Goal: Contribute content: Contribute content

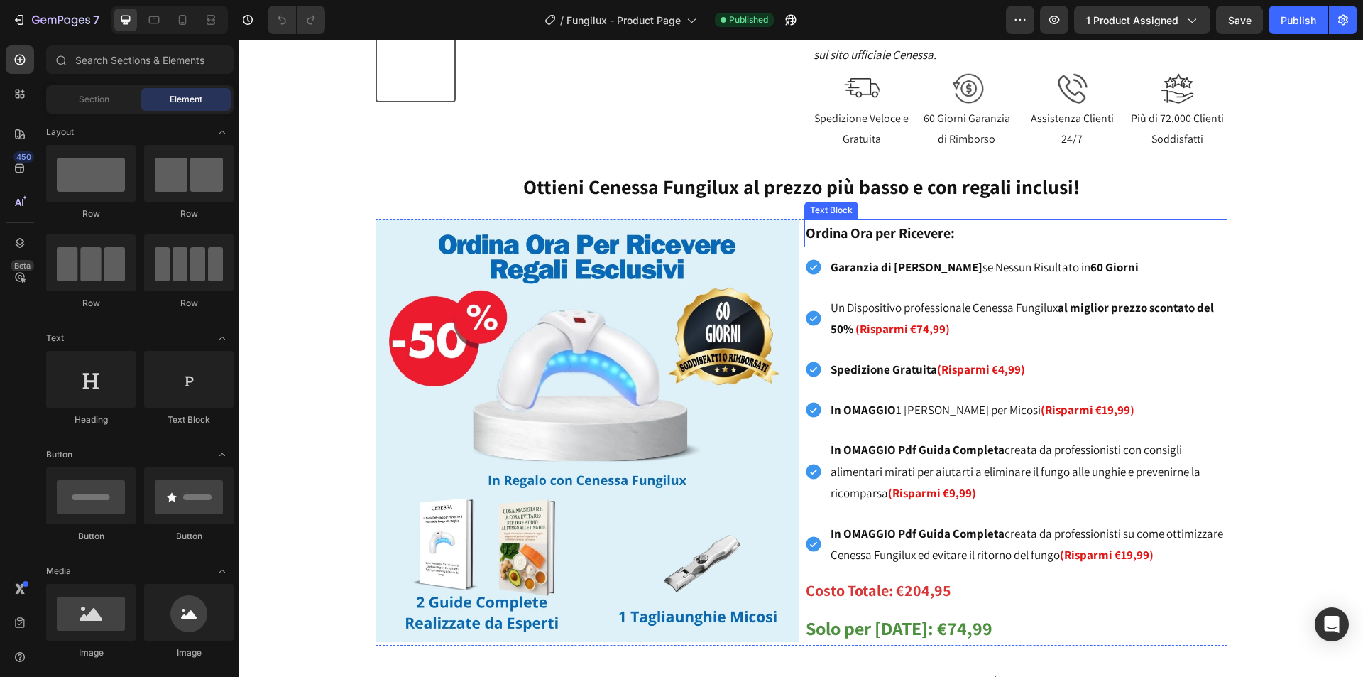
scroll to position [568, 0]
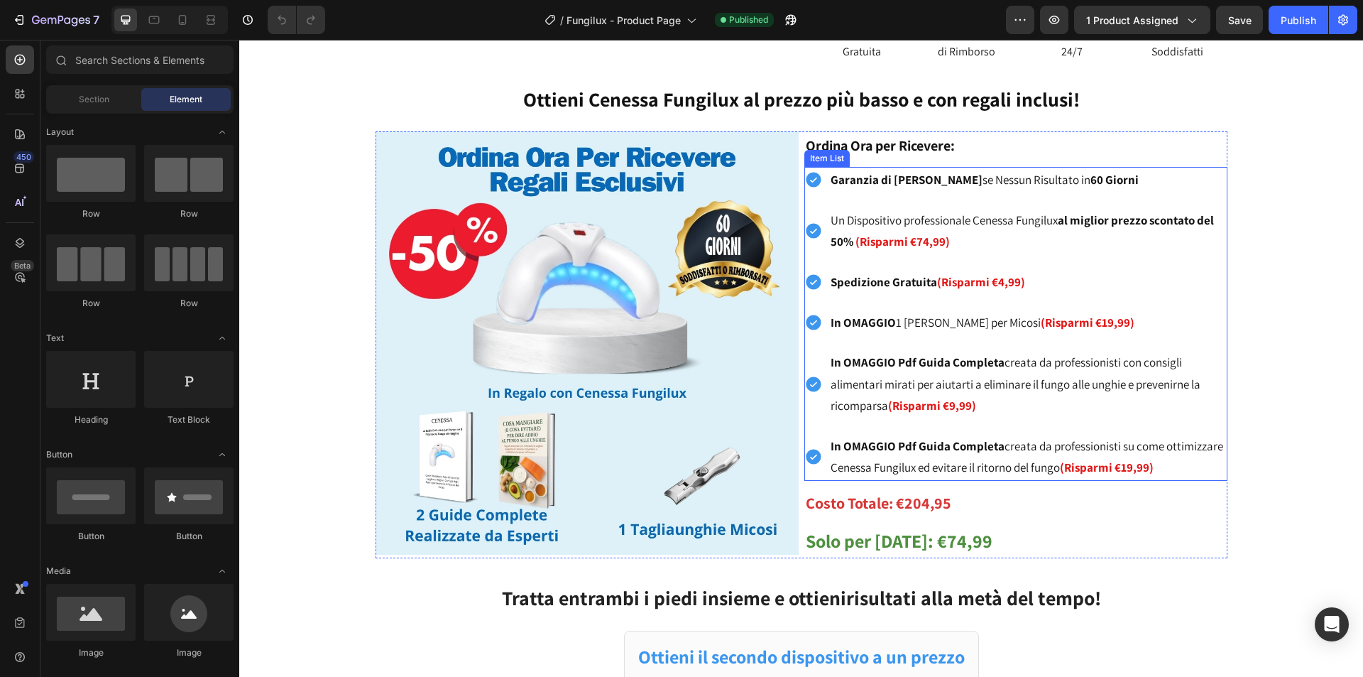
click at [924, 238] on strong "(Risparmi €74,99)" at bounding box center [902, 242] width 94 height 16
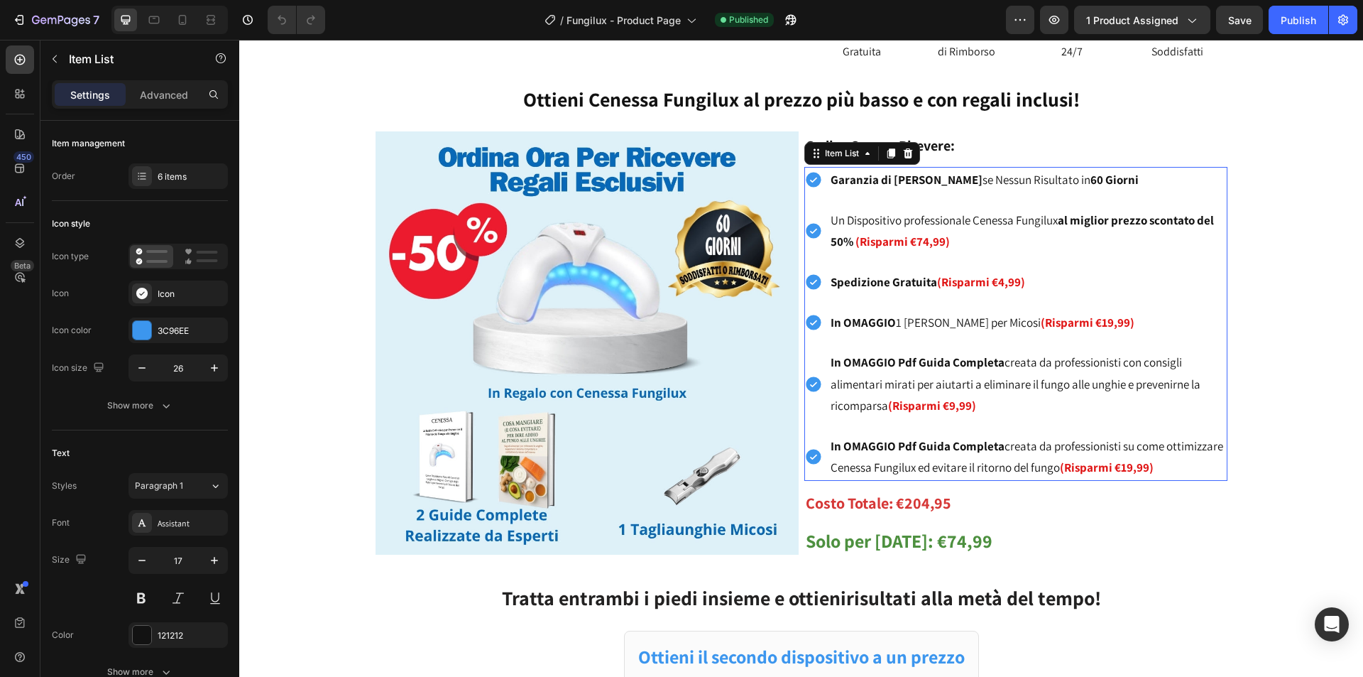
click at [916, 239] on strong "(Risparmi €74,99)" at bounding box center [902, 242] width 94 height 16
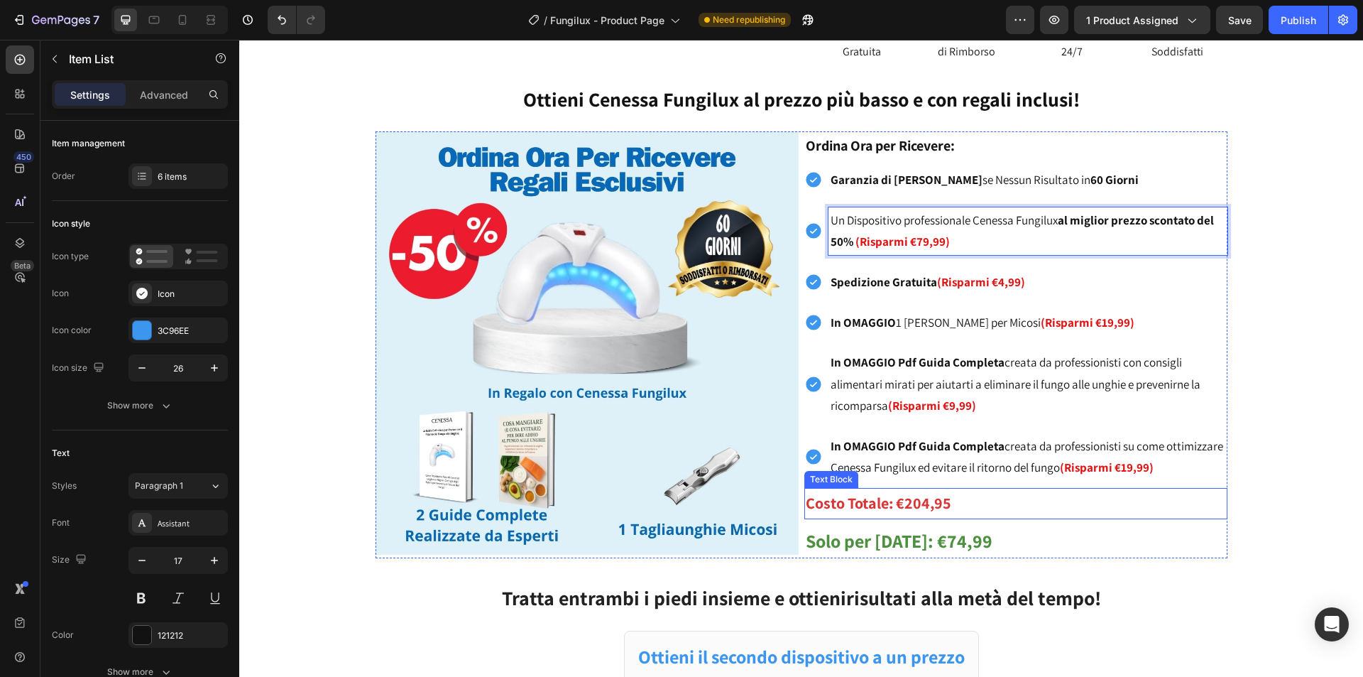
click at [919, 503] on strong "Costo Totale: €204,95" at bounding box center [879, 503] width 146 height 20
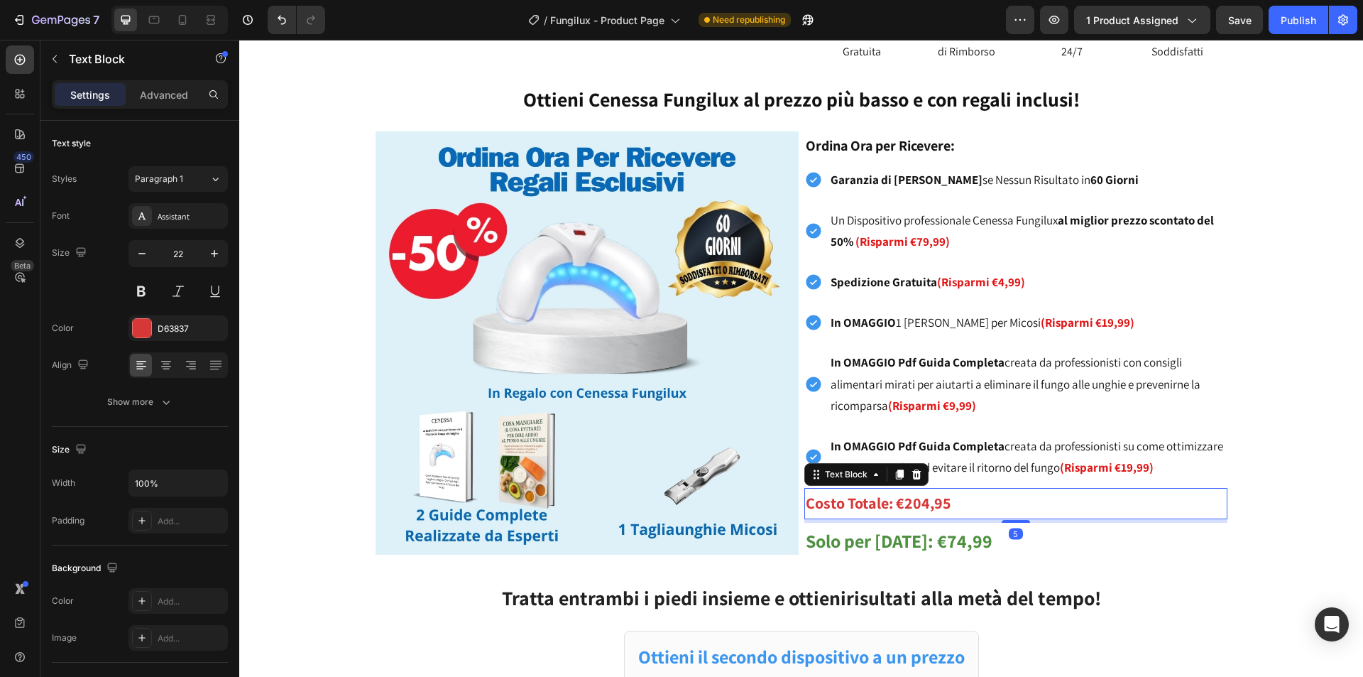
click at [914, 502] on strong "Costo Totale: €204,95" at bounding box center [879, 503] width 146 height 20
click at [938, 546] on strong "Solo per [DATE]: €74,99" at bounding box center [899, 540] width 187 height 24
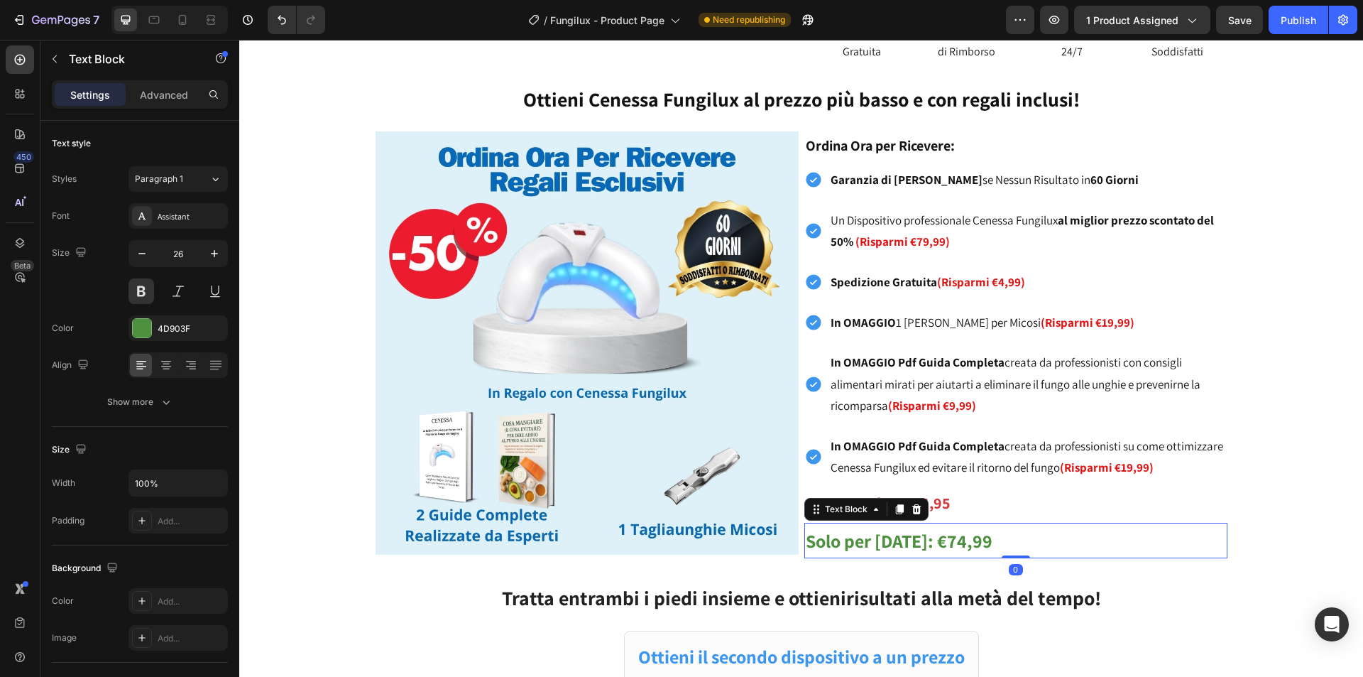
click at [938, 540] on strong "Solo per [DATE]: €74,99" at bounding box center [899, 540] width 187 height 24
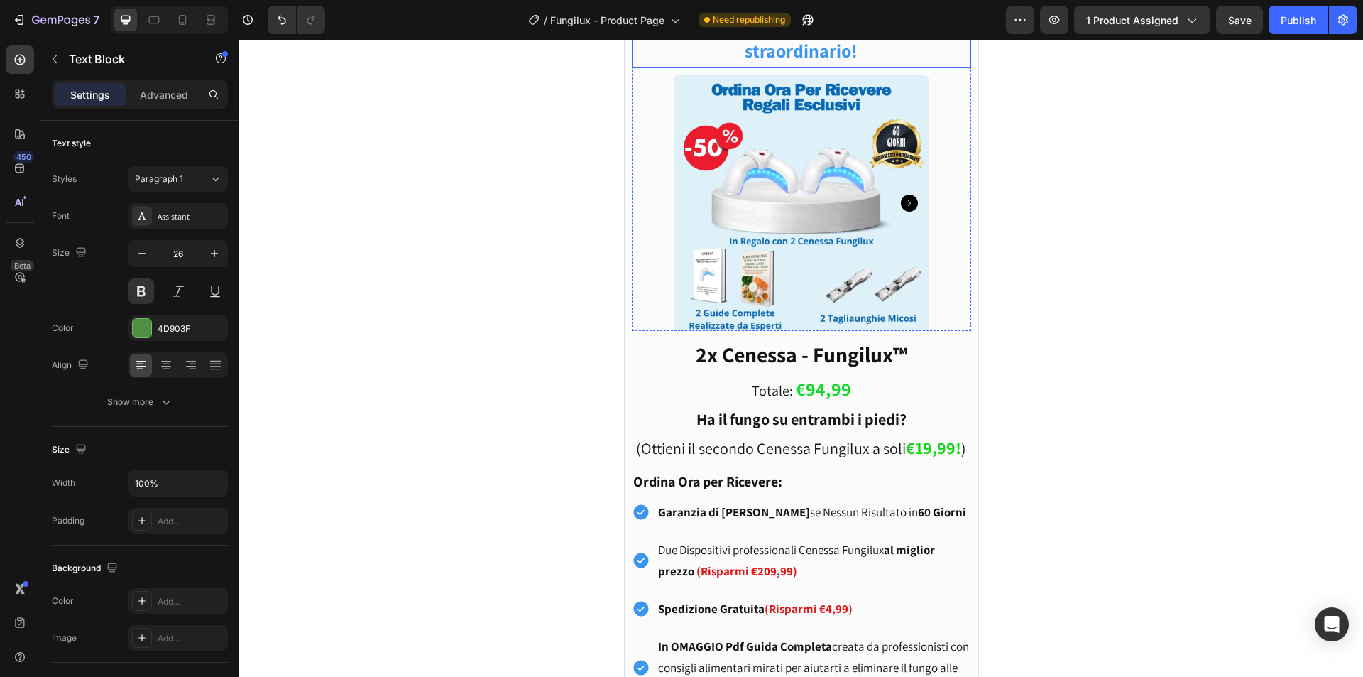
scroll to position [1349, 0]
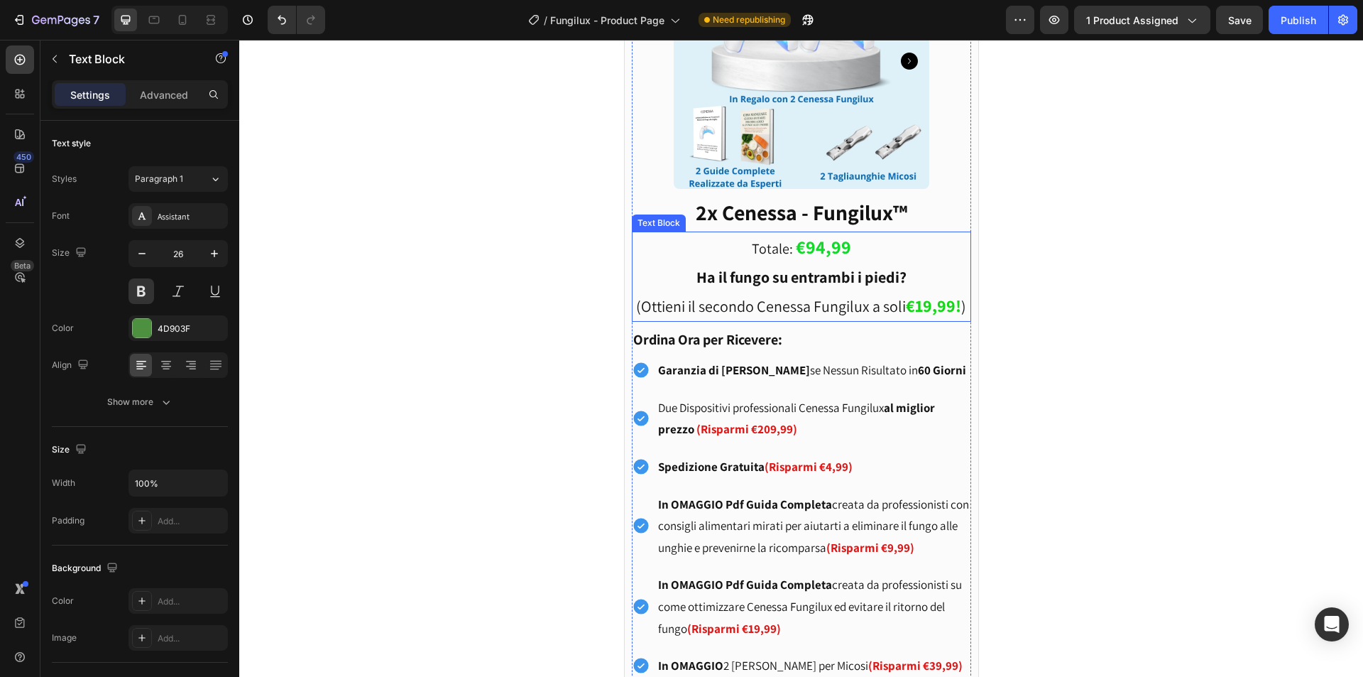
click at [823, 246] on strong "€94,99" at bounding box center [823, 246] width 55 height 24
click at [813, 245] on strong "€94,99" at bounding box center [823, 246] width 55 height 24
click at [919, 305] on strong "€19,99!" at bounding box center [933, 305] width 55 height 23
click at [1057, 279] on div "Ottieni il secondo dispositivo a un prezzo straordinario! Text Block Product Im…" at bounding box center [801, 346] width 831 height 993
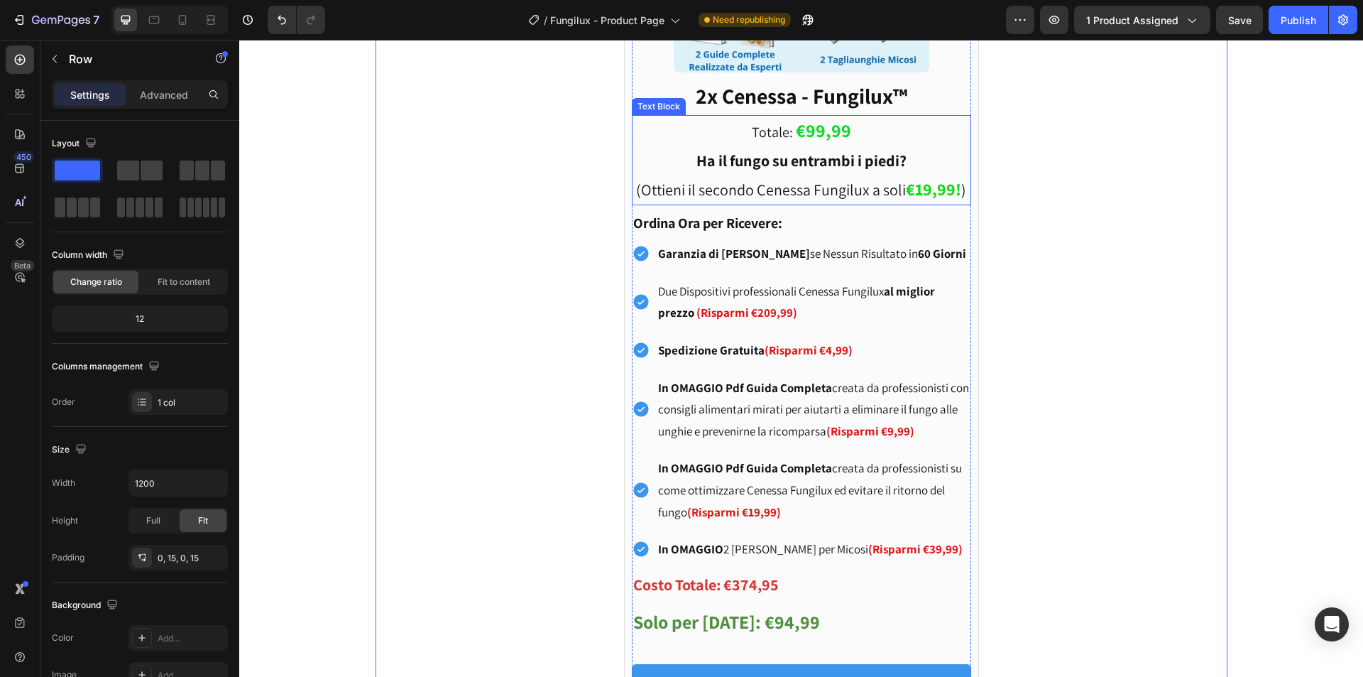
scroll to position [1491, 0]
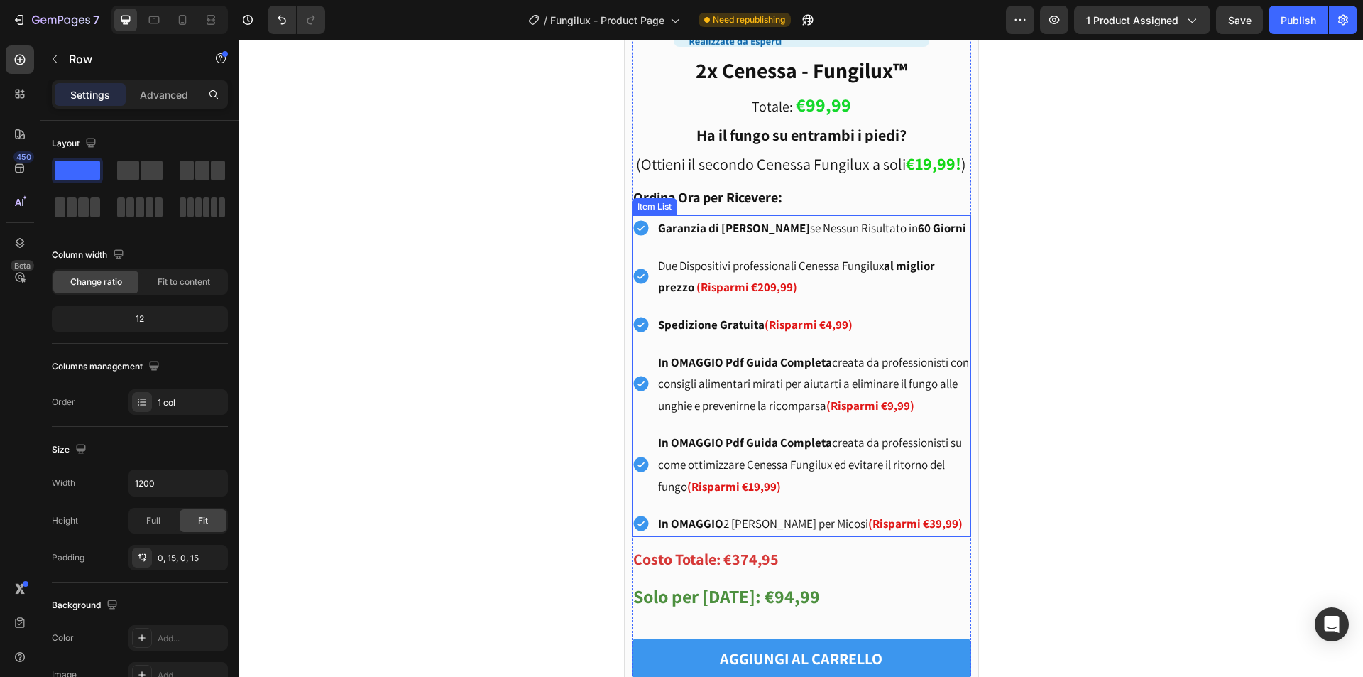
click at [789, 280] on p "Due Dispositivi professionali Cenessa Fungilux al miglior prezzo (Risparmi €209…" at bounding box center [813, 276] width 311 height 43
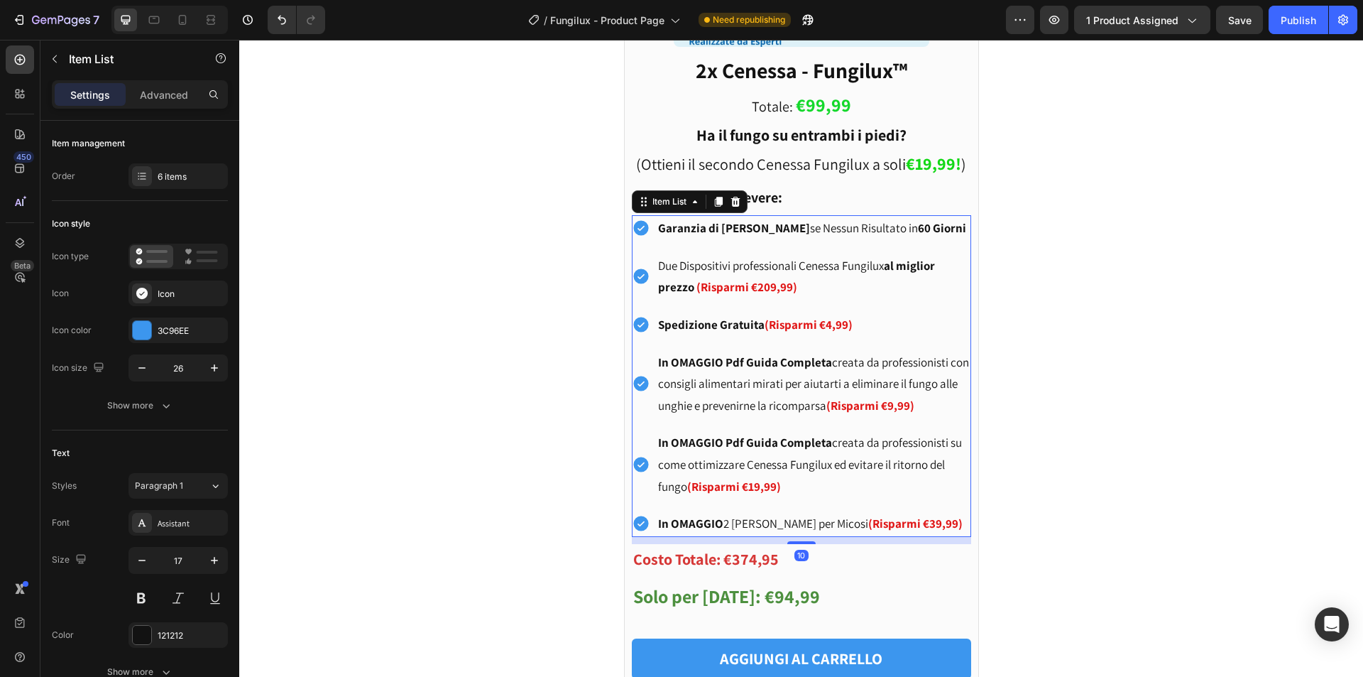
click at [759, 288] on strong "(Risparmi €209,99)" at bounding box center [746, 287] width 101 height 16
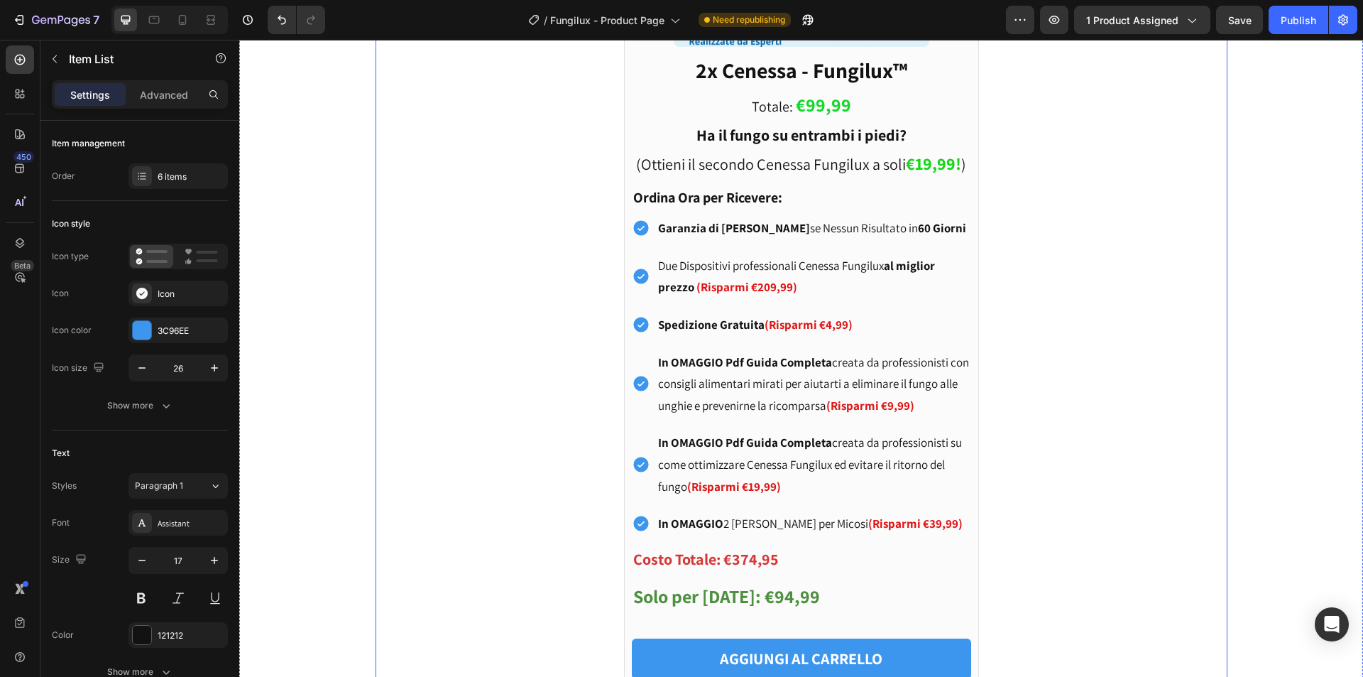
click at [468, 317] on div "Ottieni il secondo dispositivo a un prezzo straordinario! Text Block Product Im…" at bounding box center [801, 204] width 831 height 993
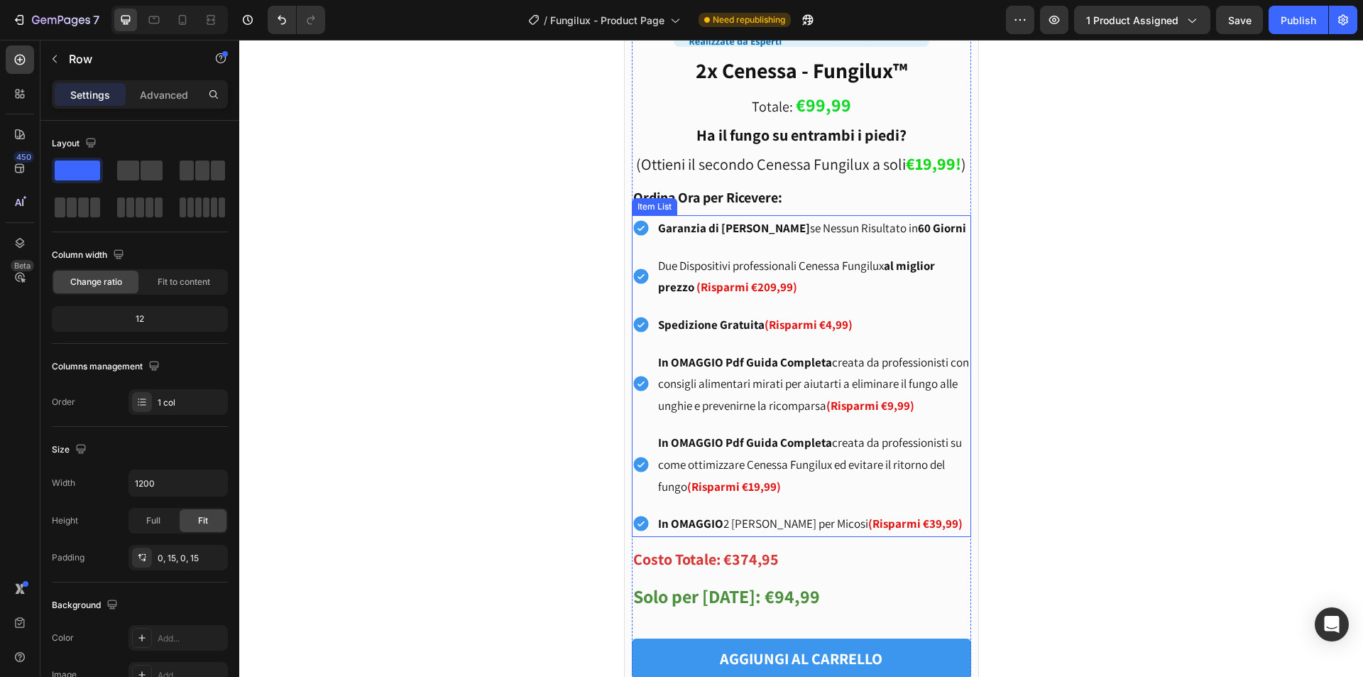
click at [769, 294] on strong "(Risparmi €209,99)" at bounding box center [746, 287] width 101 height 16
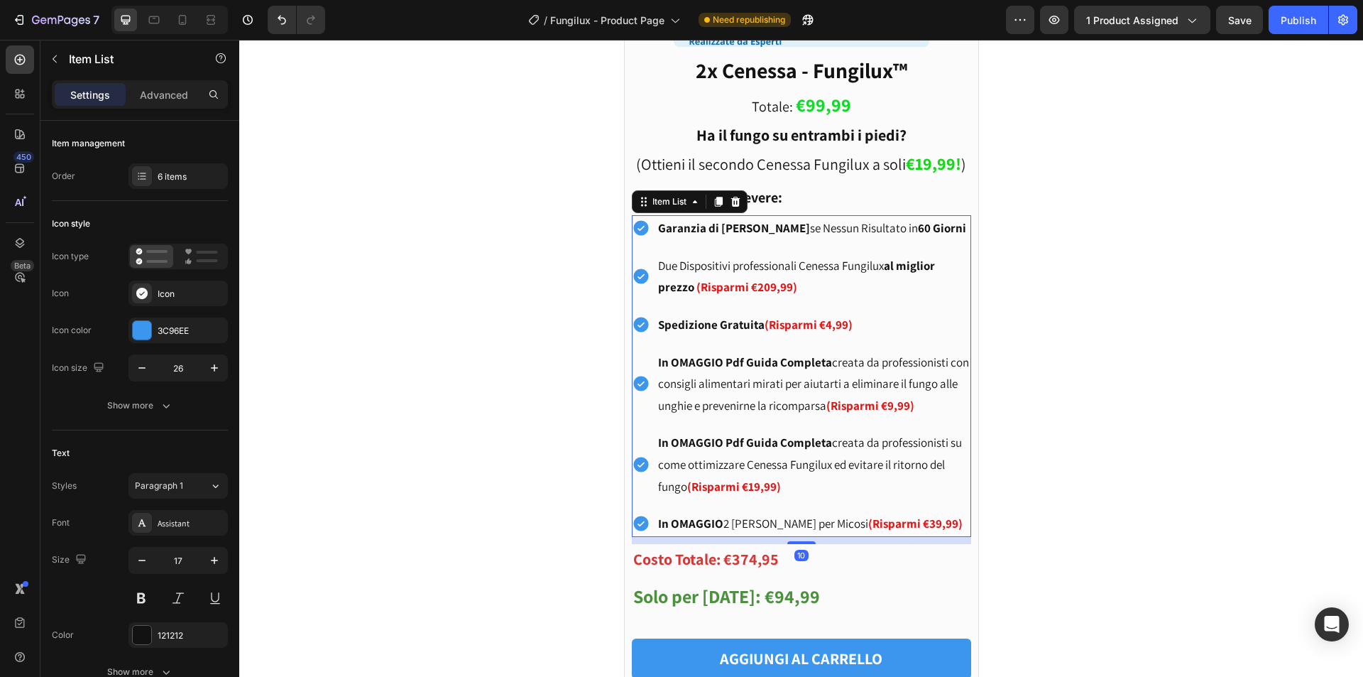
click at [764, 285] on strong "(Risparmi €209,99)" at bounding box center [746, 287] width 101 height 16
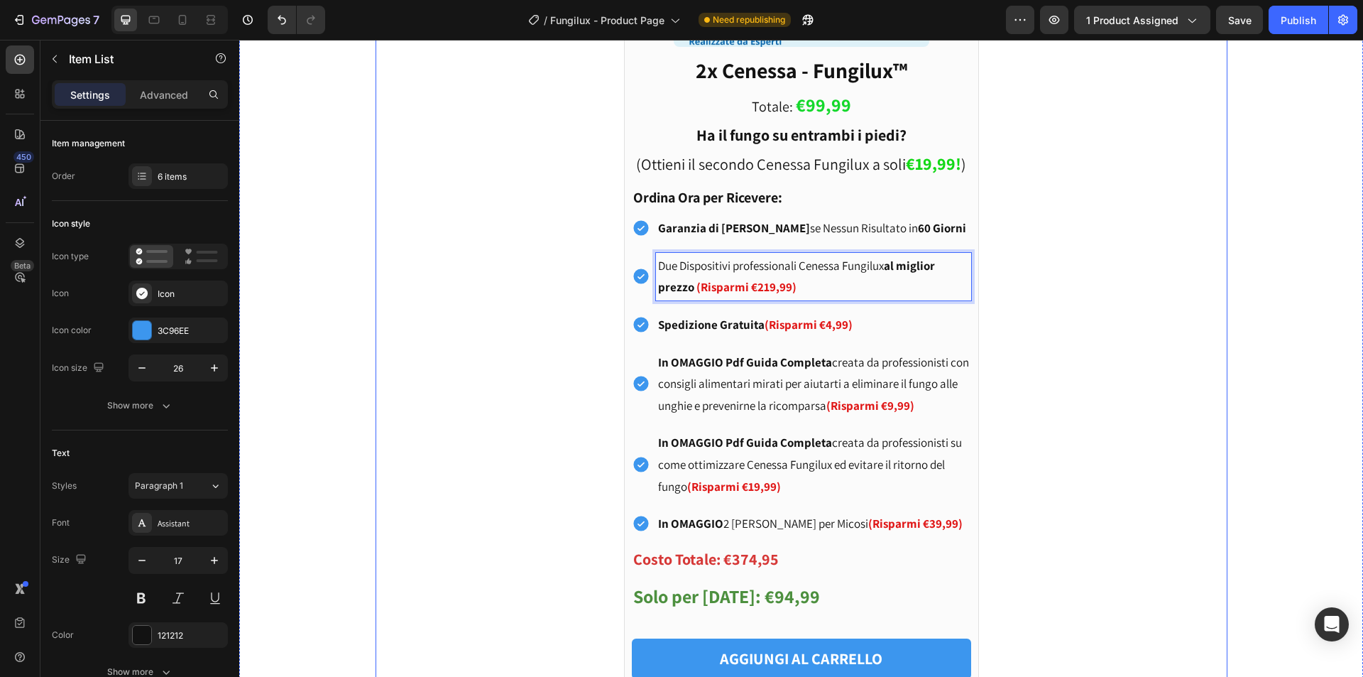
click at [478, 339] on div "Ottieni il secondo dispositivo a un prezzo straordinario! Text Block Product Im…" at bounding box center [801, 204] width 831 height 993
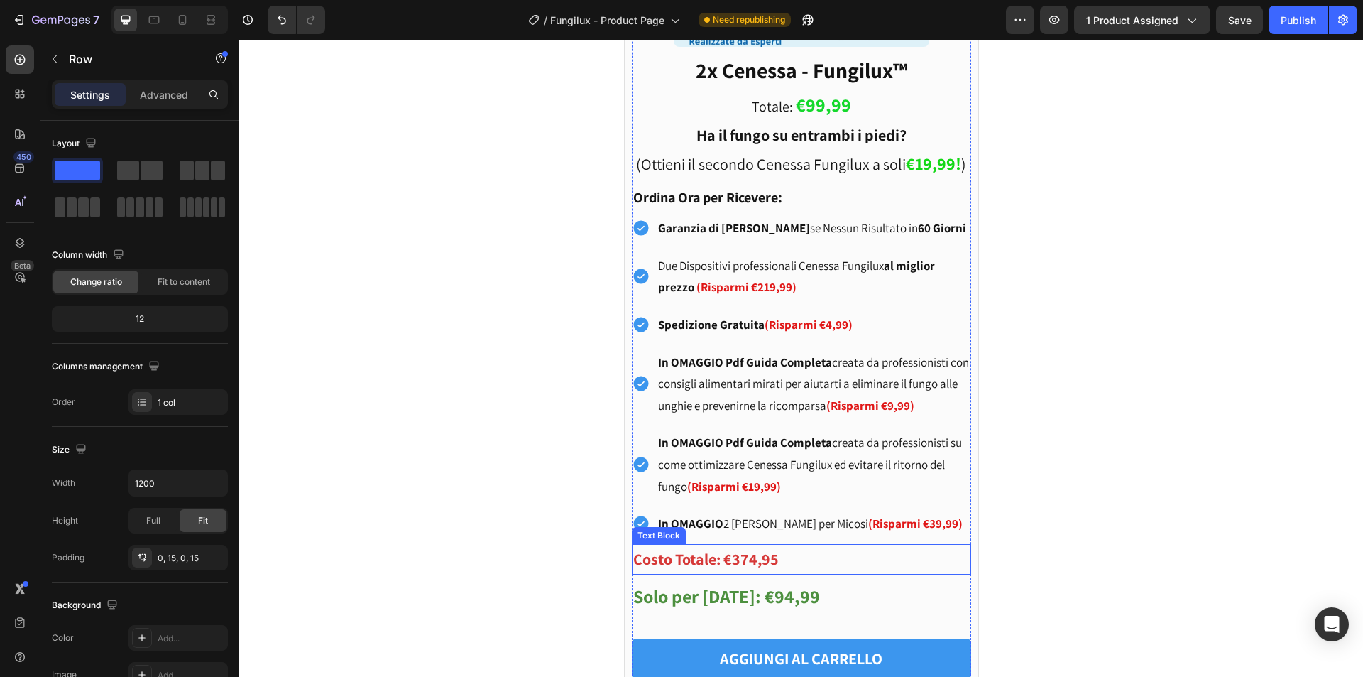
click at [748, 561] on strong "Costo Totale: €374,95" at bounding box center [706, 559] width 146 height 20
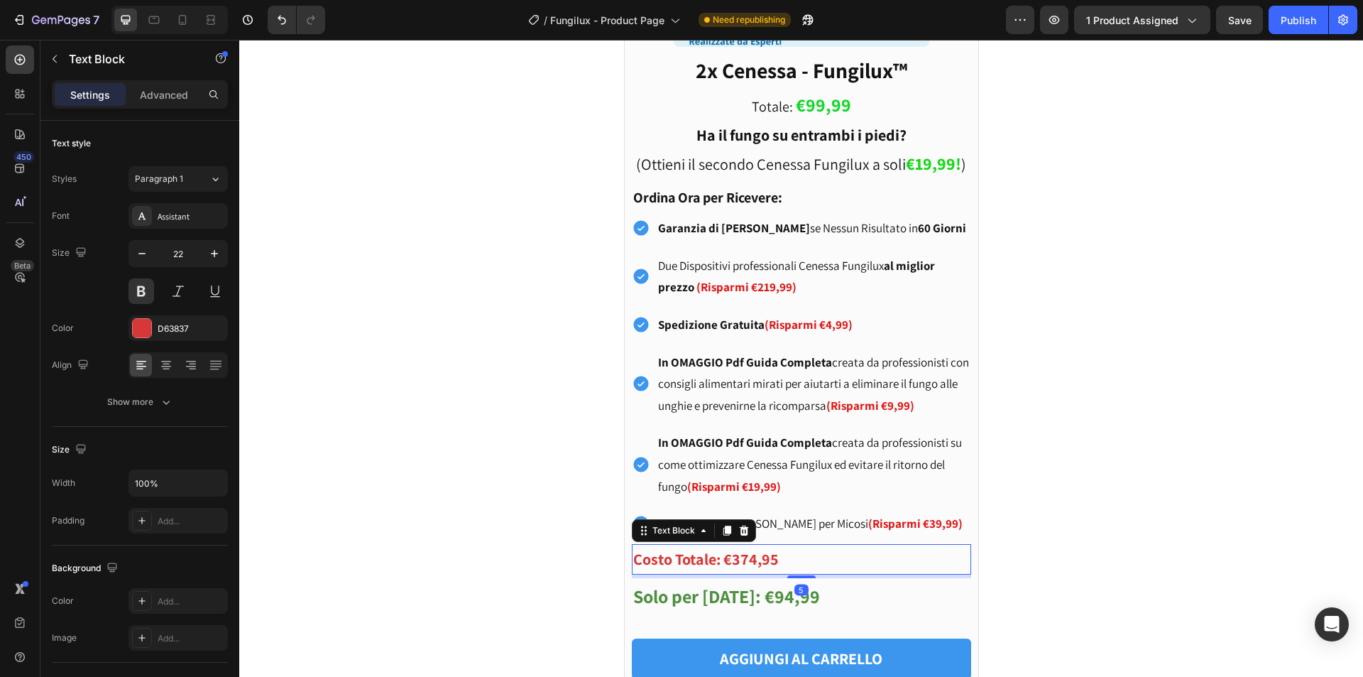
click at [745, 557] on strong "Costo Totale: €374,95" at bounding box center [706, 559] width 146 height 20
click at [761, 596] on strong "Solo per [DATE]: €94,99" at bounding box center [726, 596] width 187 height 24
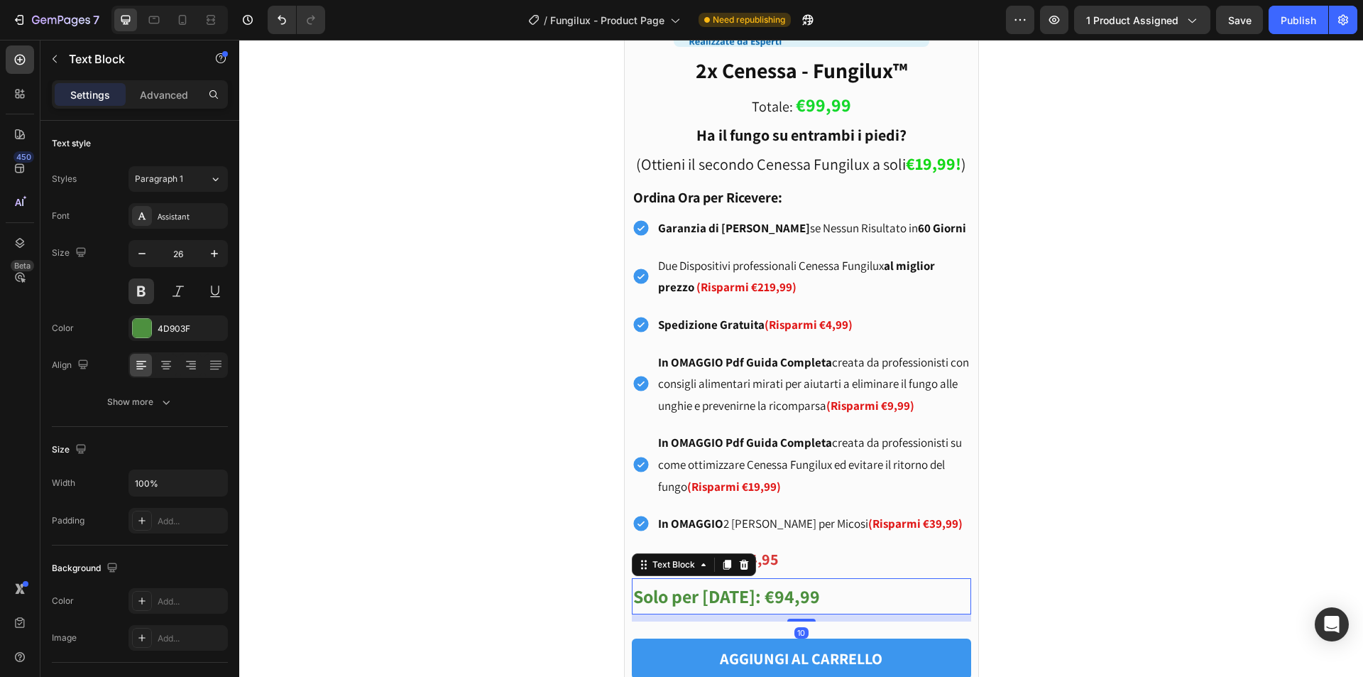
click at [765, 597] on strong "Solo per [DATE]: €94,99" at bounding box center [726, 596] width 187 height 24
click at [557, 458] on div "Ottieni il secondo dispositivo a un prezzo straordinario! Text Block Product Im…" at bounding box center [801, 204] width 831 height 993
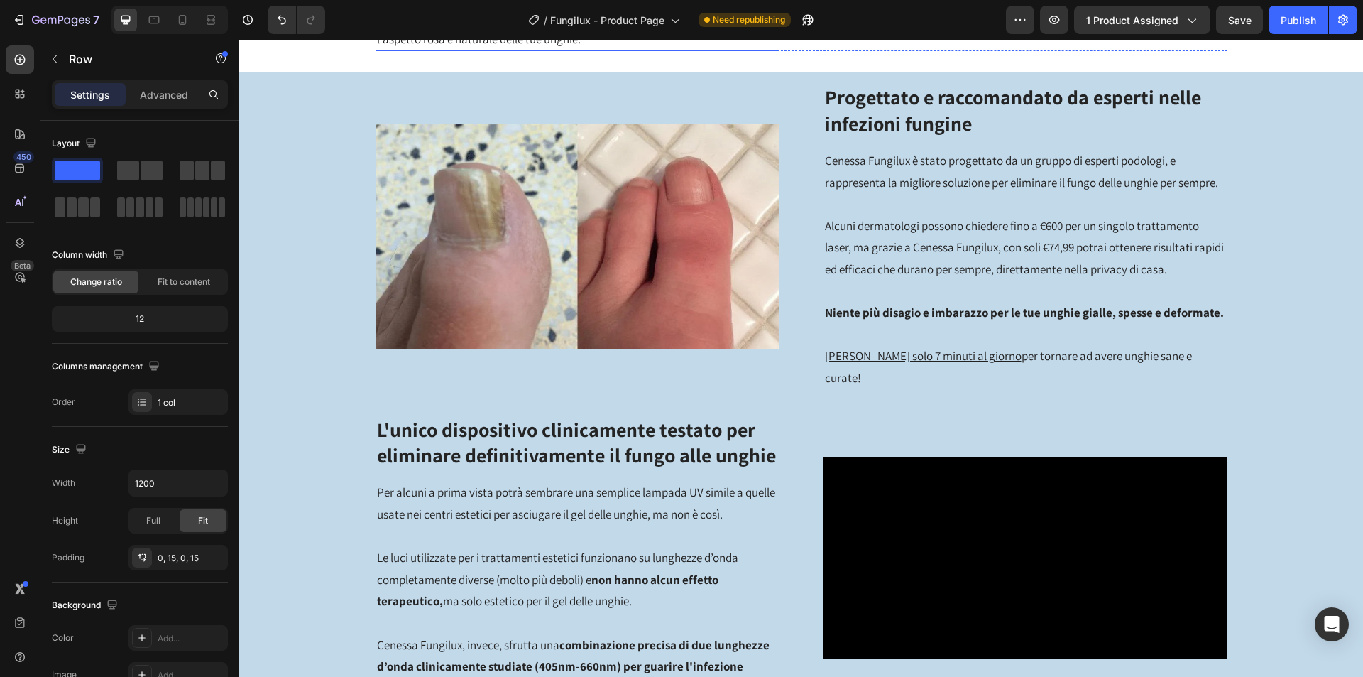
scroll to position [3123, 0]
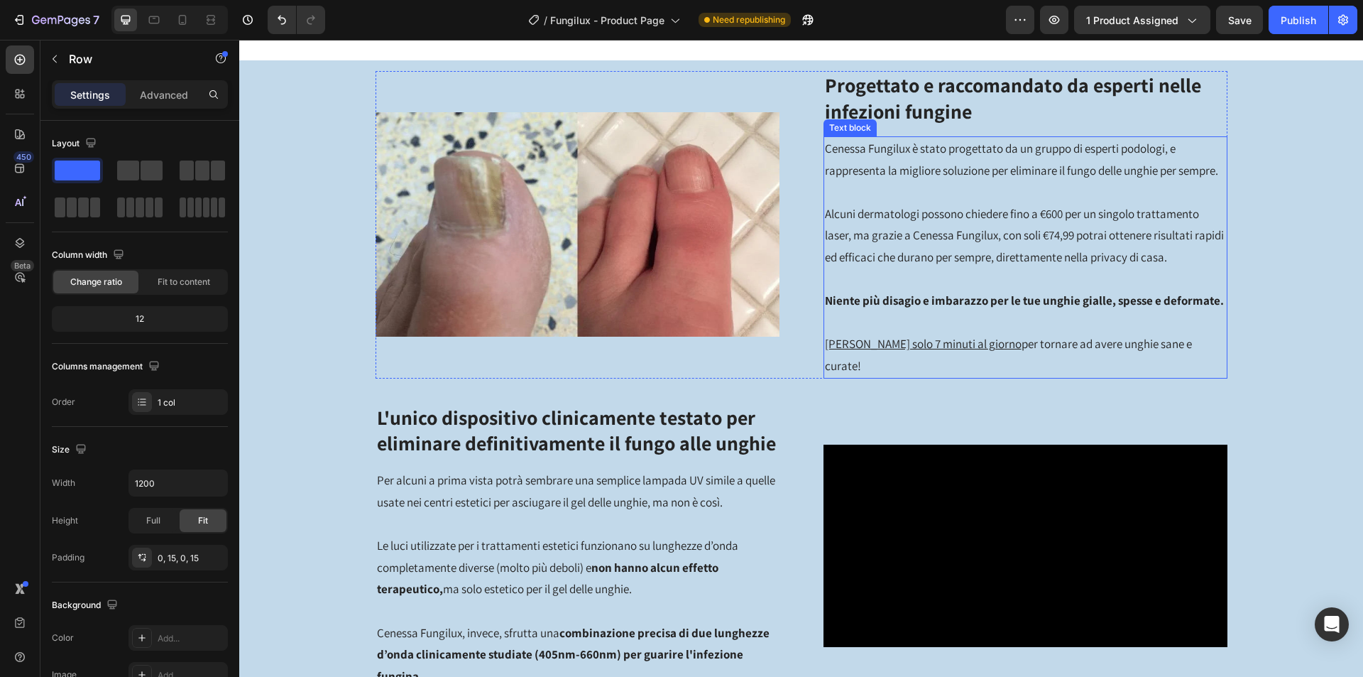
click at [1063, 268] on p "Alcuni dermatologi possono chiedere fino a €600 per un singolo trattamento lase…" at bounding box center [1025, 235] width 401 height 65
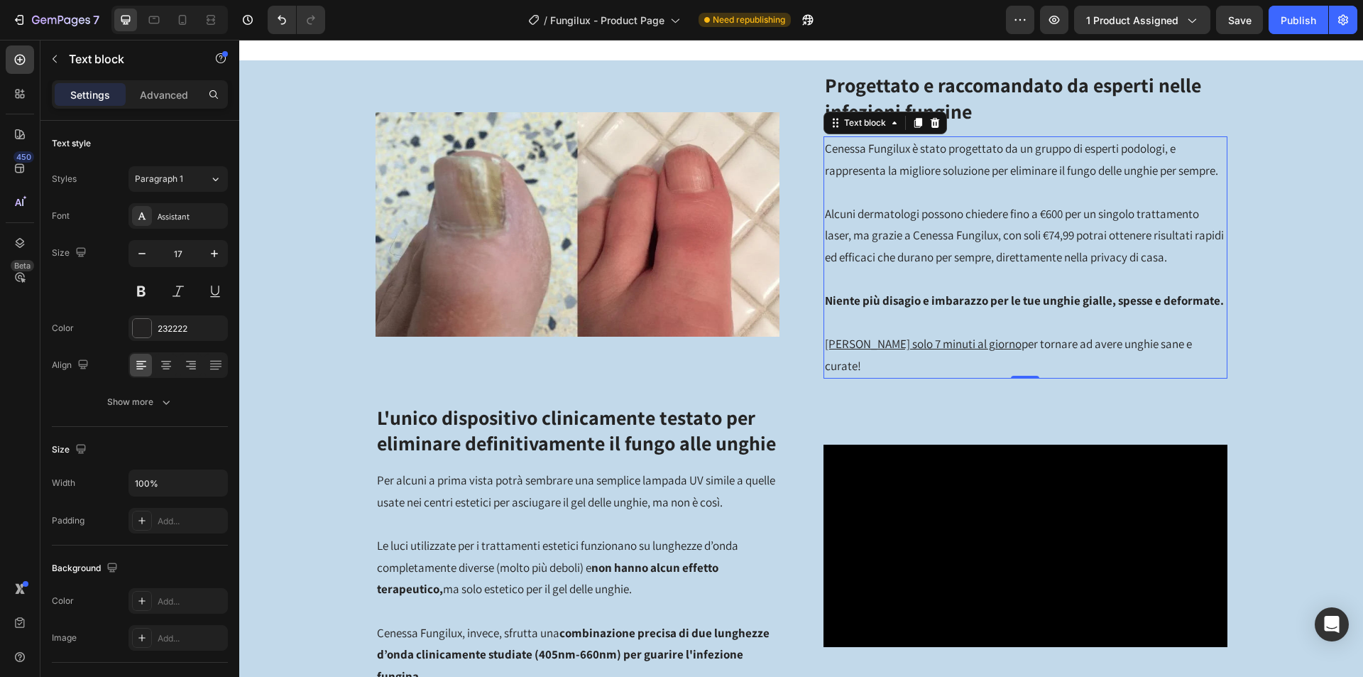
click at [1049, 268] on p "Alcuni dermatologi possono chiedere fino a €600 per un singolo trattamento lase…" at bounding box center [1025, 235] width 401 height 65
click at [1051, 267] on p "Alcuni dermatologi possono chiedere fino a €600 per un singolo trattamento lase…" at bounding box center [1025, 235] width 401 height 65
click at [1256, 332] on div "Image Progettato e raccomandato da esperti nelle infezioni fungine Heading Cene…" at bounding box center [801, 385] width 1124 height 628
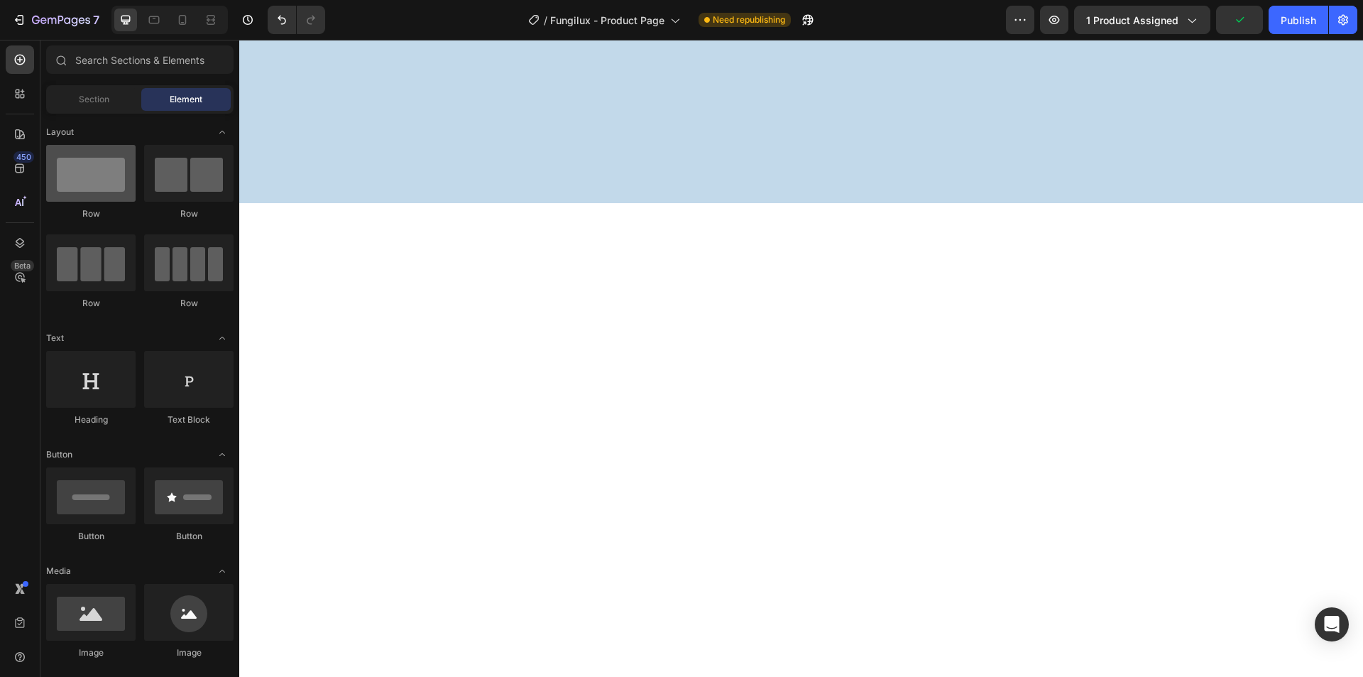
scroll to position [234, 0]
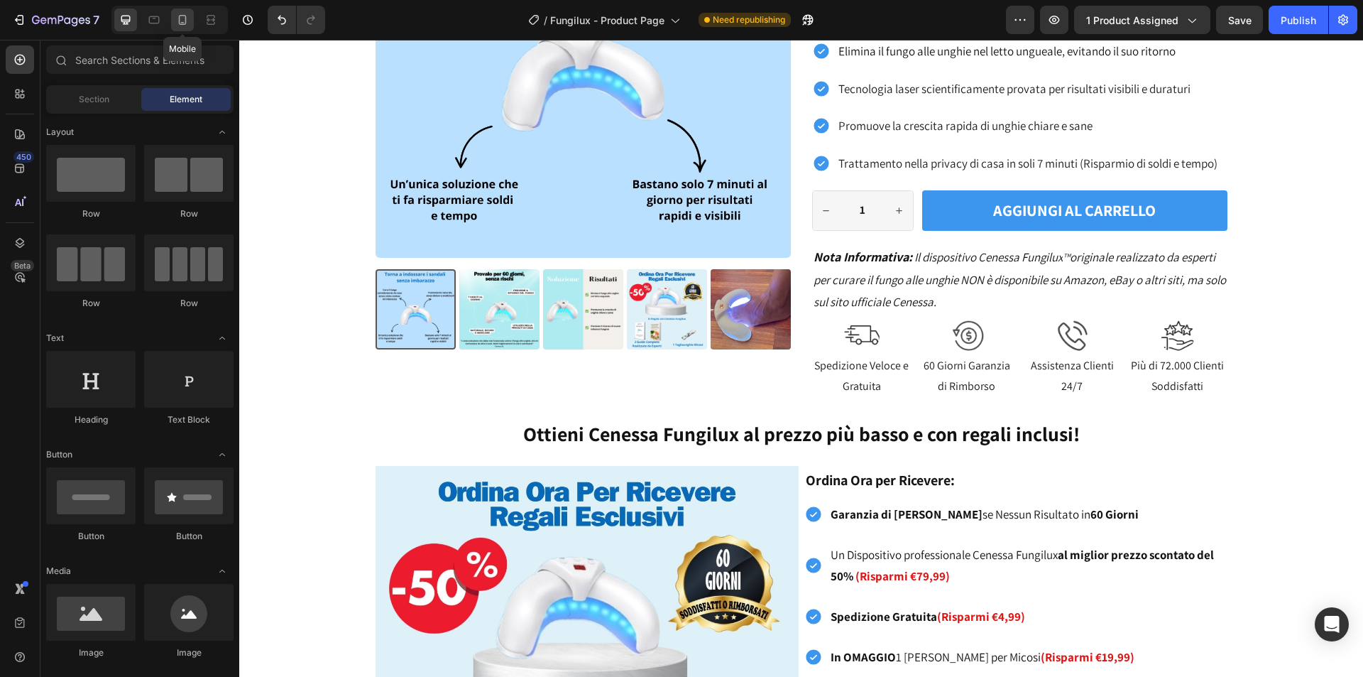
click at [180, 25] on icon at bounding box center [182, 20] width 14 height 14
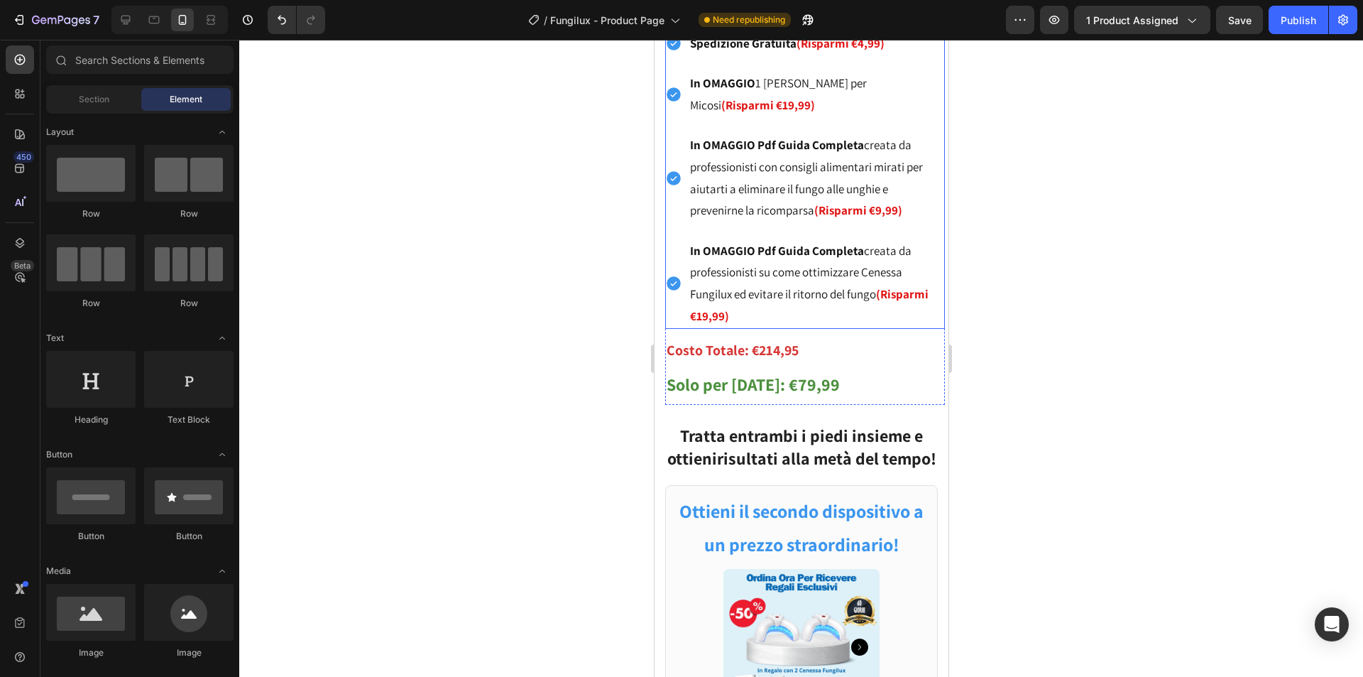
scroll to position [1582, 0]
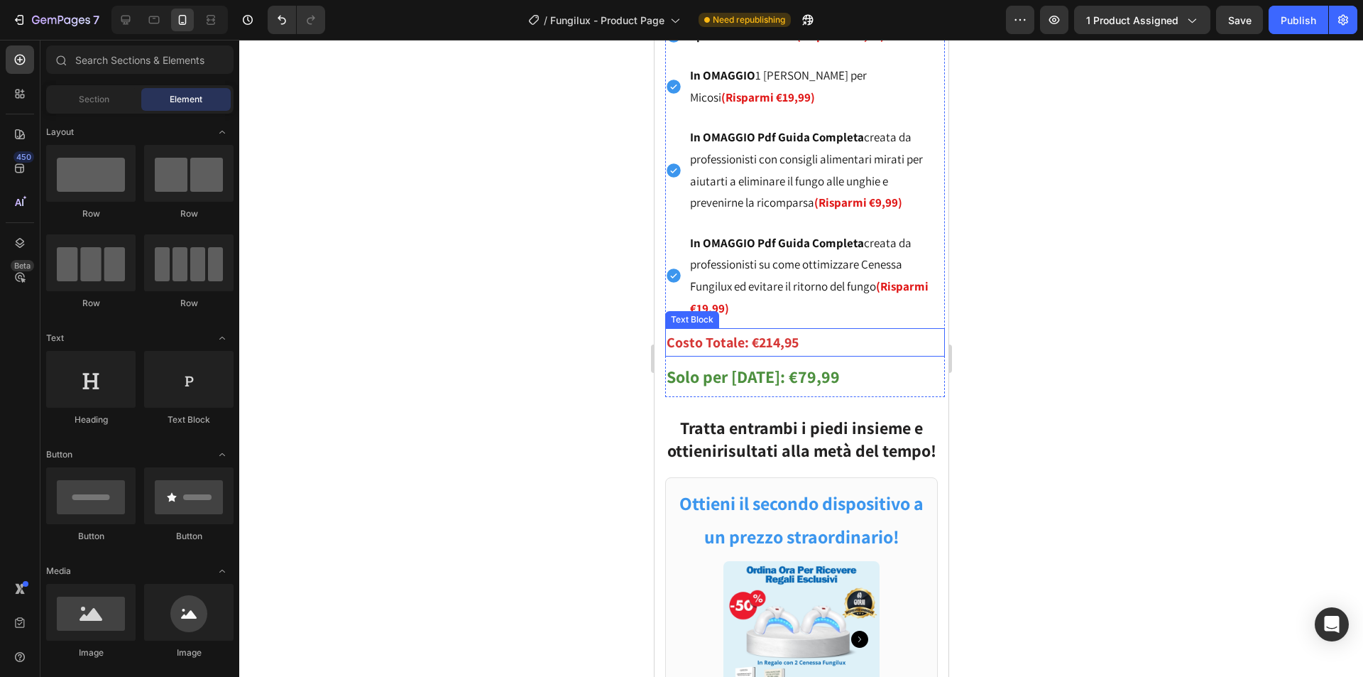
click at [811, 335] on p "Costo Totale: €214,95" at bounding box center [804, 342] width 277 height 26
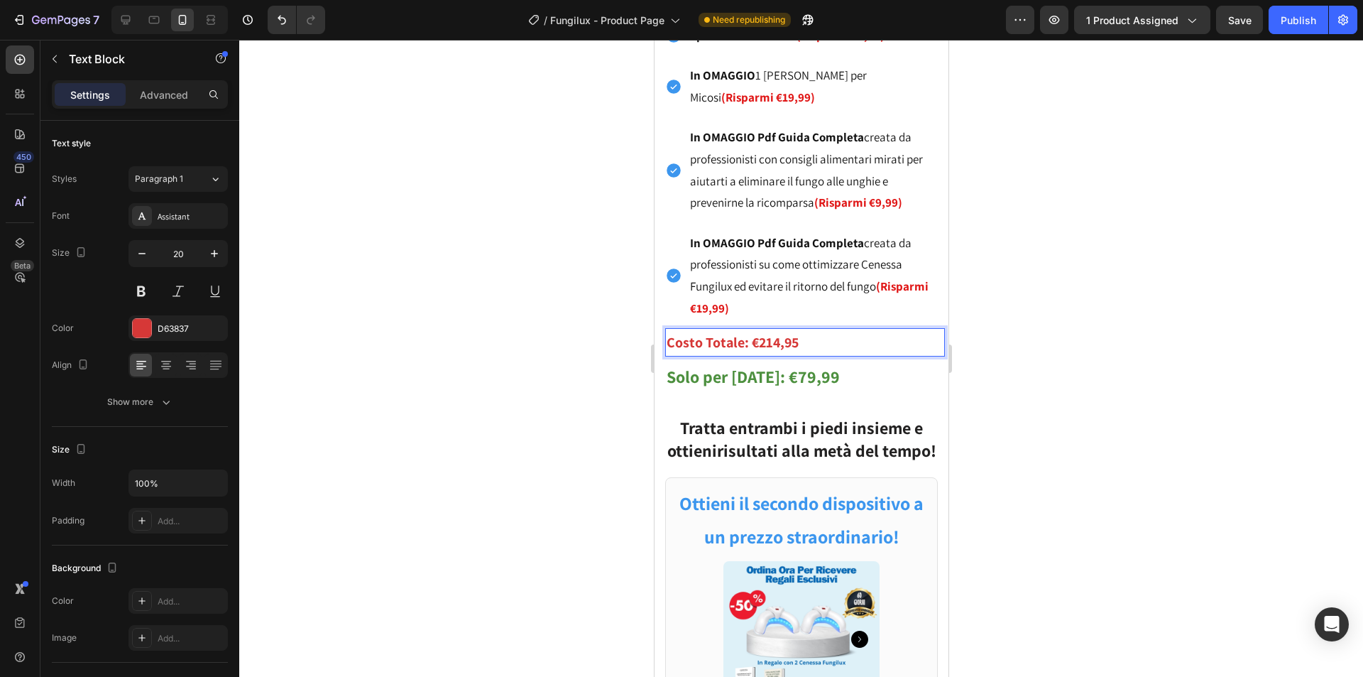
click at [800, 333] on p "Costo Totale: €214,95" at bounding box center [804, 342] width 277 height 26
click at [560, 378] on div at bounding box center [801, 358] width 1124 height 637
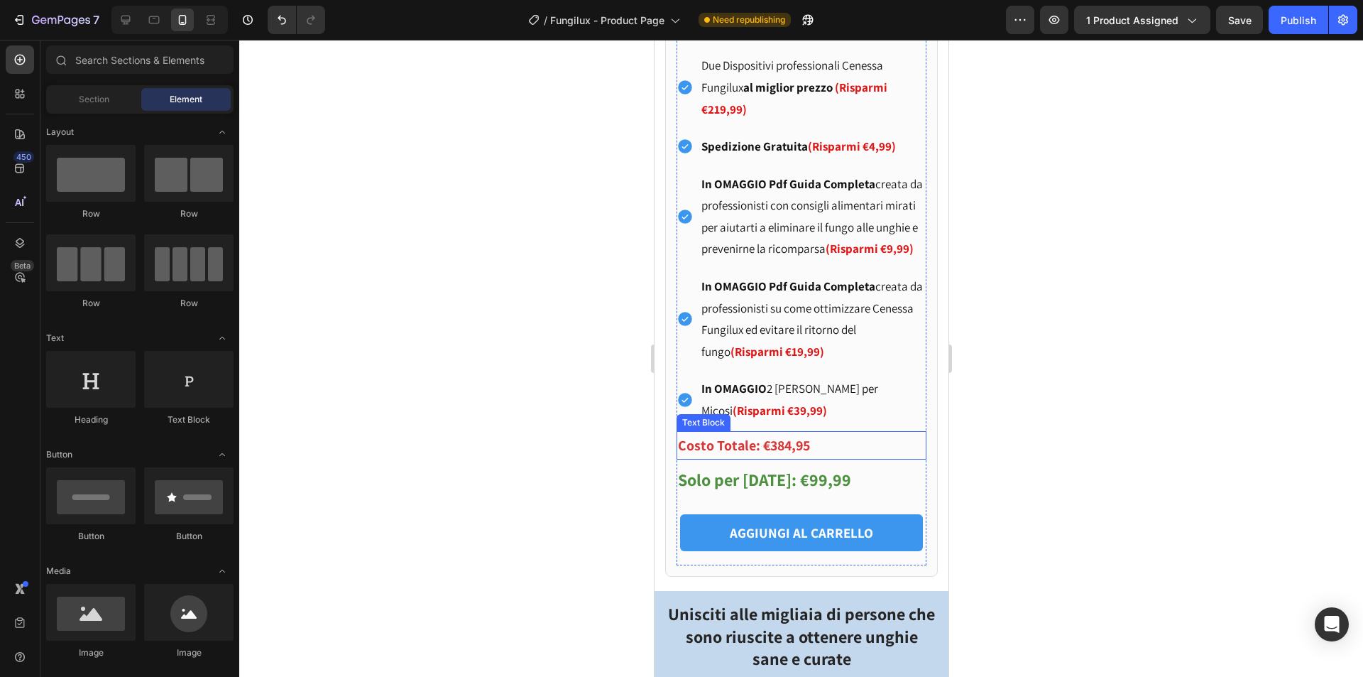
scroll to position [2647, 0]
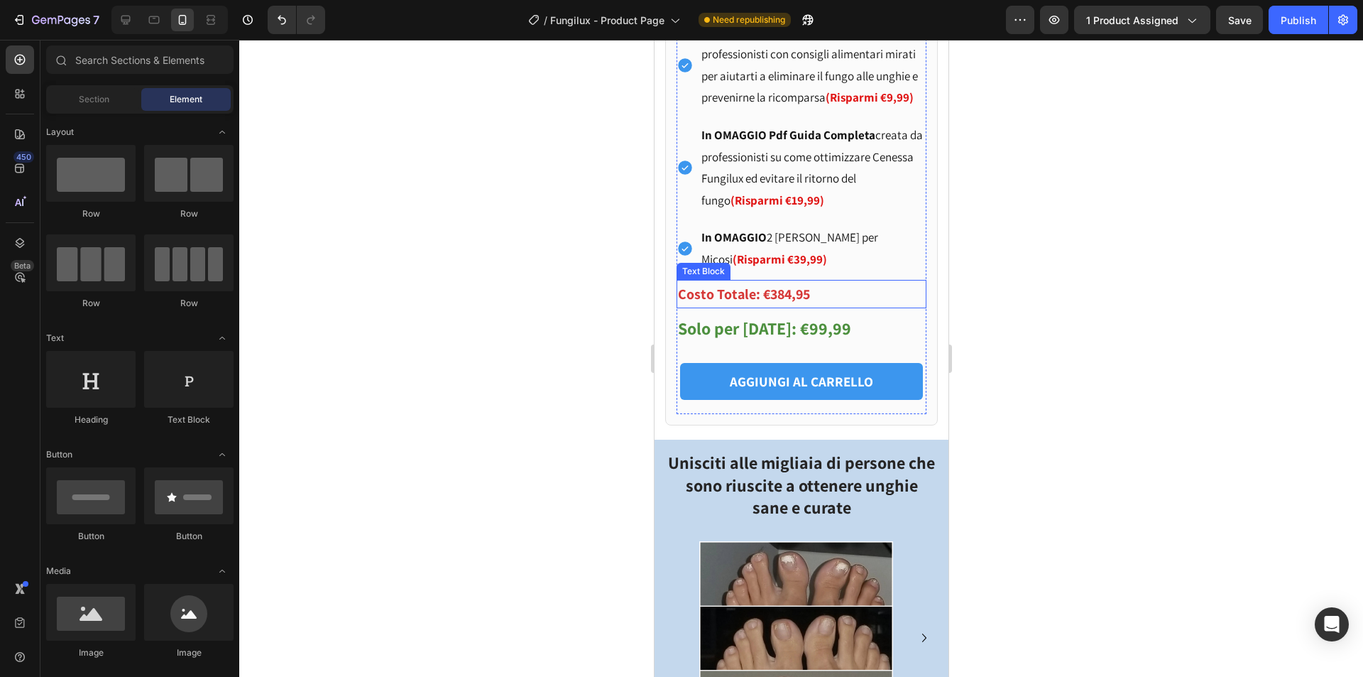
click at [809, 307] on p "Costo Totale: €384,95" at bounding box center [800, 294] width 247 height 26
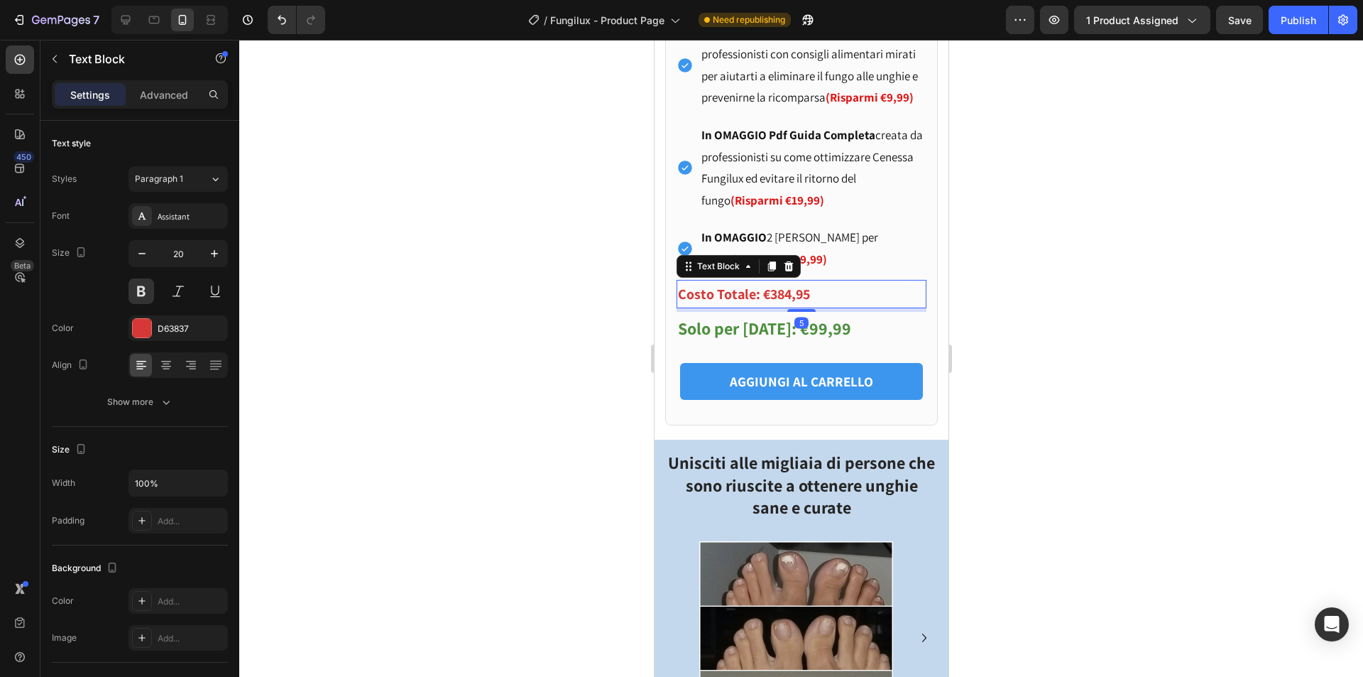
click at [823, 307] on p "Costo Totale: €384,95" at bounding box center [800, 294] width 247 height 26
click at [458, 349] on div at bounding box center [801, 358] width 1124 height 637
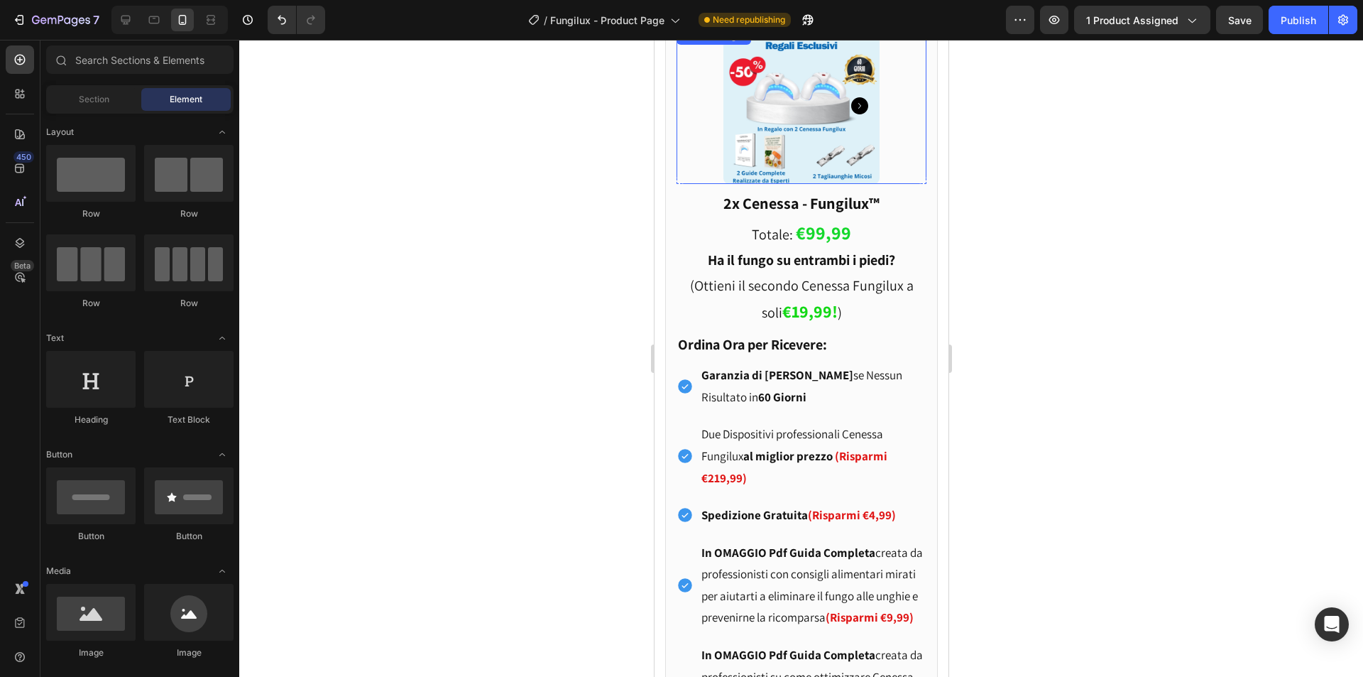
scroll to position [2150, 0]
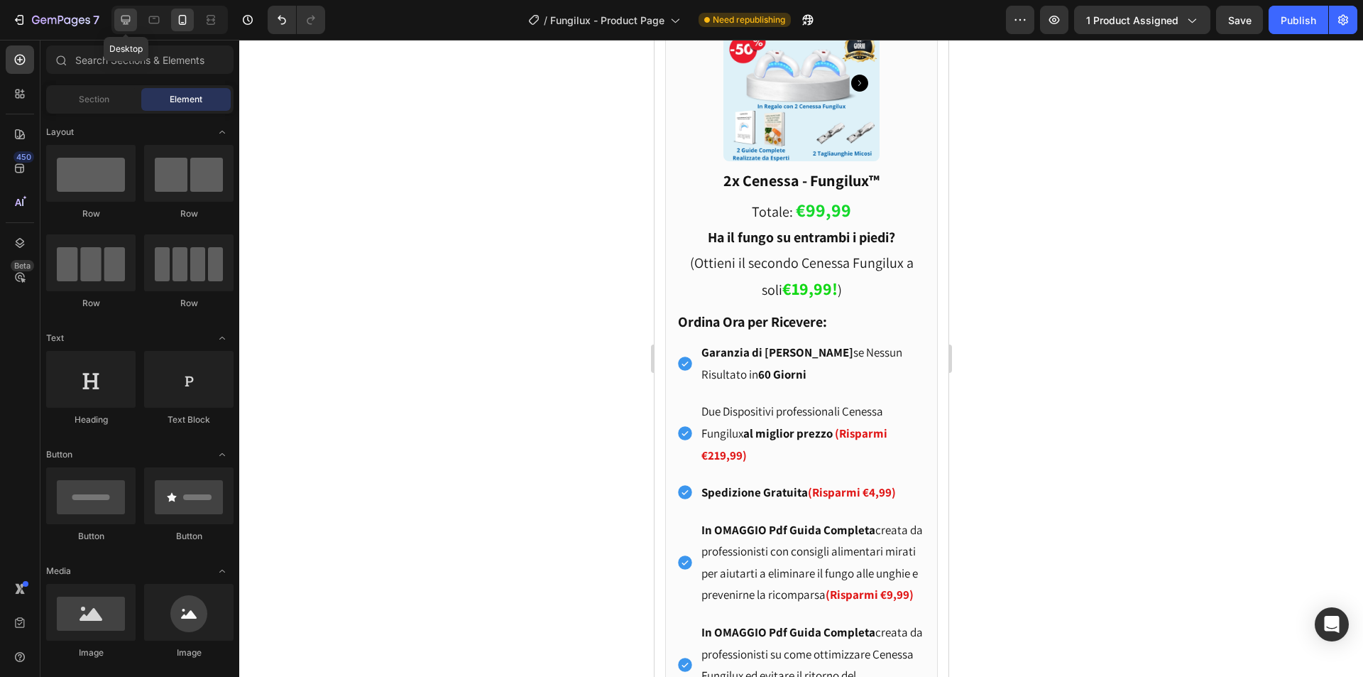
click at [131, 23] on icon at bounding box center [126, 20] width 14 height 14
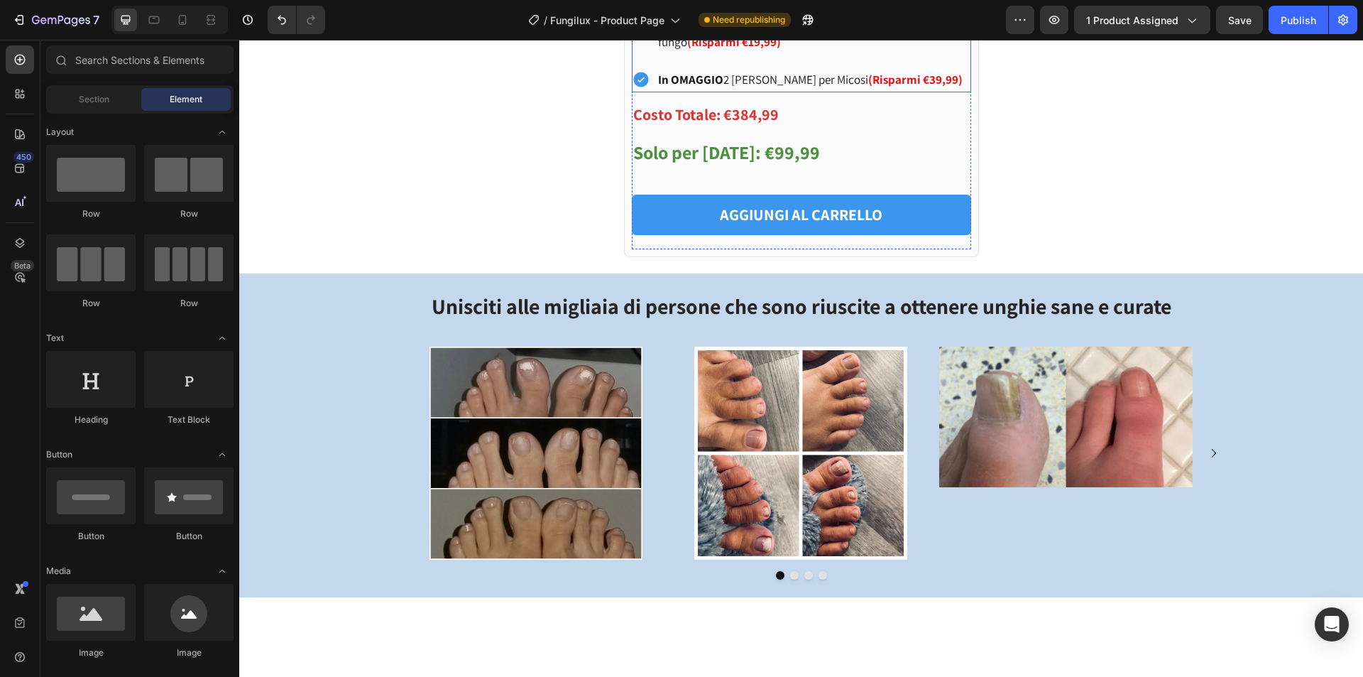
scroll to position [2221, 0]
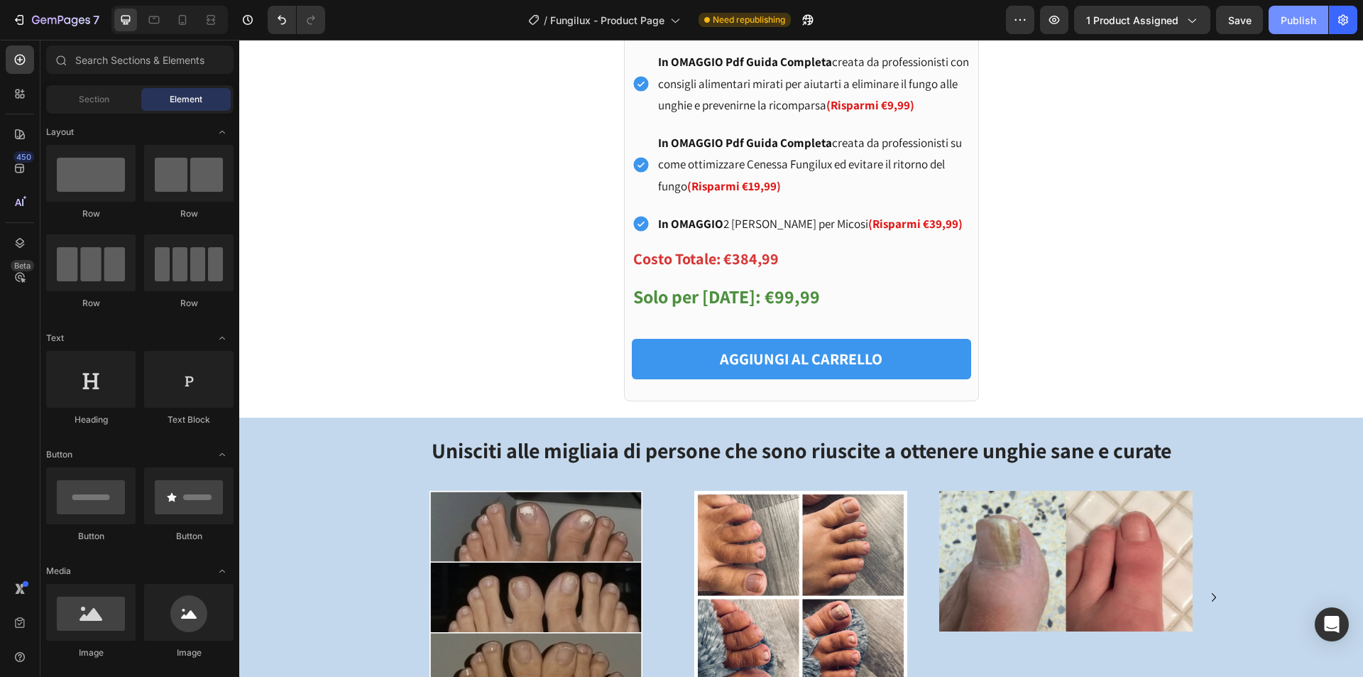
click at [1281, 29] on button "Publish" at bounding box center [1299, 20] width 60 height 28
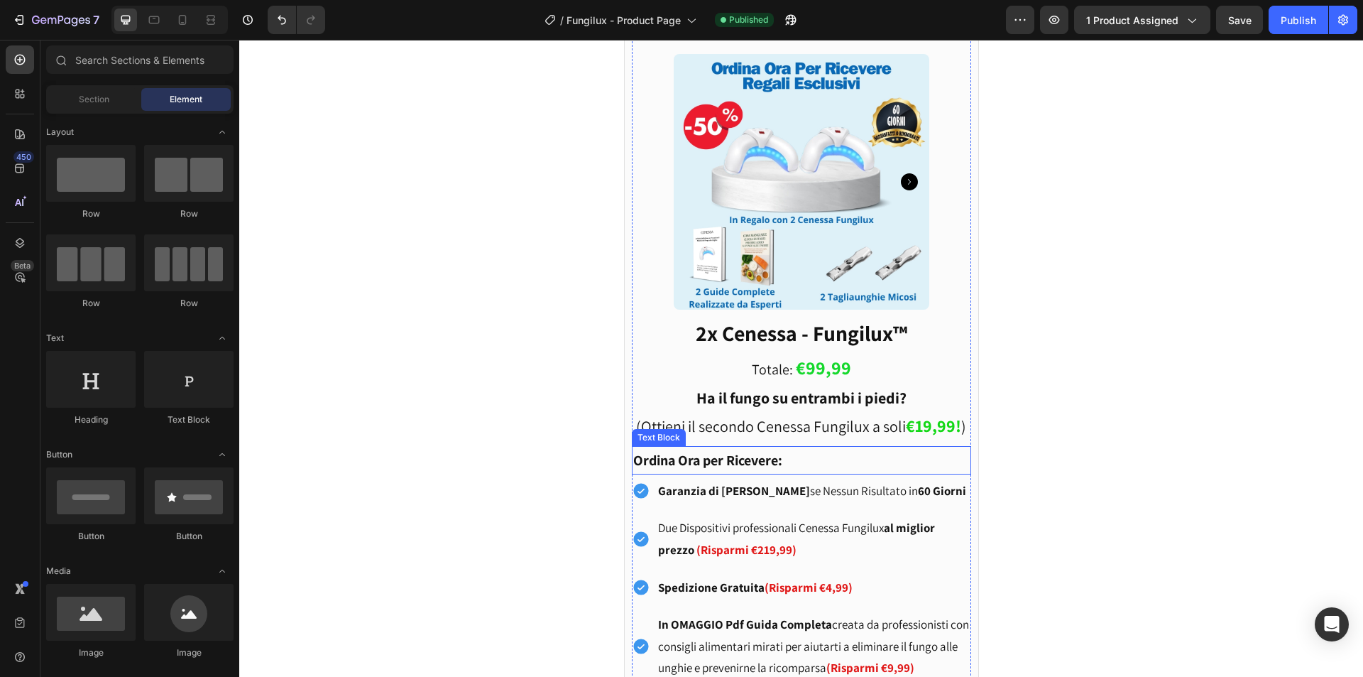
scroll to position [1653, 0]
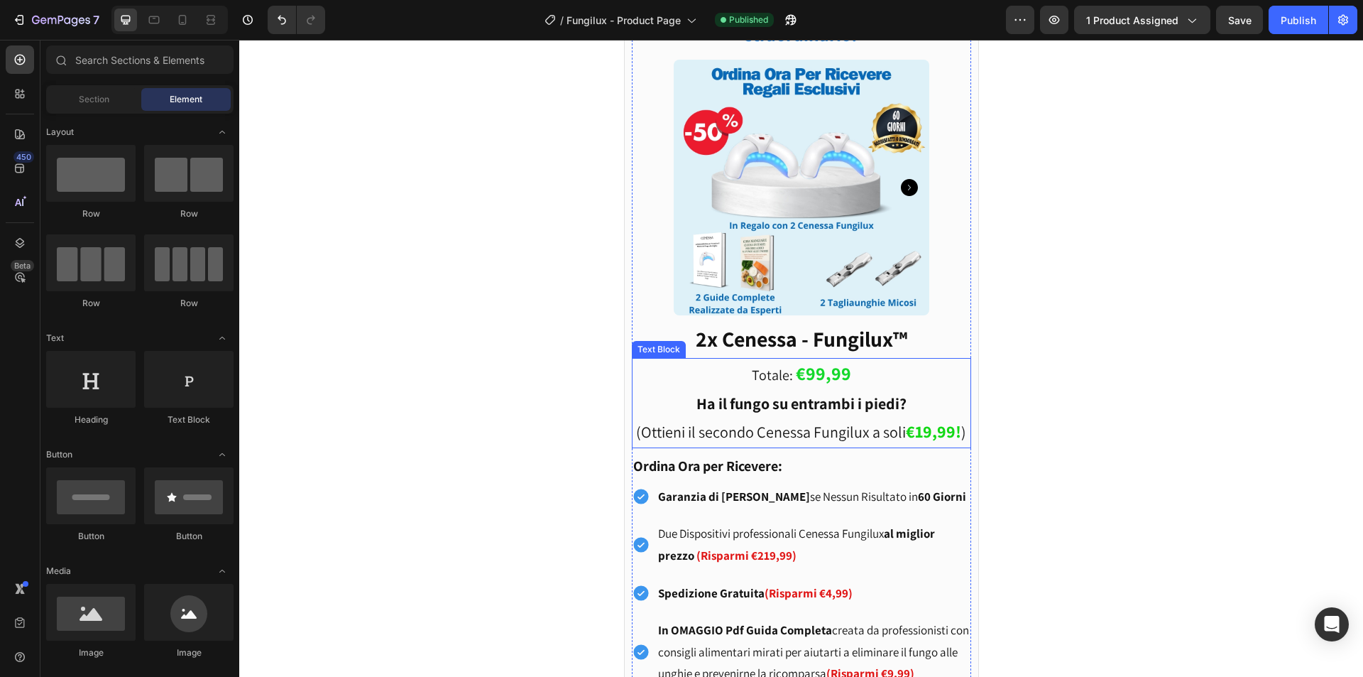
click at [811, 373] on strong "€99,99" at bounding box center [823, 373] width 55 height 24
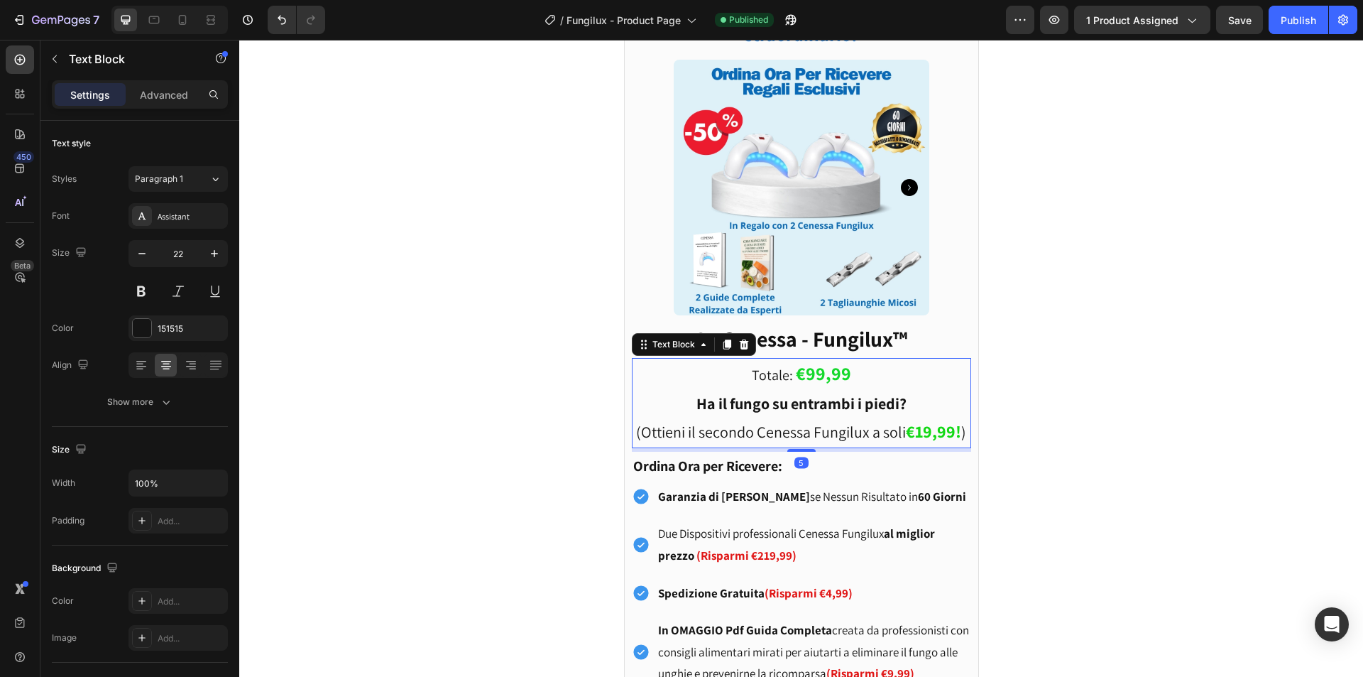
click at [807, 374] on strong "€99,99" at bounding box center [823, 373] width 55 height 24
click at [510, 316] on div "Ottieni il secondo dispositivo a un prezzo straordinario! Text Block Product Im…" at bounding box center [801, 471] width 831 height 993
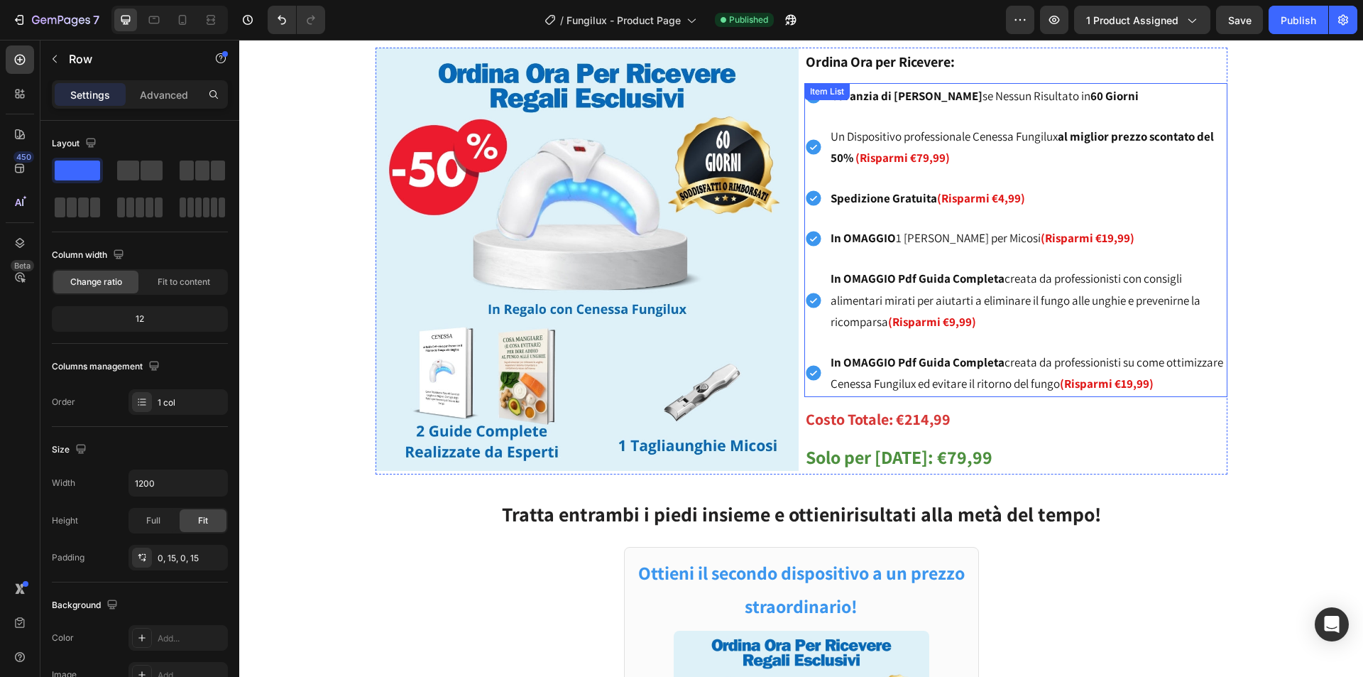
scroll to position [852, 0]
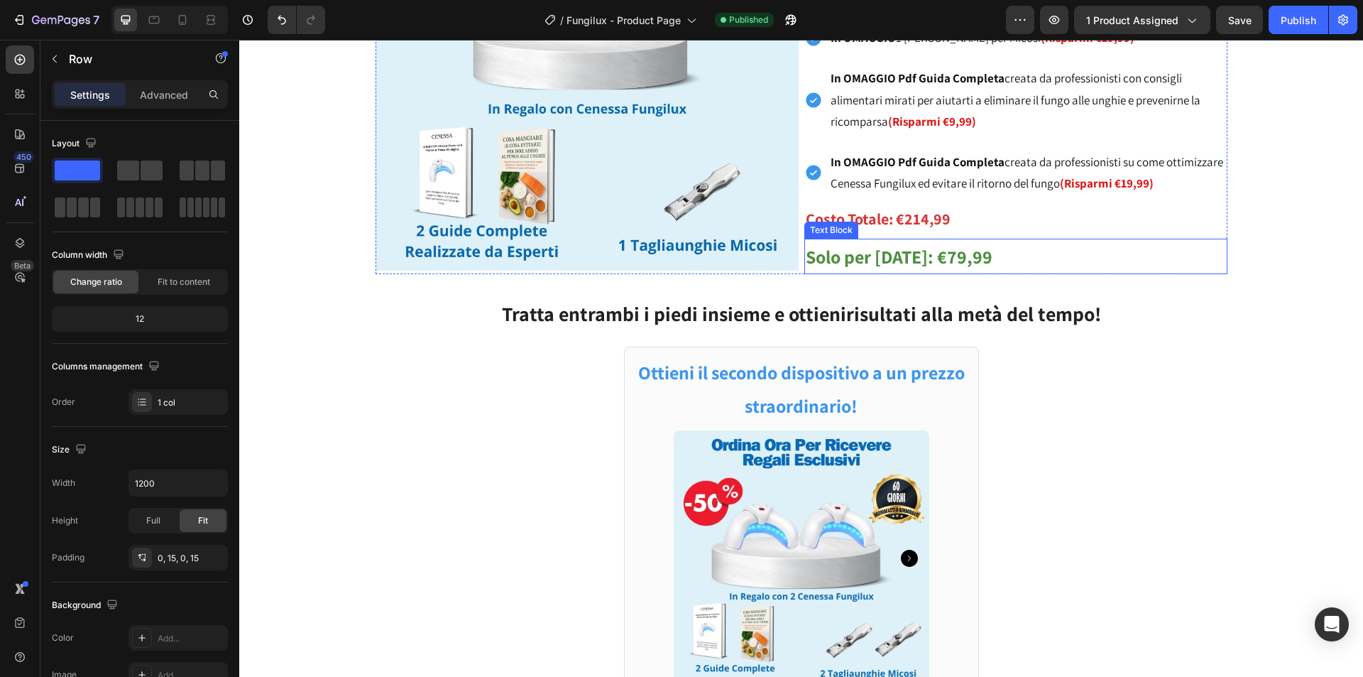
click at [942, 261] on strong "Solo per [DATE]: €79,99" at bounding box center [899, 256] width 187 height 24
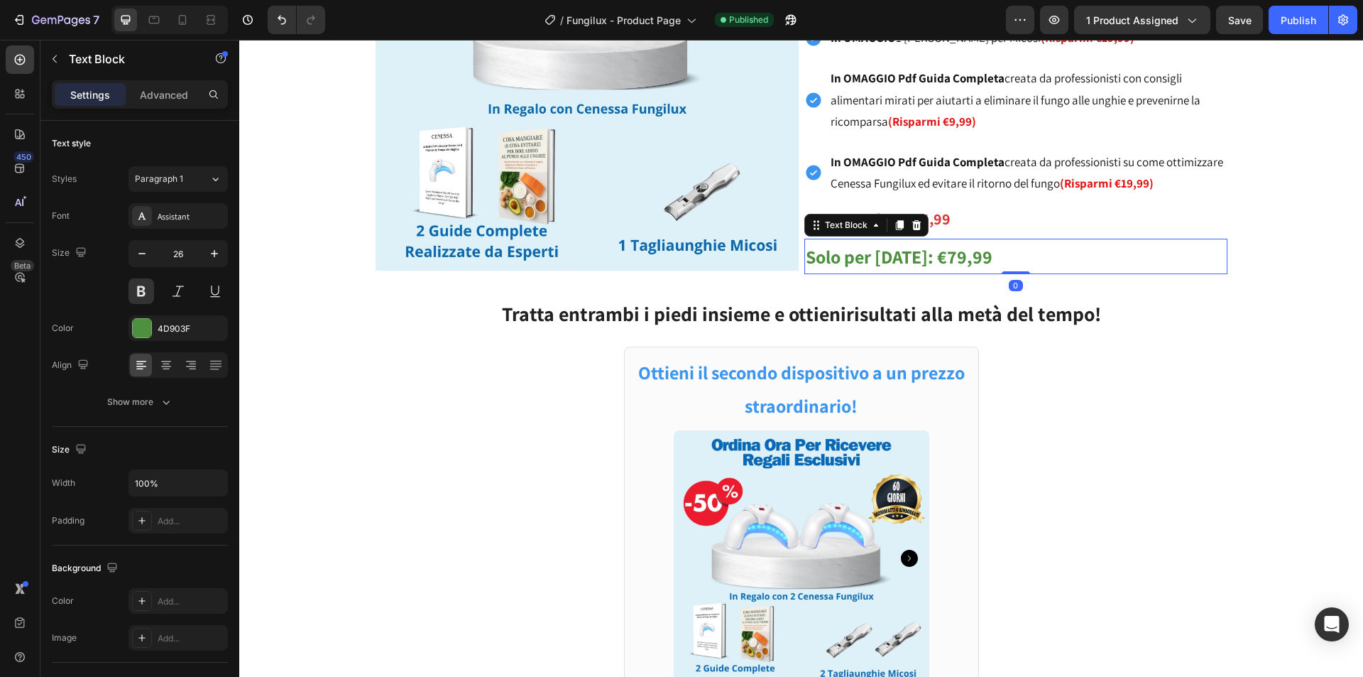
click at [937, 256] on strong "Solo per [DATE]: €79,99" at bounding box center [899, 256] width 187 height 24
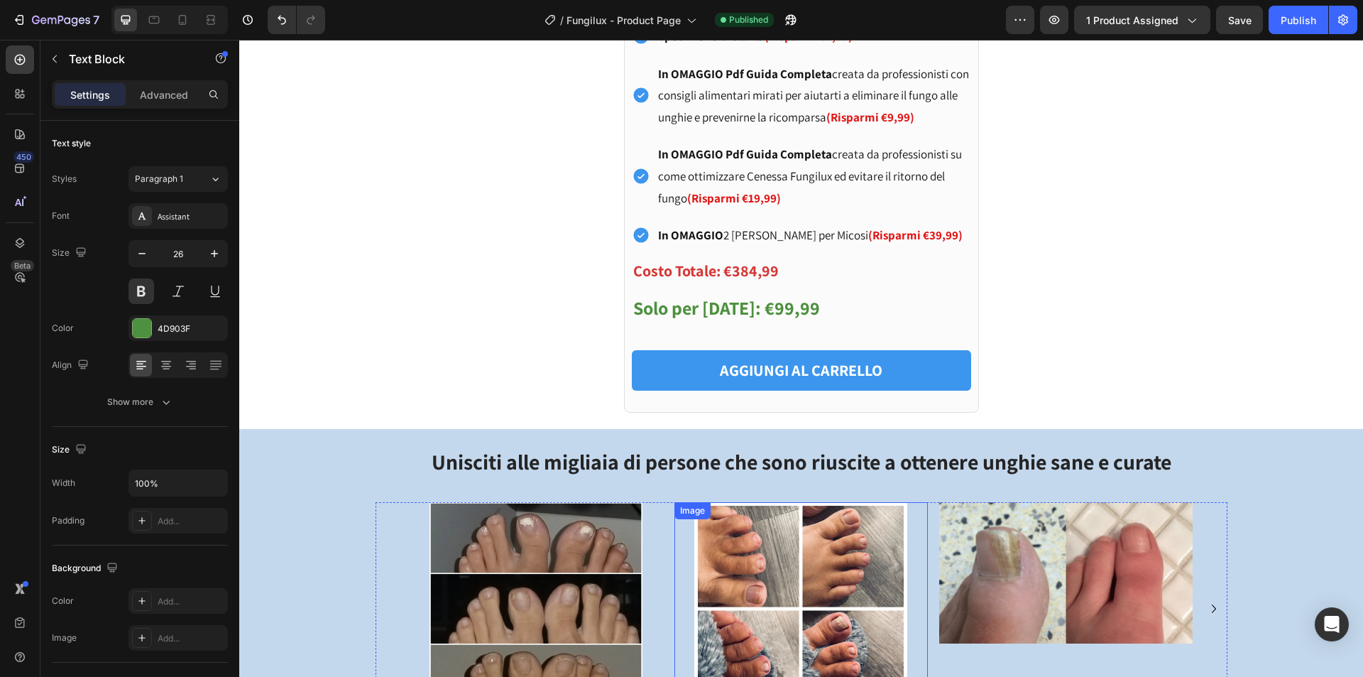
scroll to position [1775, 0]
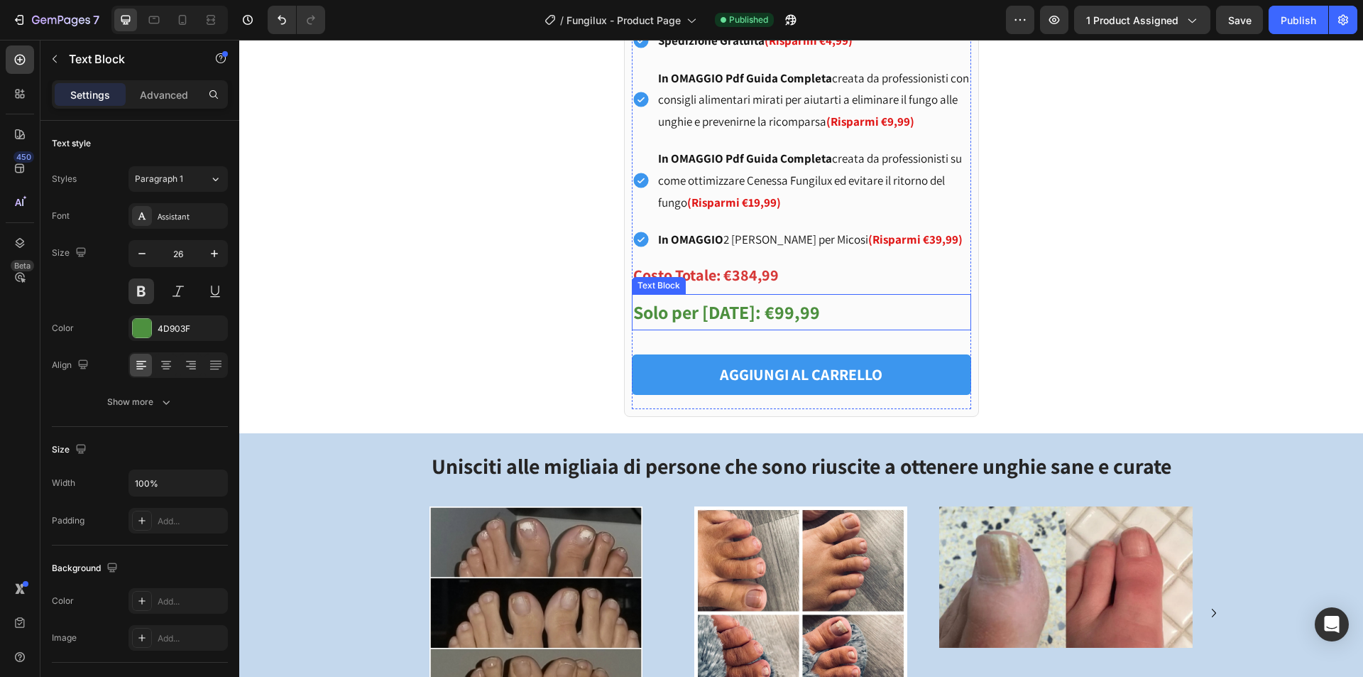
drag, startPoint x: 757, startPoint y: 314, endPoint x: 766, endPoint y: 314, distance: 8.5
click at [757, 314] on strong "Solo per [DATE]: €99,99" at bounding box center [726, 312] width 187 height 24
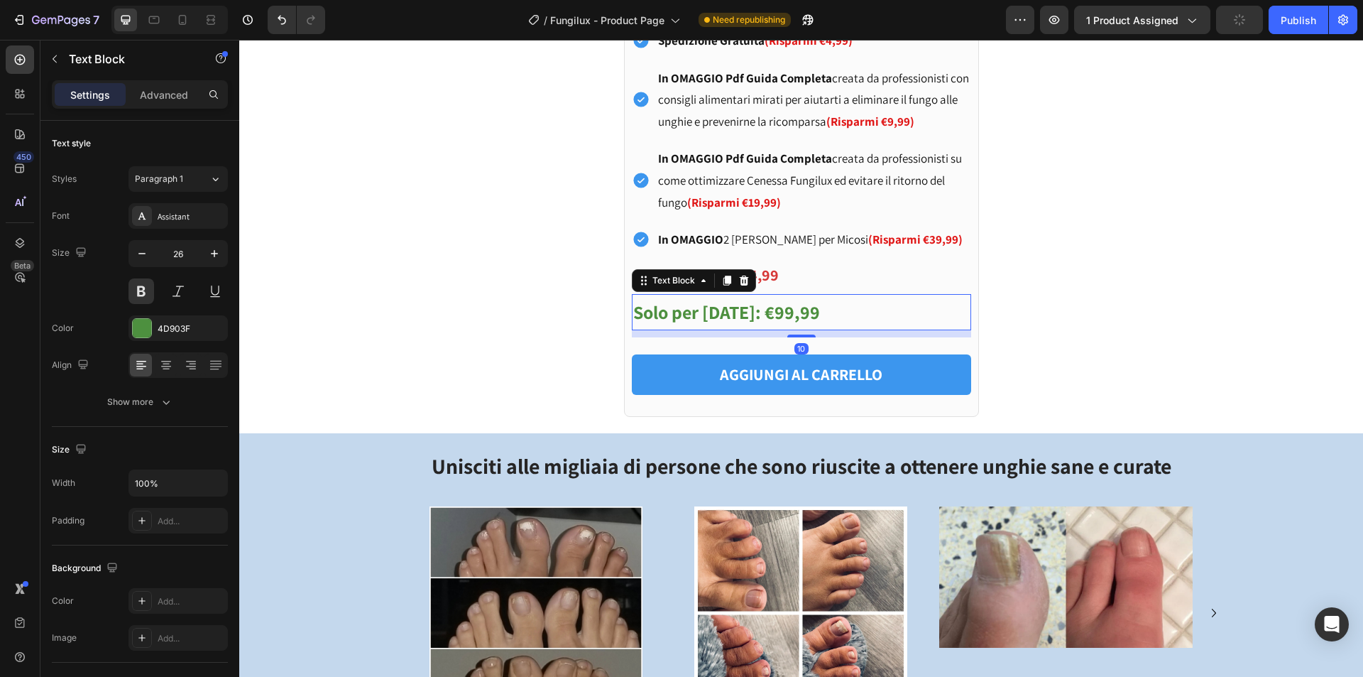
click at [767, 314] on strong "Solo per [DATE]: €99,99" at bounding box center [726, 312] width 187 height 24
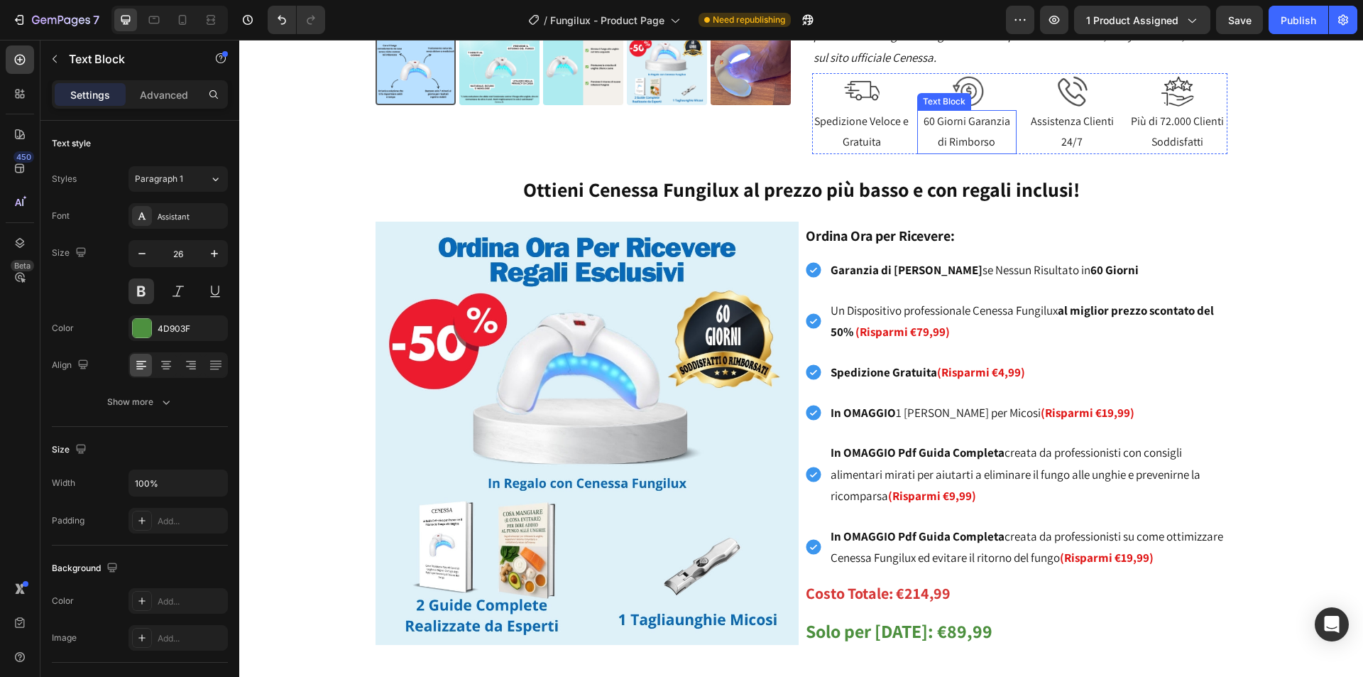
scroll to position [568, 0]
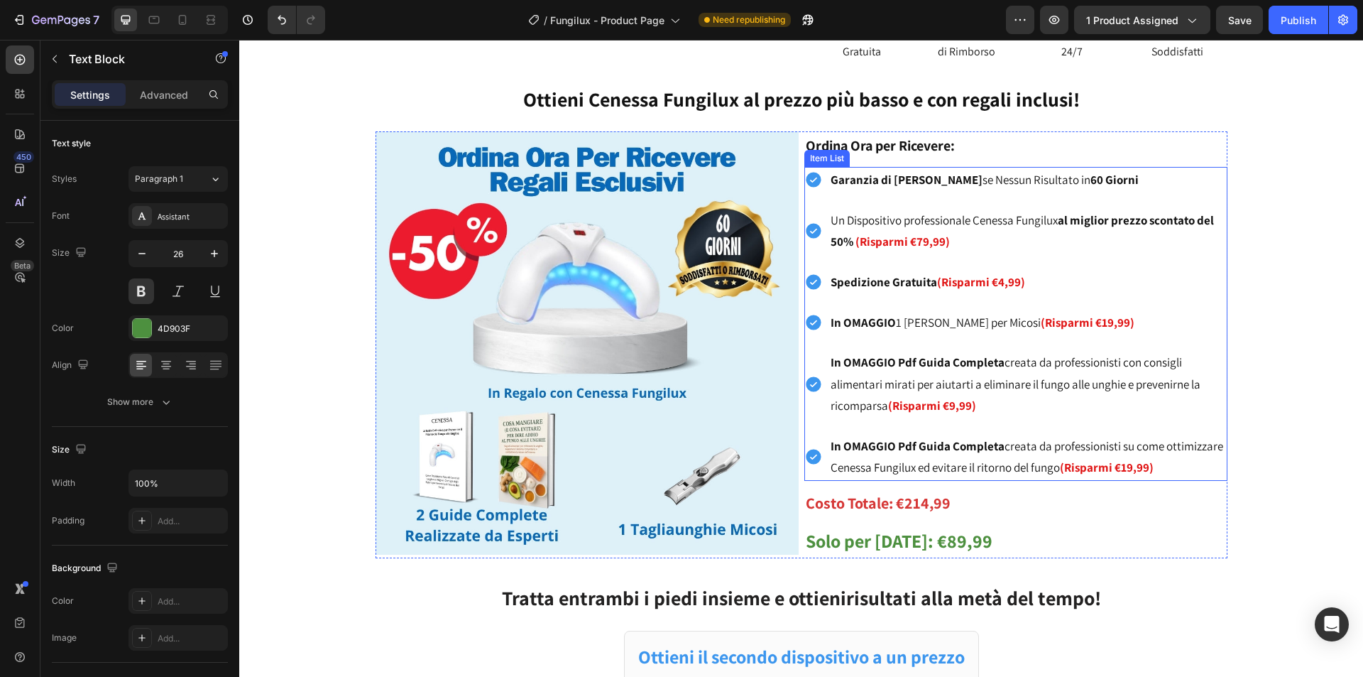
click at [919, 239] on strong "(Risparmi €79,99)" at bounding box center [902, 242] width 94 height 16
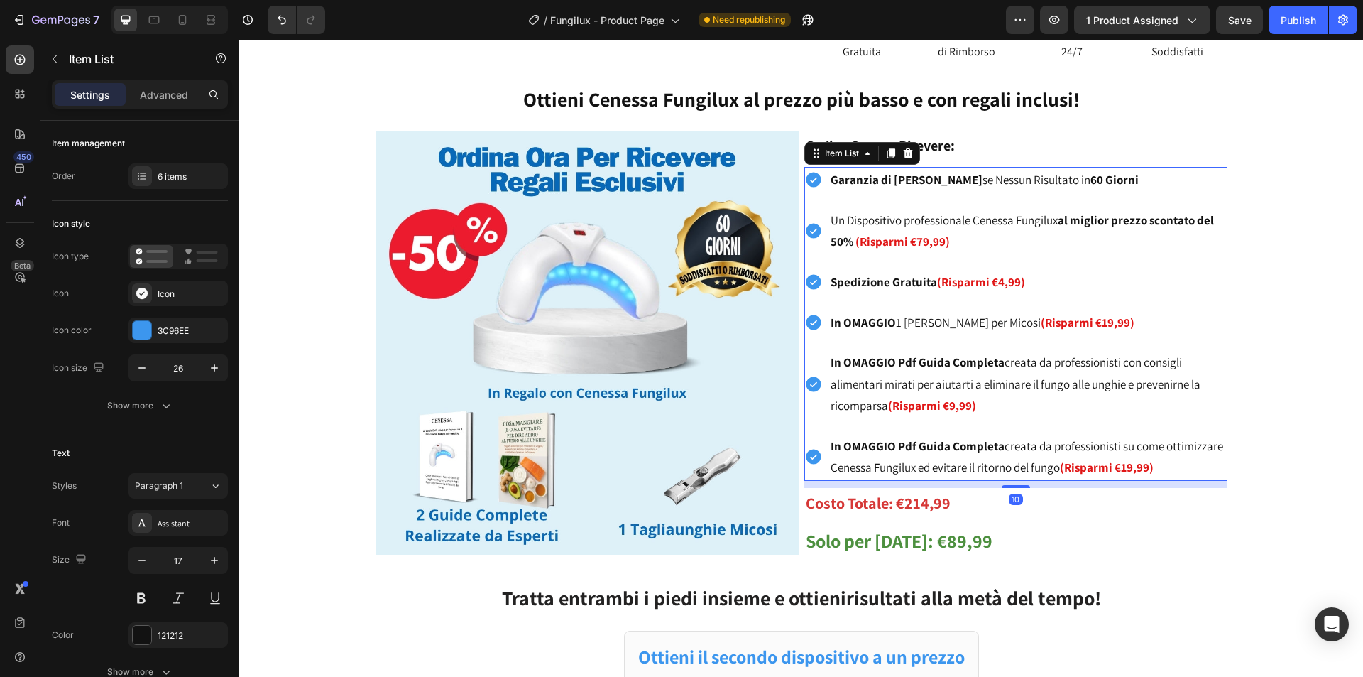
click at [915, 241] on strong "(Risparmi €79,99)" at bounding box center [902, 242] width 94 height 16
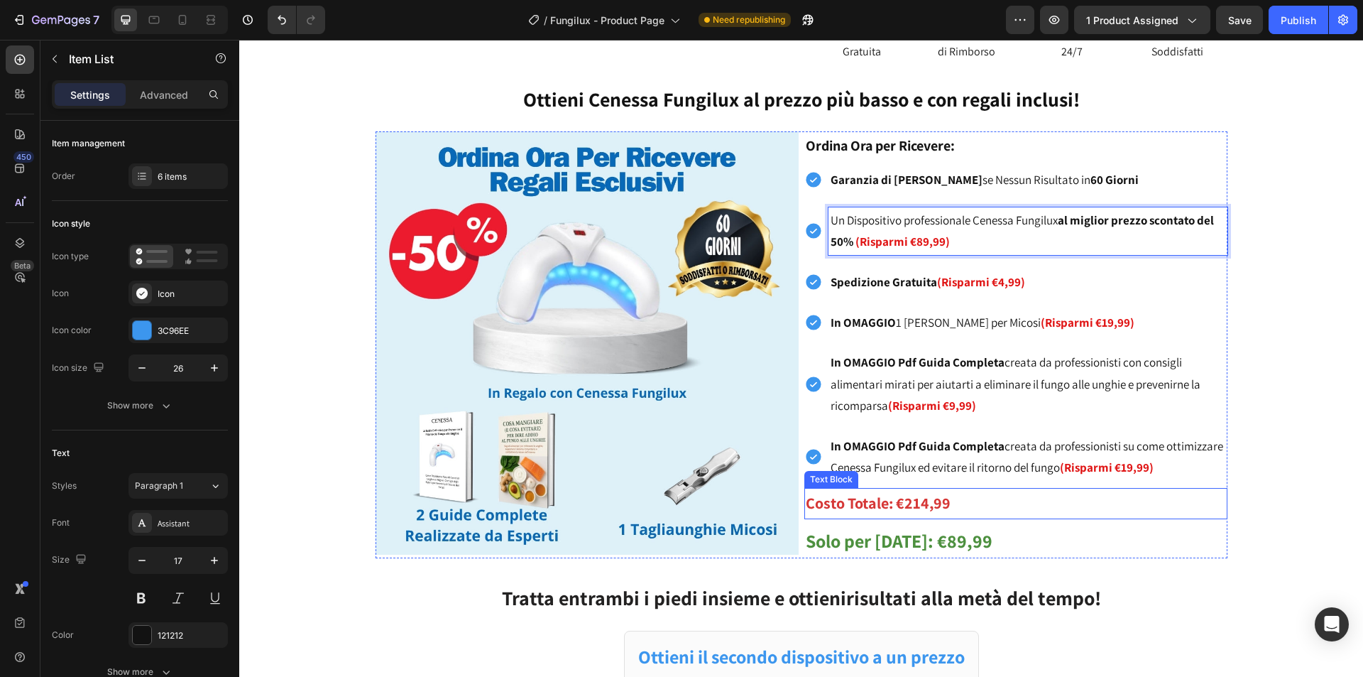
click at [921, 503] on strong "Costo Totale: €214,99" at bounding box center [878, 503] width 145 height 20
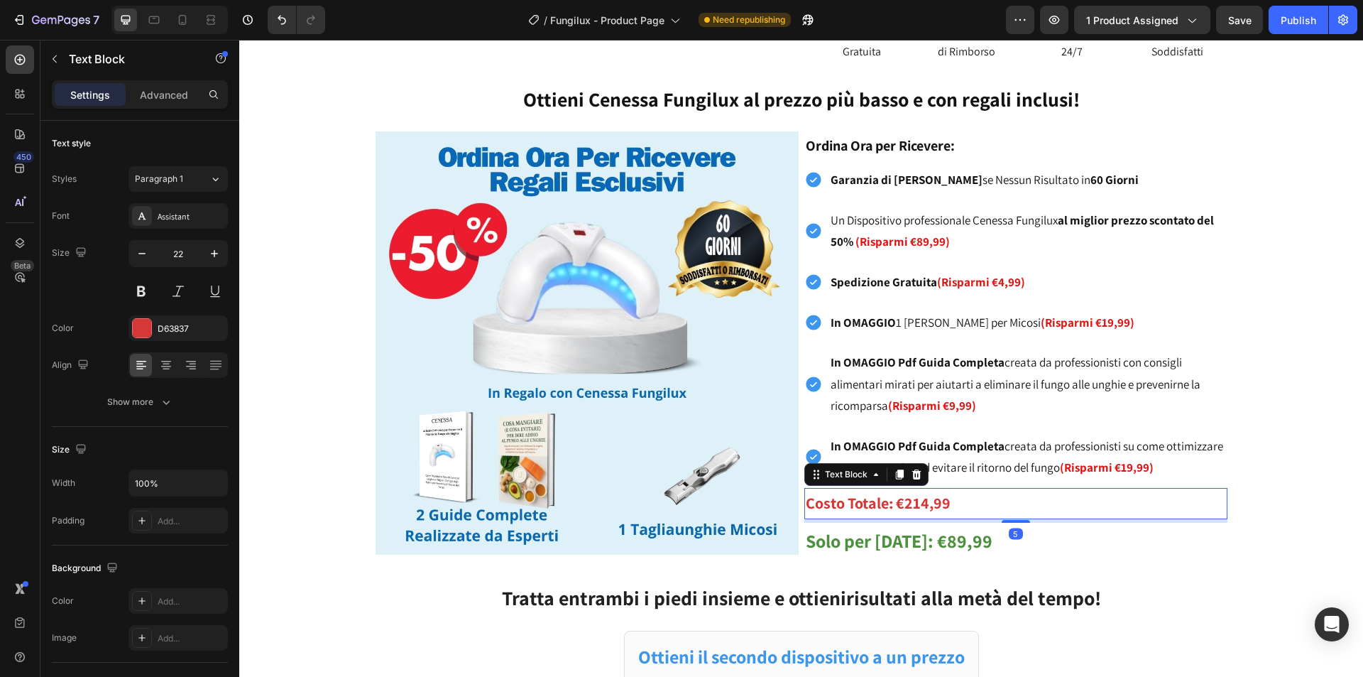
click at [916, 501] on strong "Costo Totale: €214,99" at bounding box center [878, 503] width 145 height 20
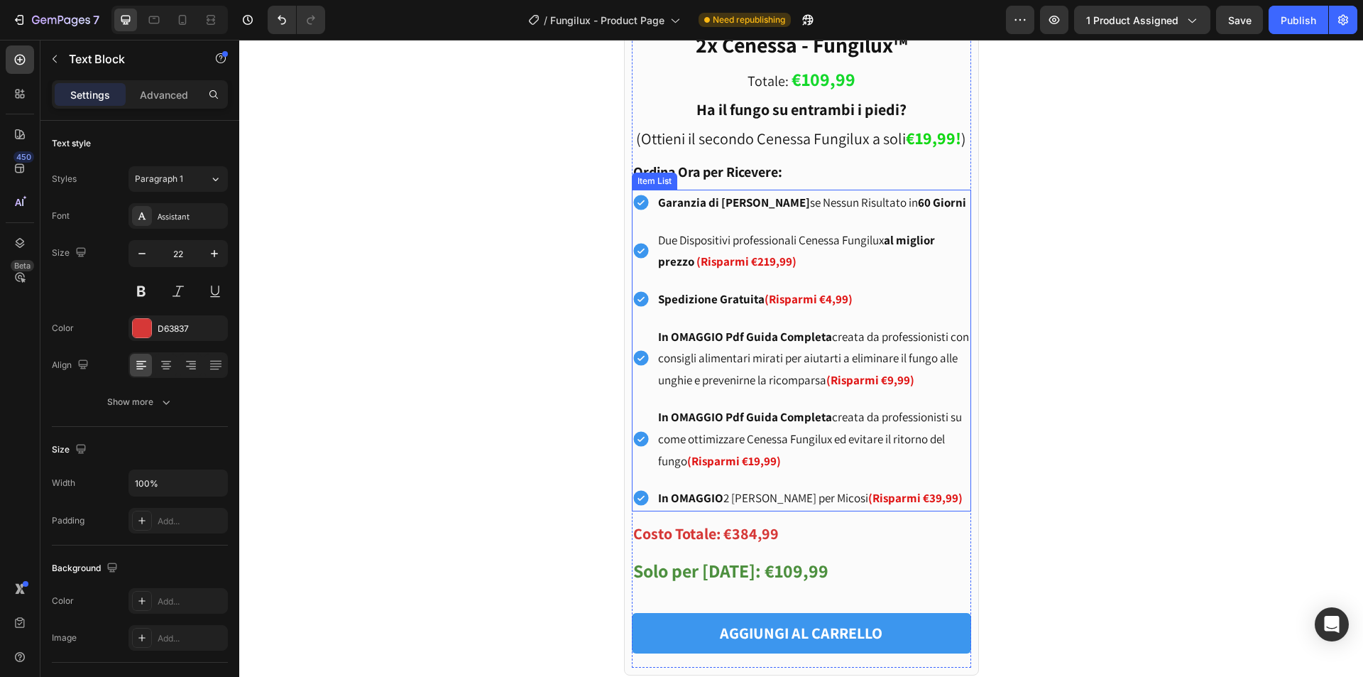
scroll to position [1491, 0]
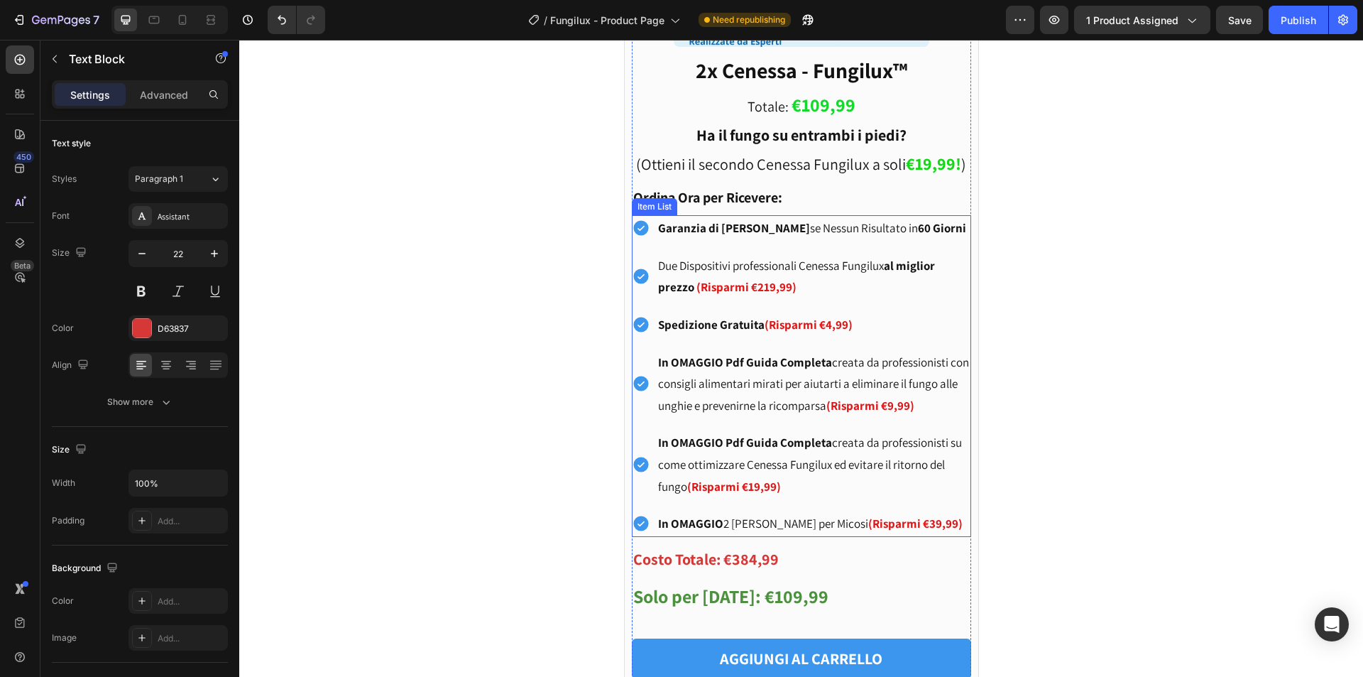
drag, startPoint x: 772, startPoint y: 292, endPoint x: 765, endPoint y: 288, distance: 8.1
click at [770, 292] on strong "(Risparmi €219,99)" at bounding box center [746, 287] width 100 height 16
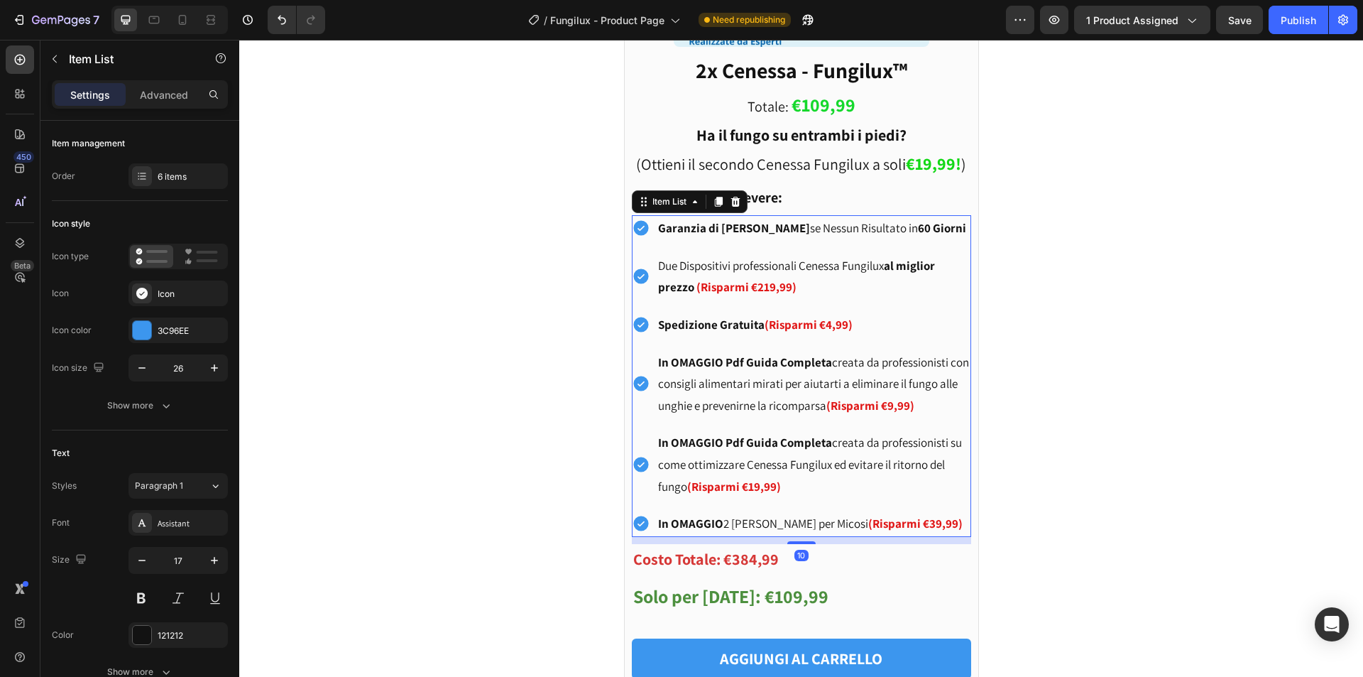
click at [765, 286] on strong "(Risparmi €219,99)" at bounding box center [746, 287] width 100 height 16
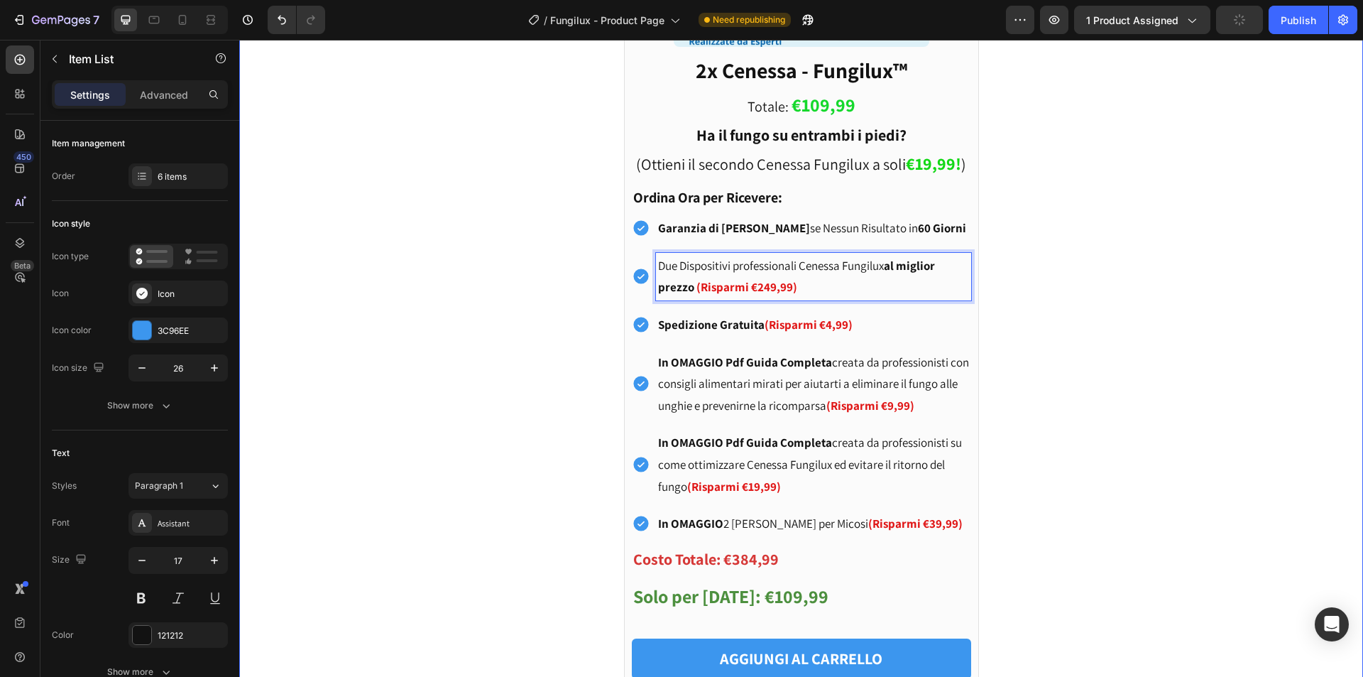
click at [339, 452] on div "Ottieni il secondo dispositivo a un prezzo straordinario! Text Block Product Im…" at bounding box center [801, 211] width 1124 height 1006
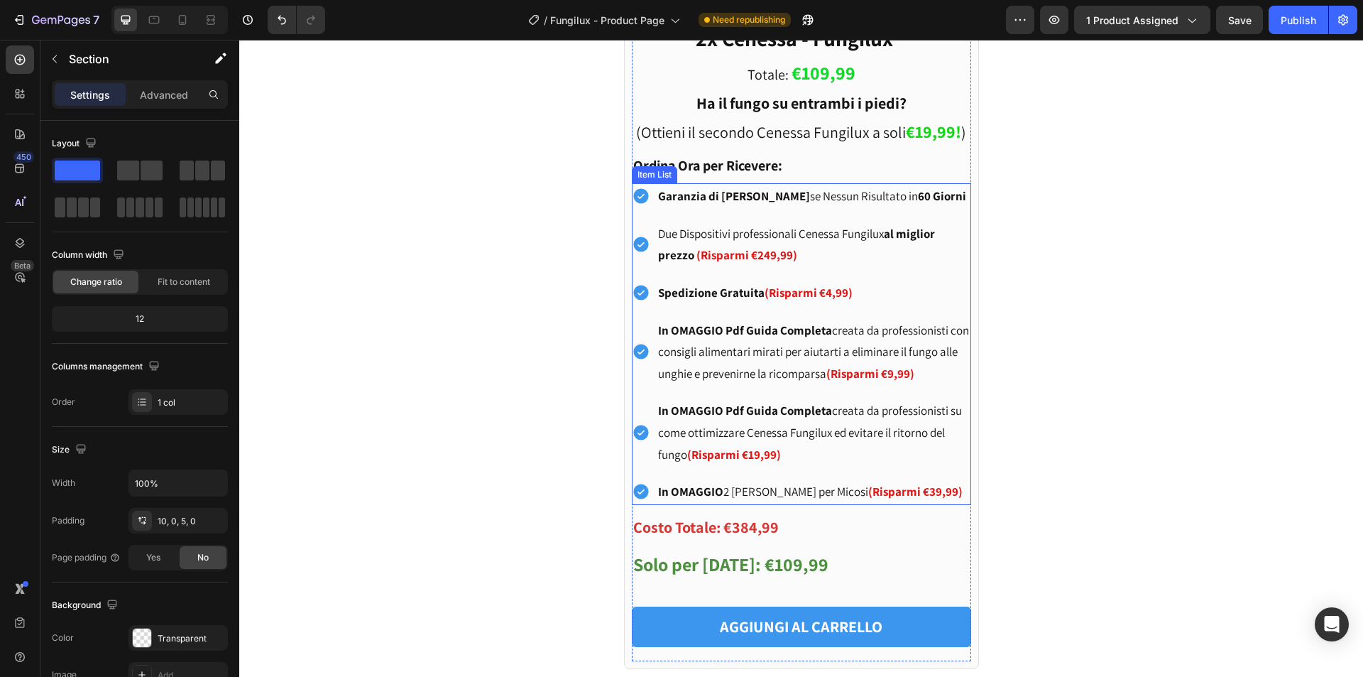
scroll to position [1775, 0]
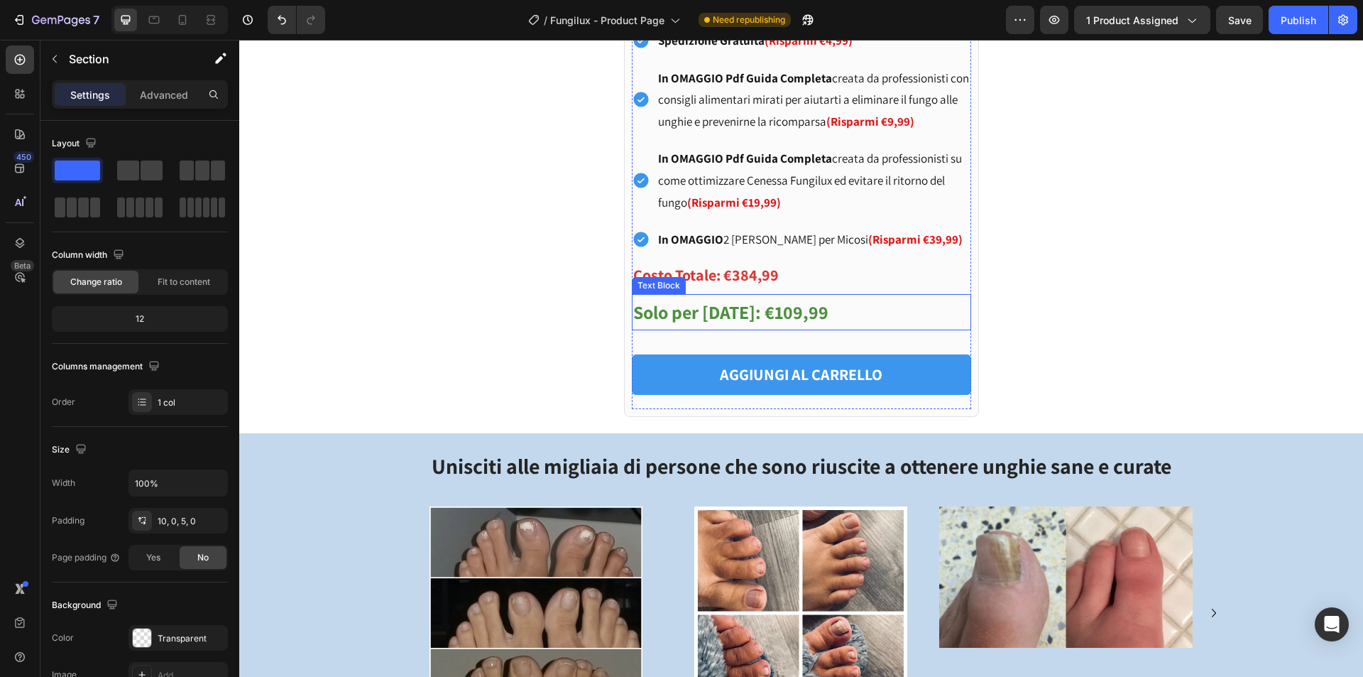
click at [750, 278] on strong "Costo Totale: €384,99" at bounding box center [706, 275] width 146 height 20
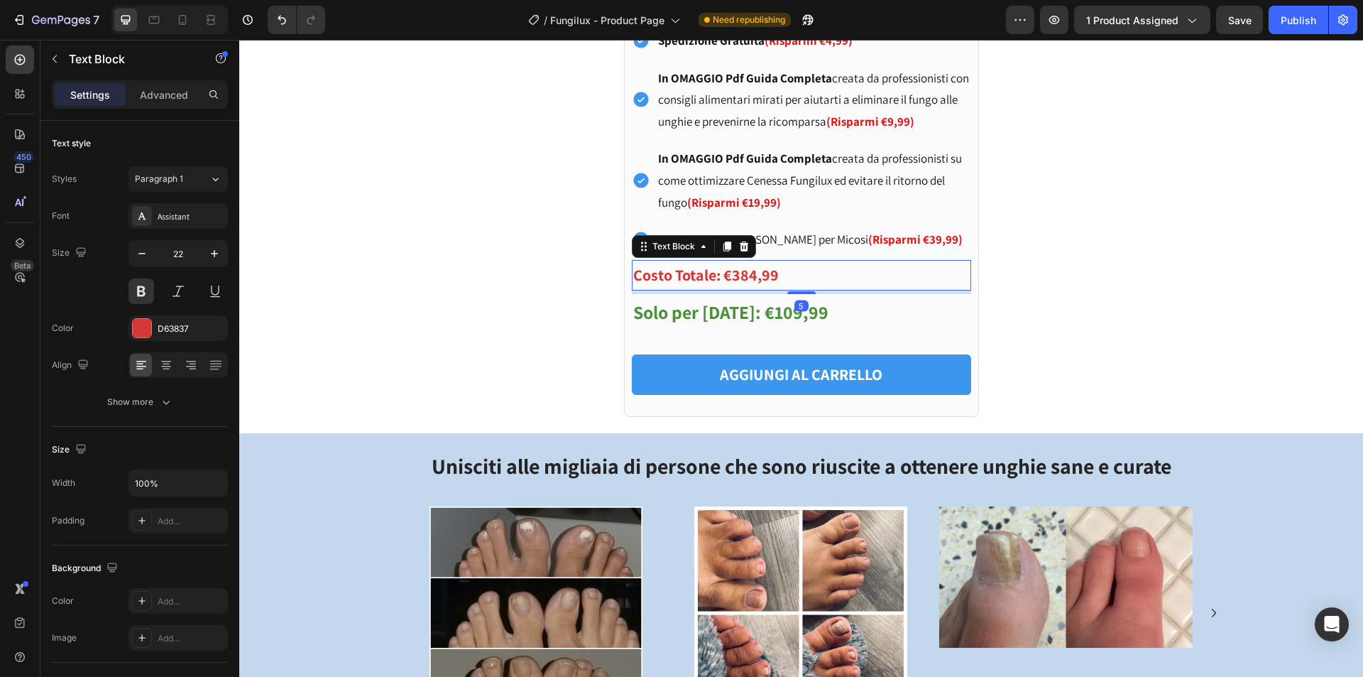
click at [744, 277] on strong "Costo Totale: €384,99" at bounding box center [706, 275] width 146 height 20
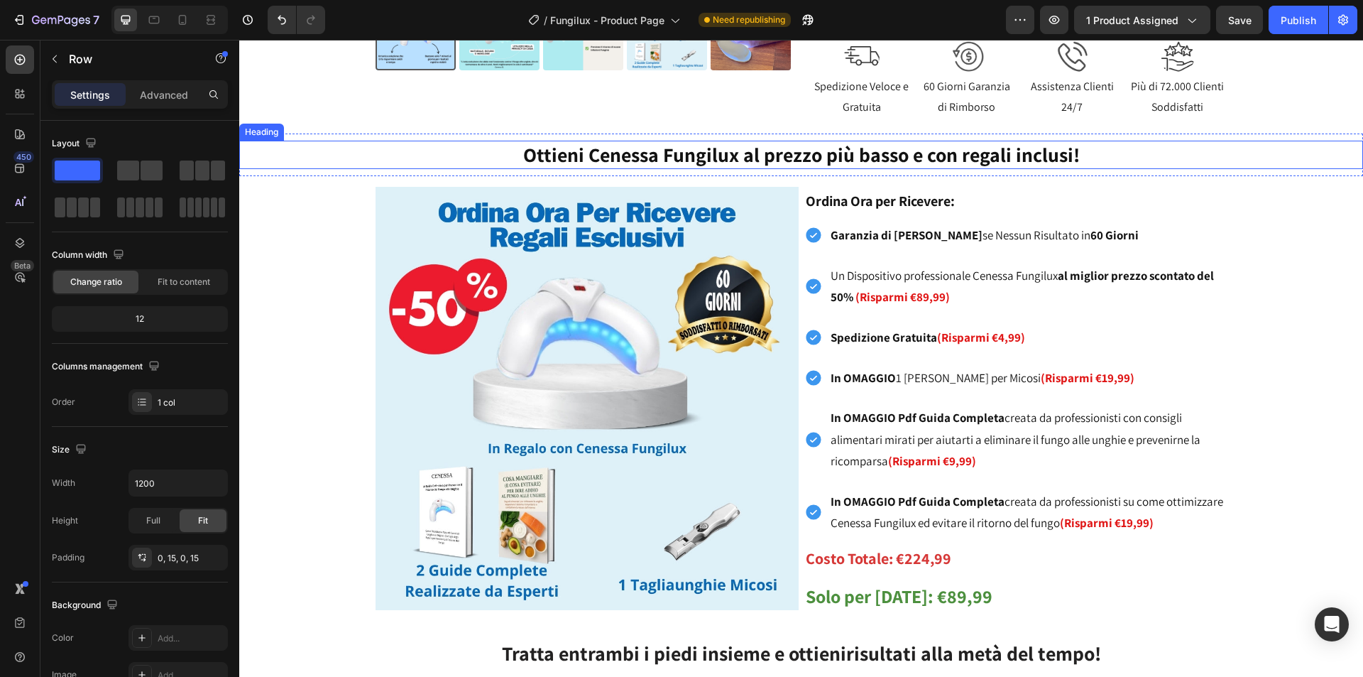
scroll to position [568, 0]
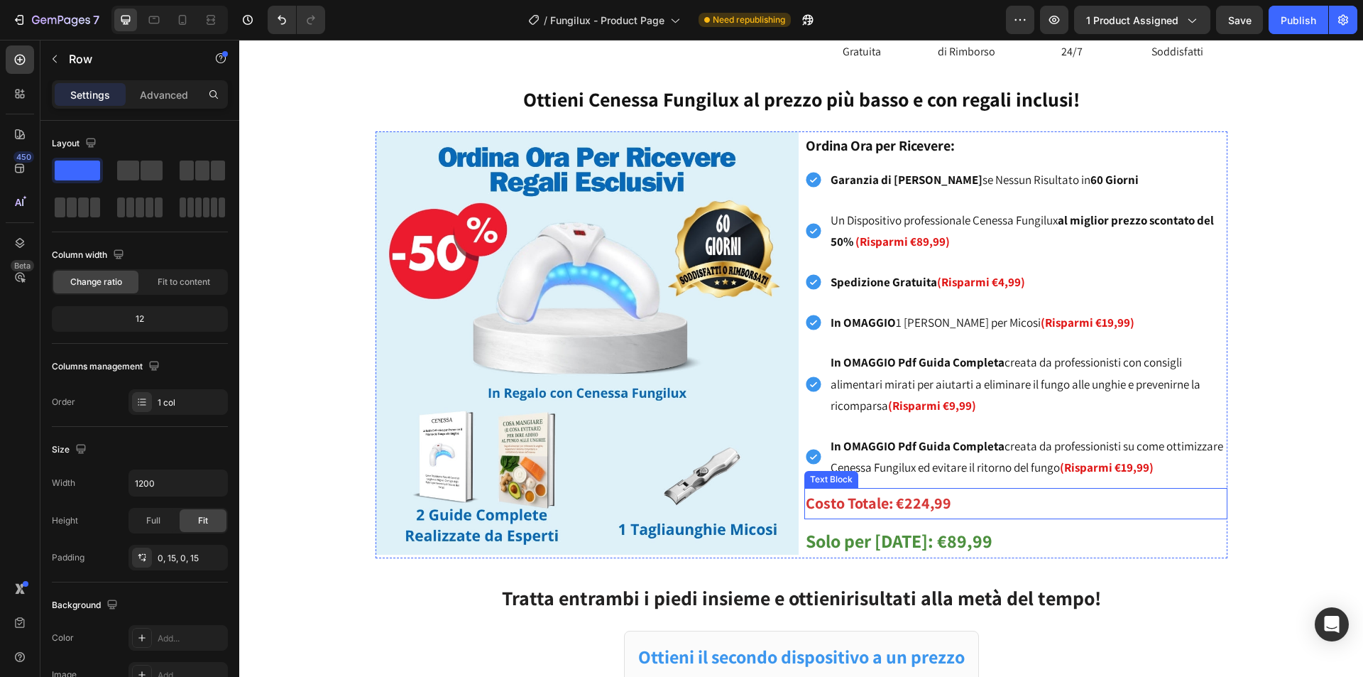
click at [914, 516] on p "Costo Totale: €224,99" at bounding box center [1016, 503] width 420 height 28
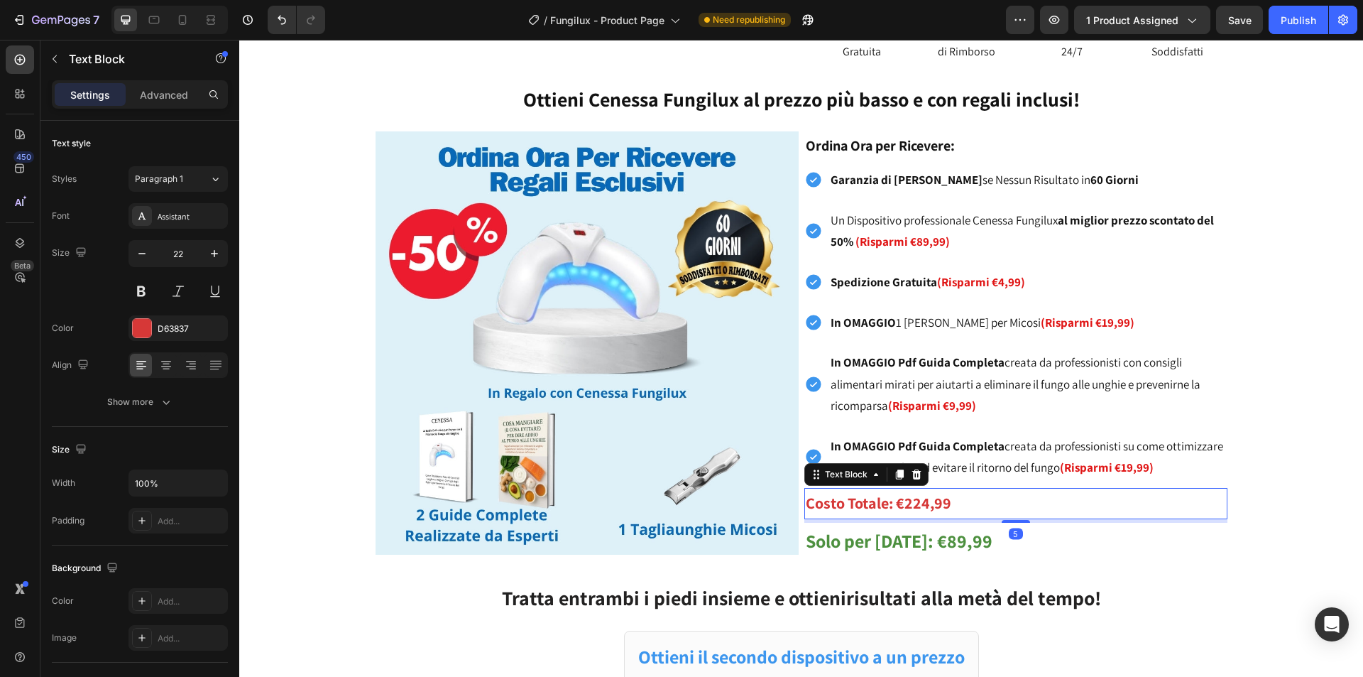
click at [917, 505] on strong "Costo Totale: €224,99" at bounding box center [879, 503] width 146 height 20
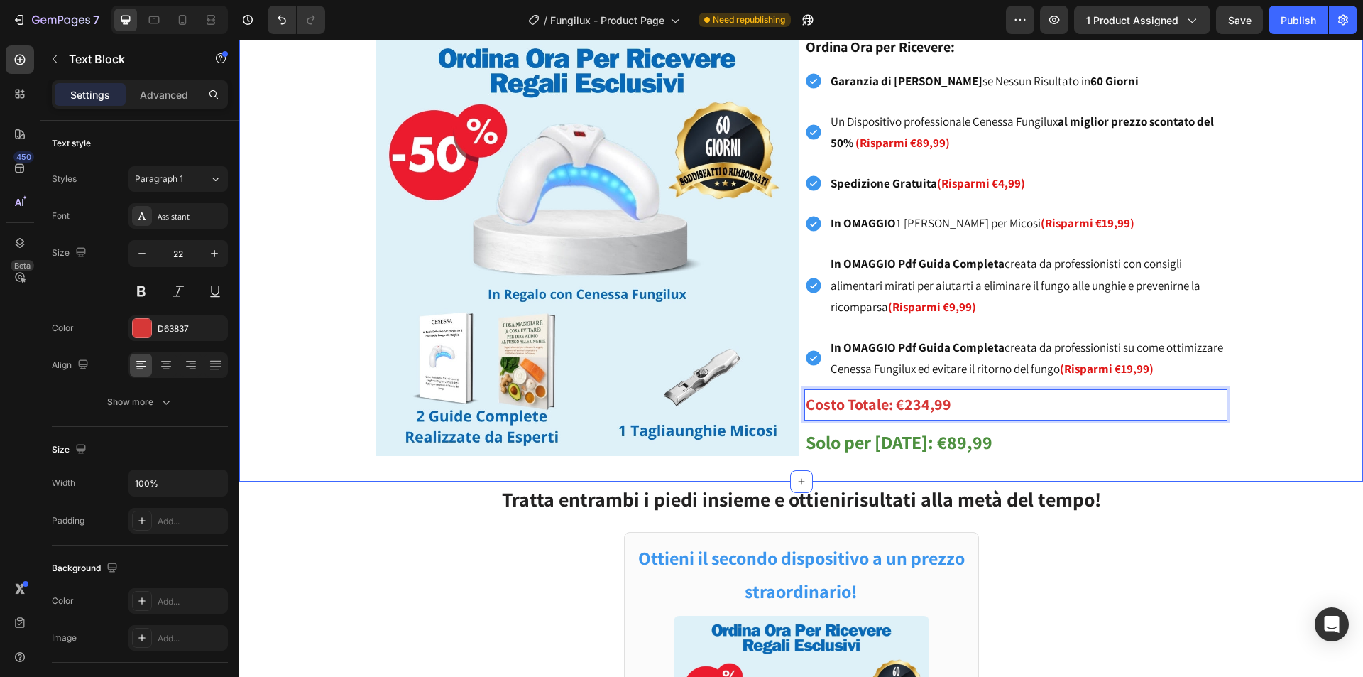
scroll to position [852, 0]
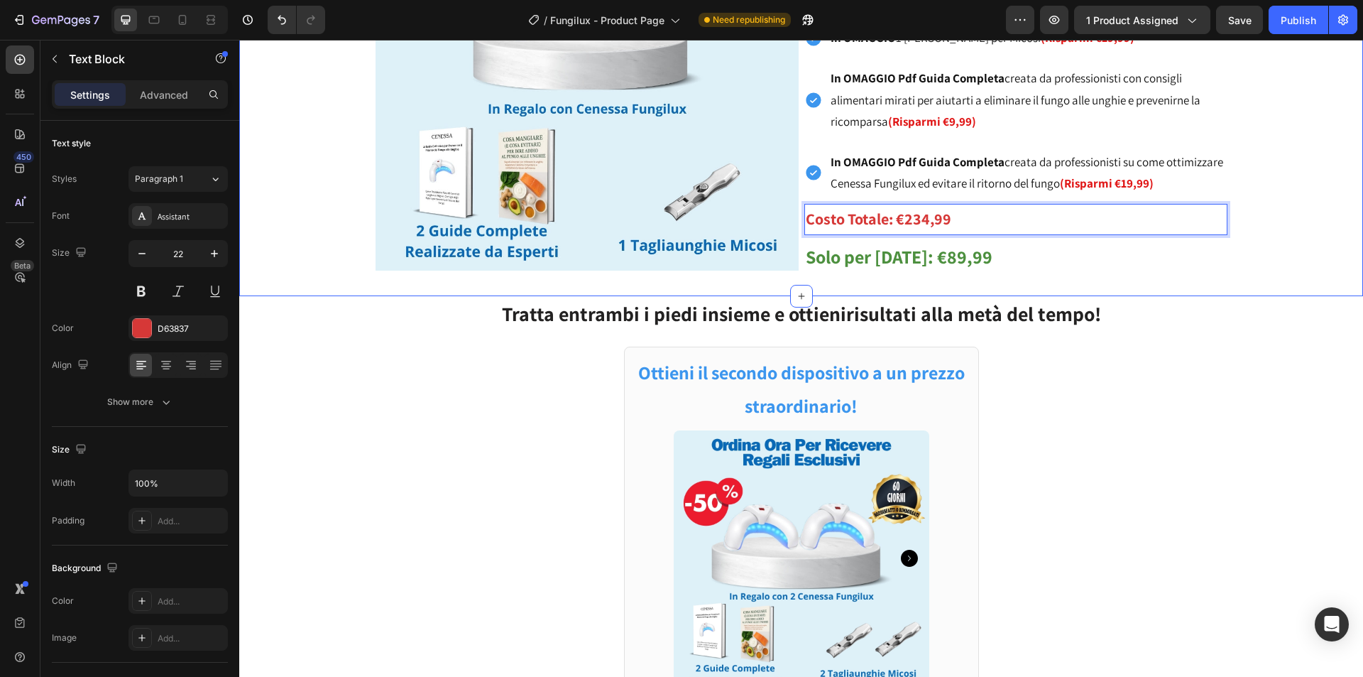
click at [349, 290] on div "Image Ordina Ora per Ricevere: Text Block Garanzia di Rimborso se Nessun Risult…" at bounding box center [801, 66] width 1124 height 459
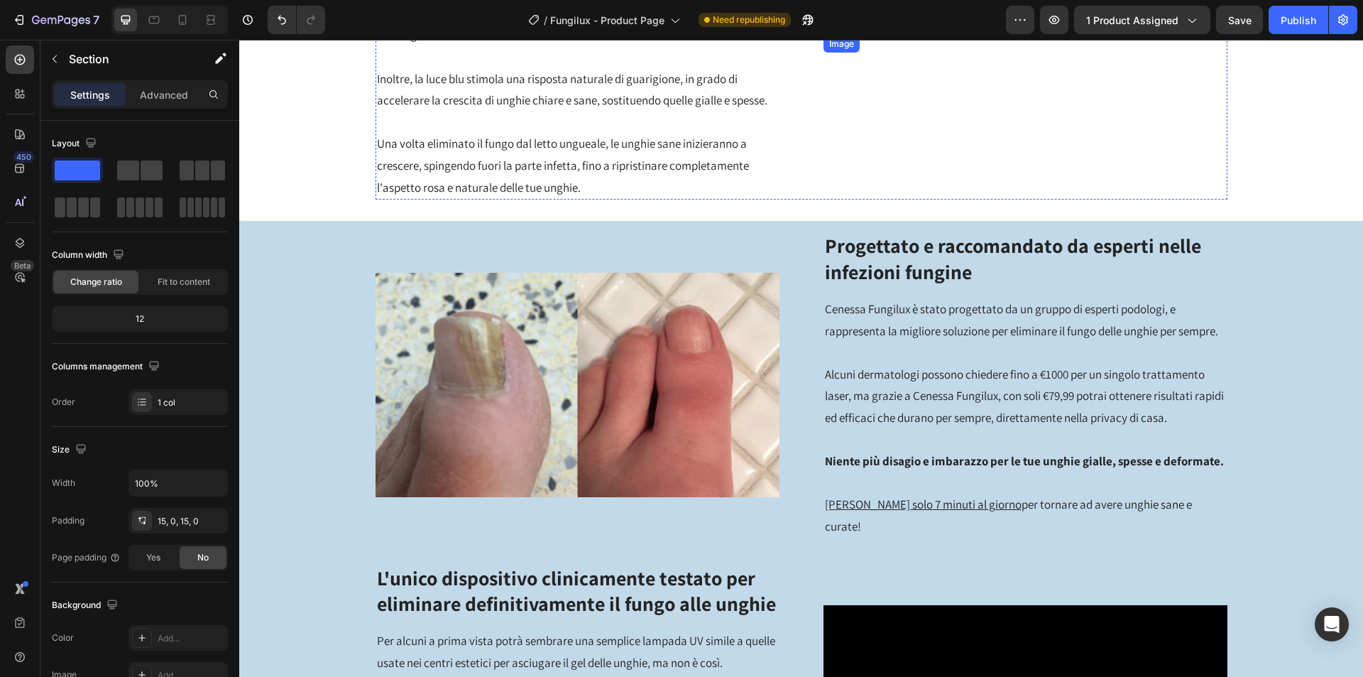
scroll to position [3053, 0]
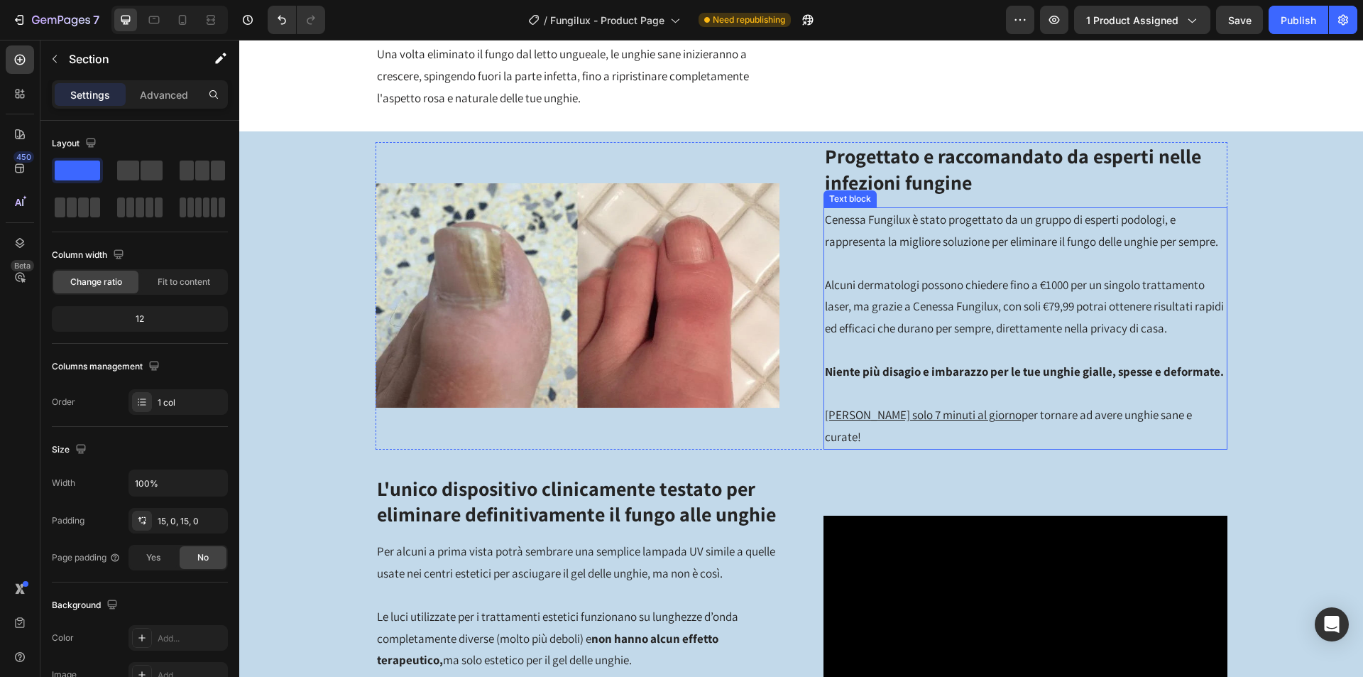
click at [1031, 339] on p "Alcuni dermatologi possono chiedere fino a €1000 per un singolo trattamento las…" at bounding box center [1025, 306] width 401 height 65
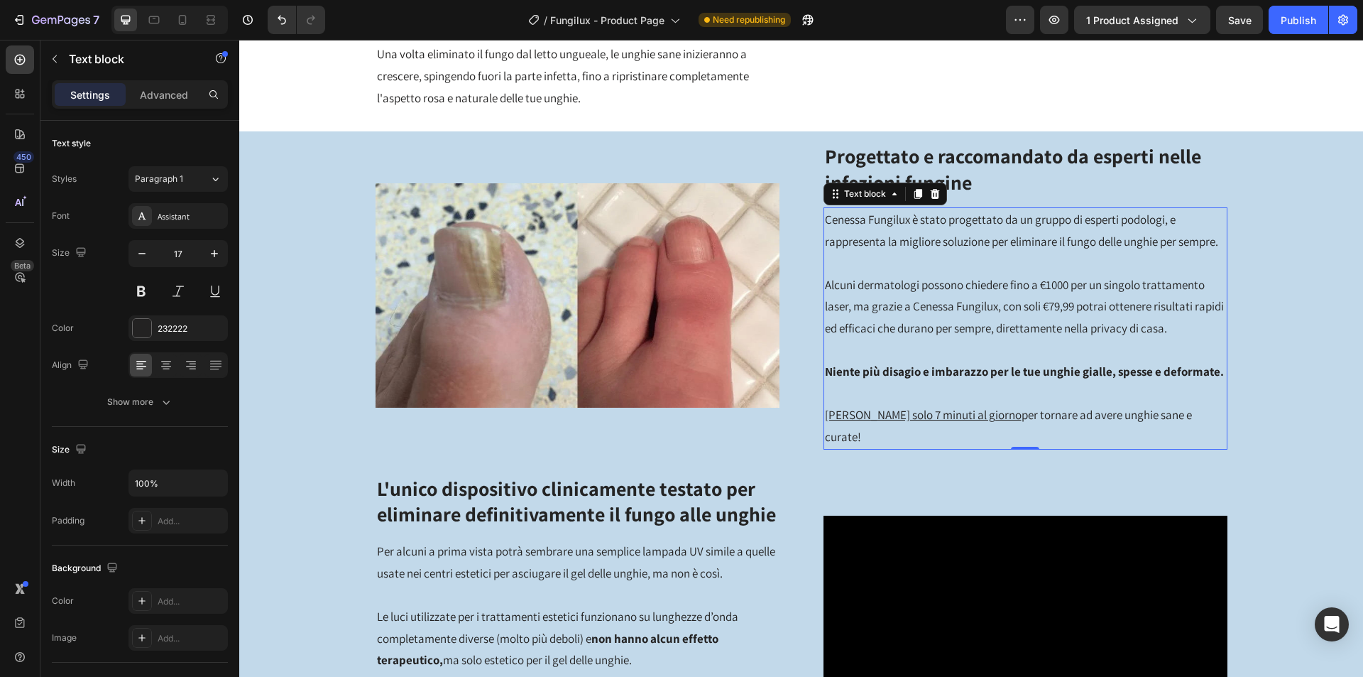
click at [1056, 339] on p "Alcuni dermatologi possono chiedere fino a €1000 per un singolo trattamento las…" at bounding box center [1025, 306] width 401 height 65
click at [1051, 339] on p "Alcuni dermatologi possono chiedere fino a €1000 per un singolo trattamento las…" at bounding box center [1025, 306] width 401 height 65
click at [326, 469] on div "Image Progettato e raccomandato da esperti nelle infezioni fungine Heading Cene…" at bounding box center [801, 456] width 1124 height 628
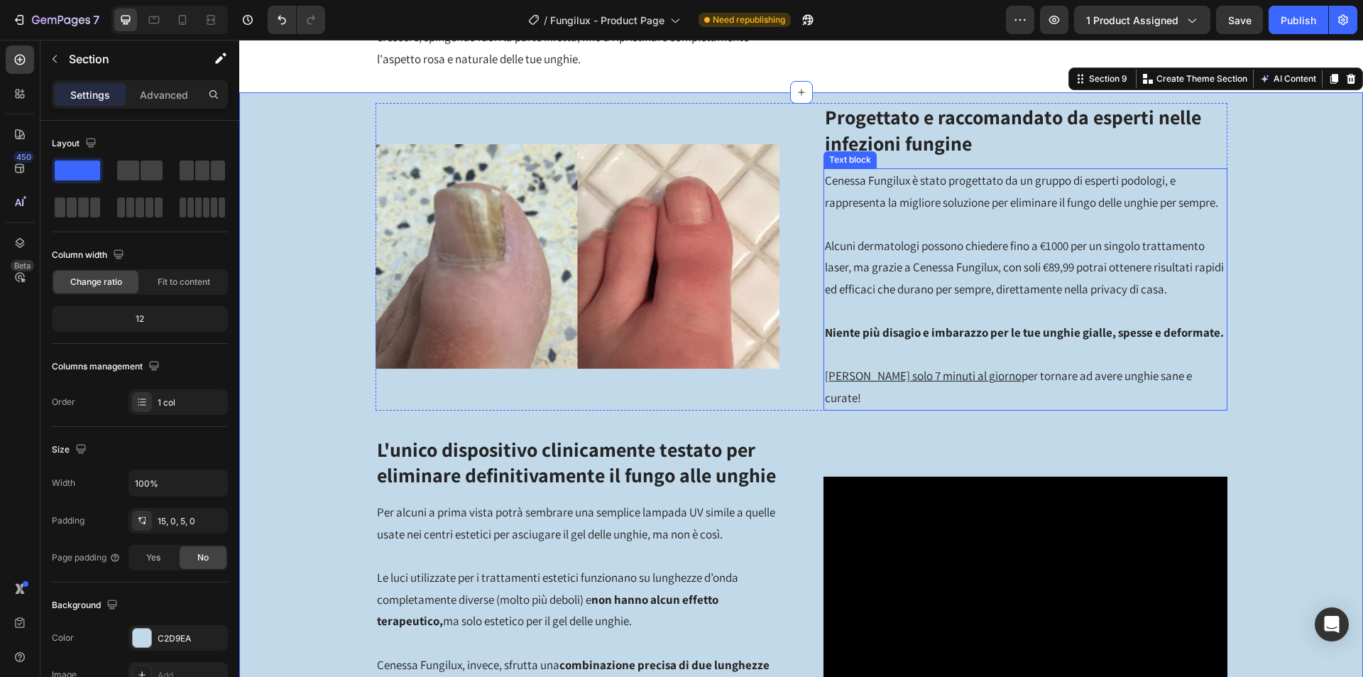
scroll to position [3123, 0]
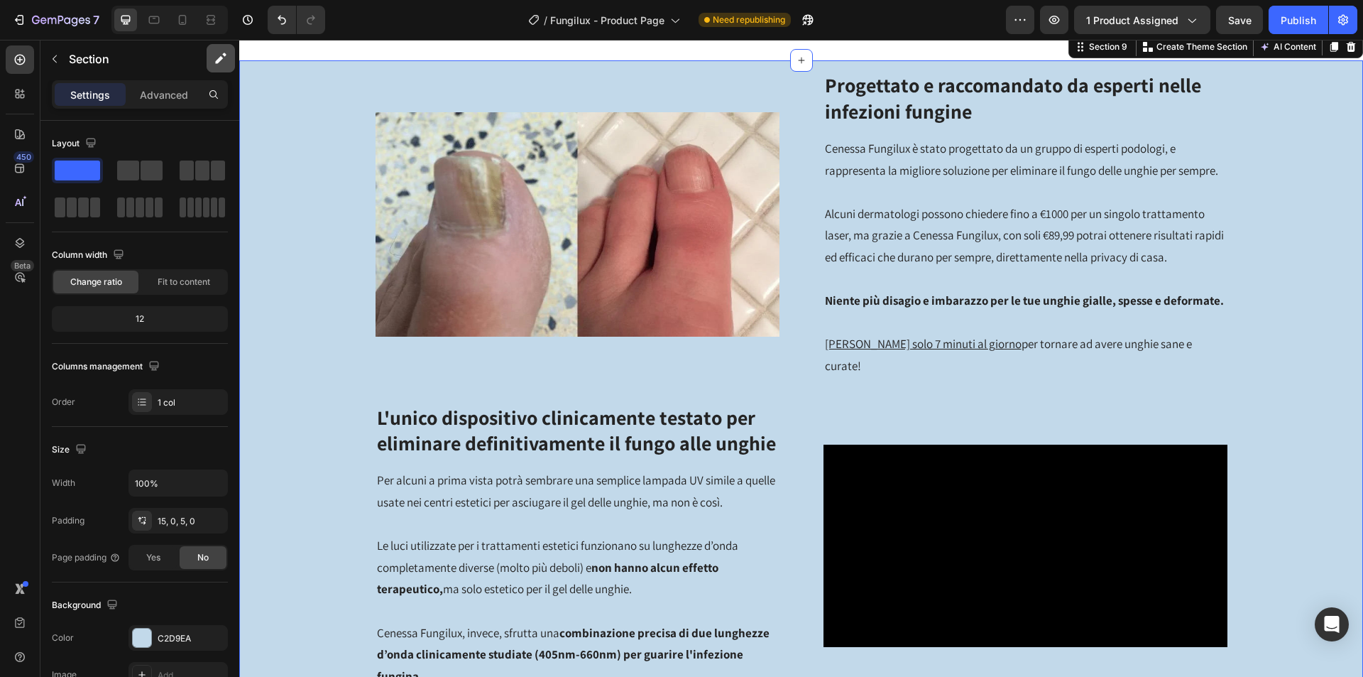
click at [185, 27] on div at bounding box center [182, 20] width 23 height 23
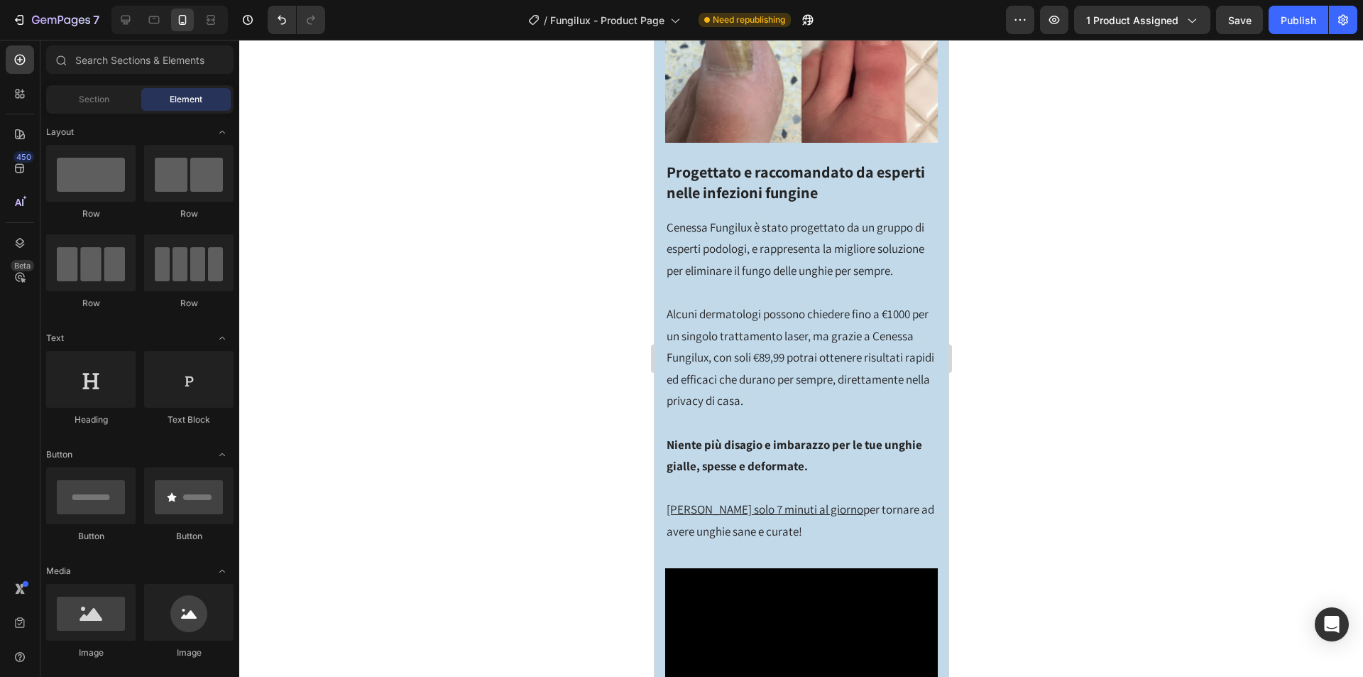
scroll to position [4685, 0]
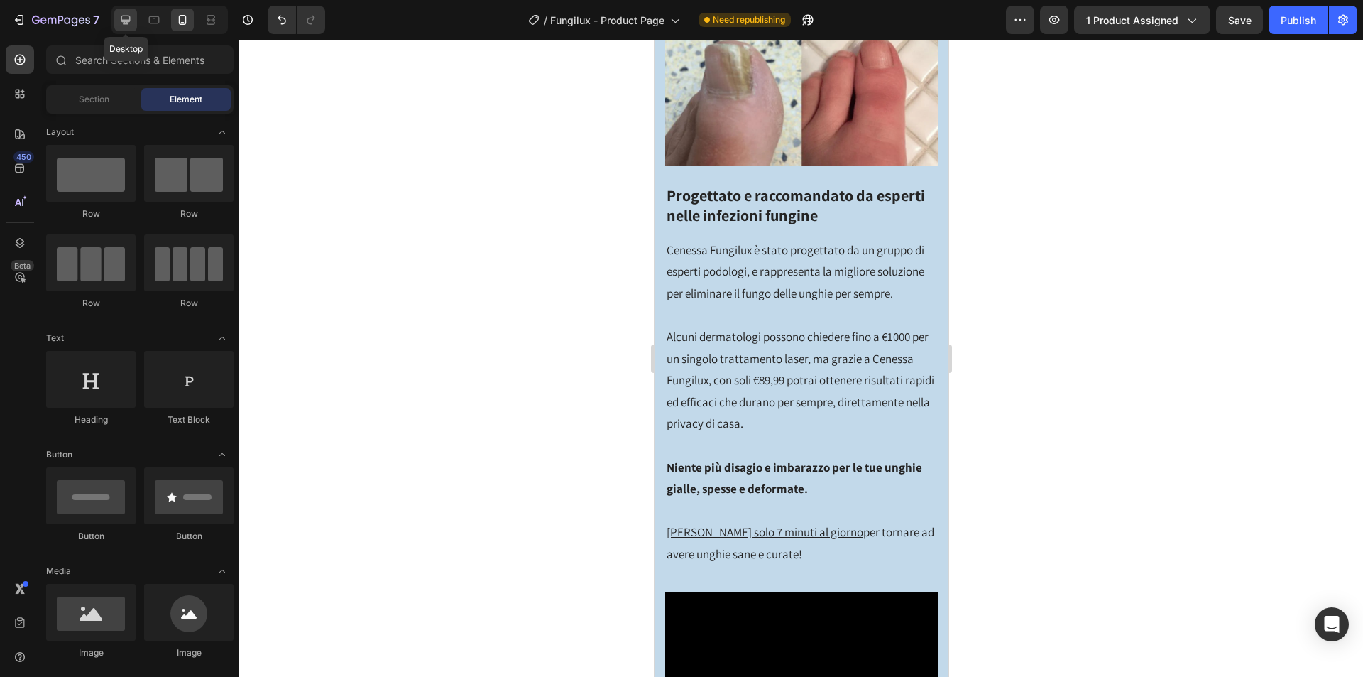
click at [119, 20] on icon at bounding box center [126, 20] width 14 height 14
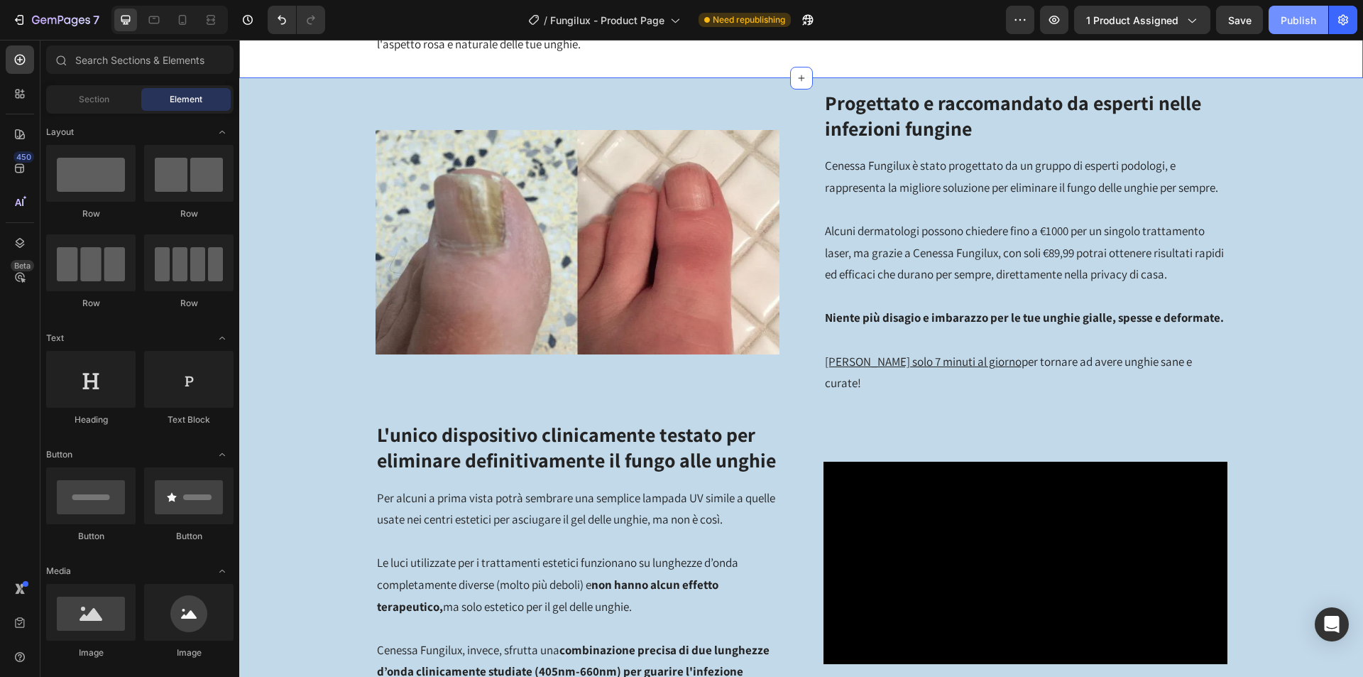
click at [1309, 28] on button "Publish" at bounding box center [1299, 20] width 60 height 28
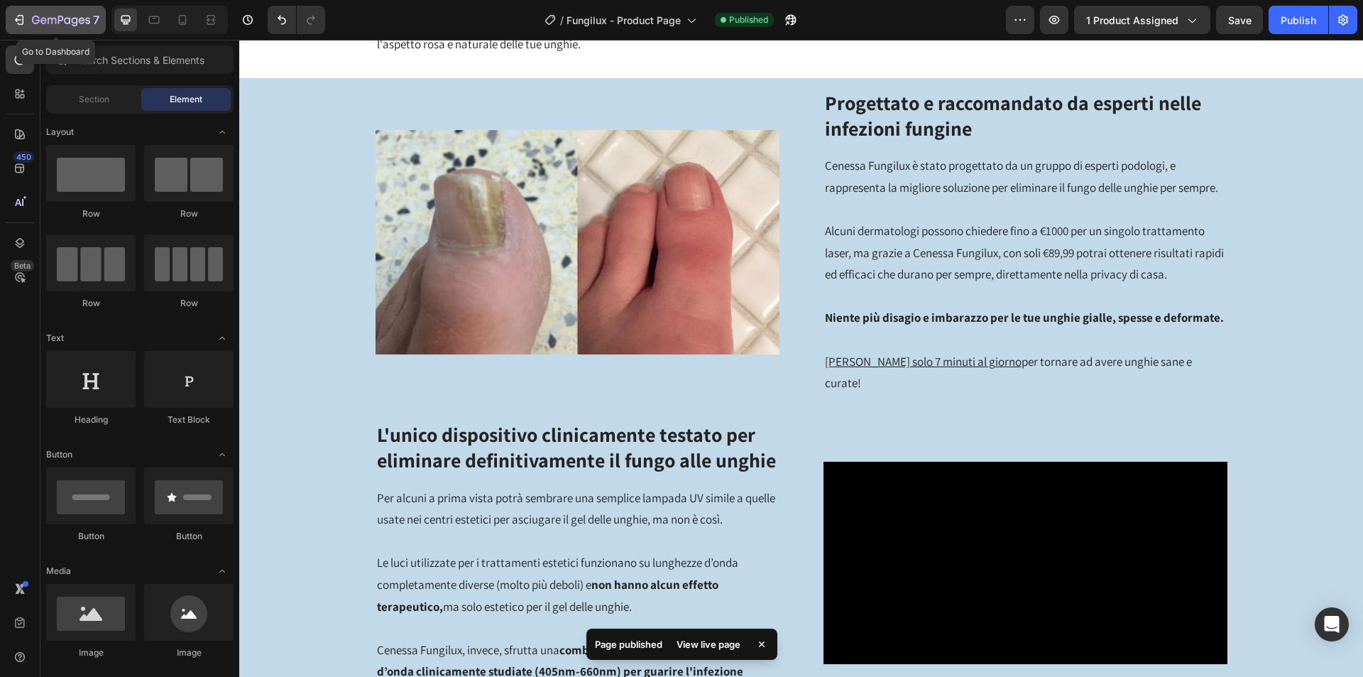
click at [28, 13] on div "7" at bounding box center [55, 19] width 87 height 17
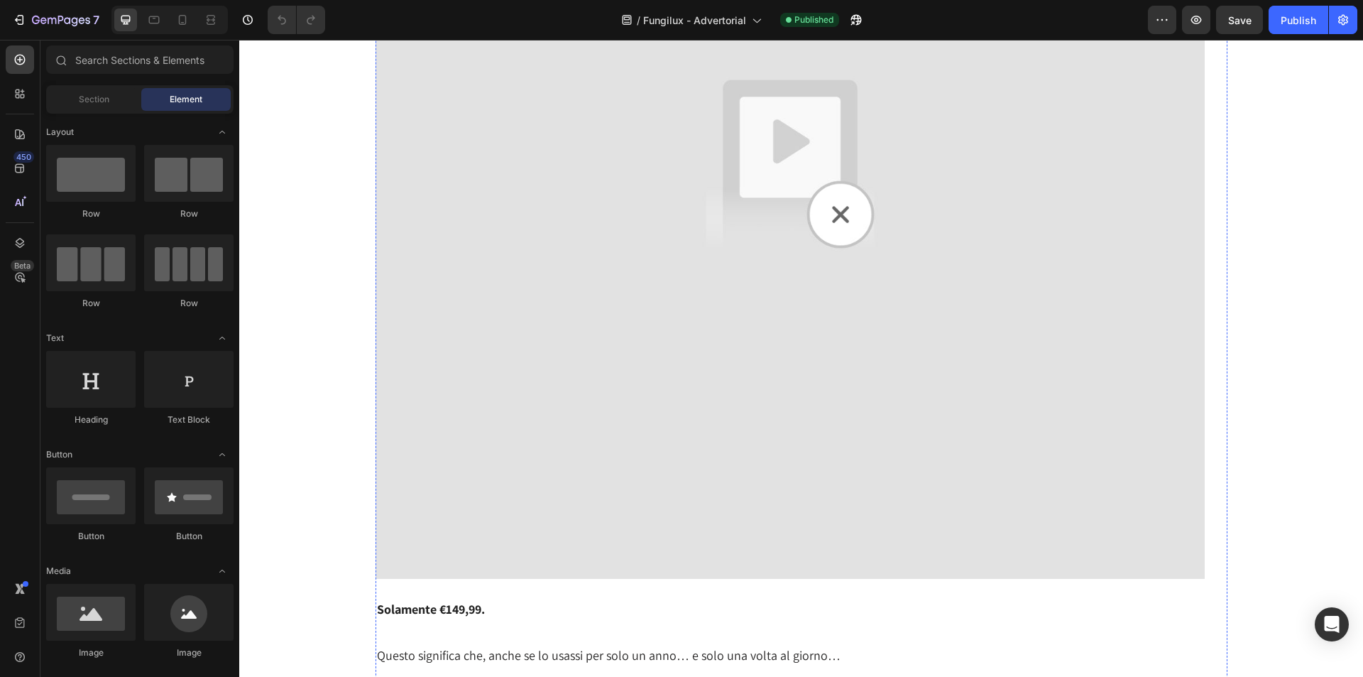
scroll to position [10222, 0]
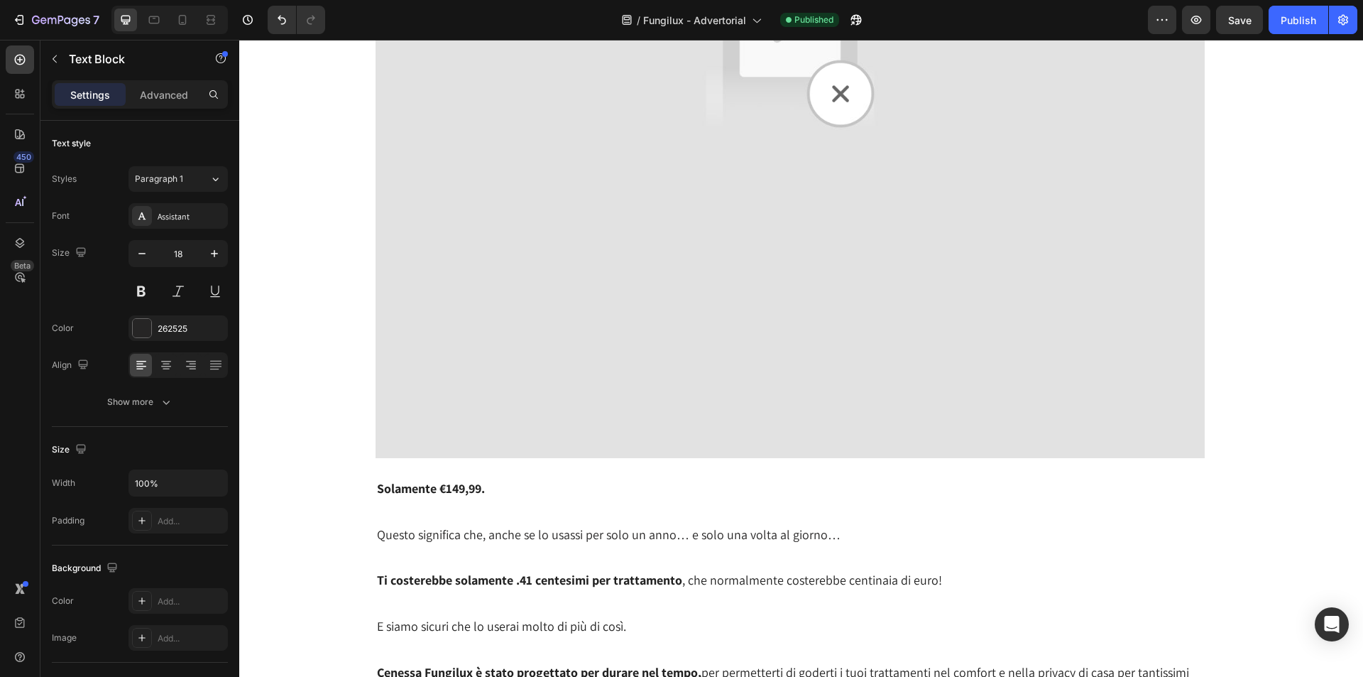
scroll to position [10293, 0]
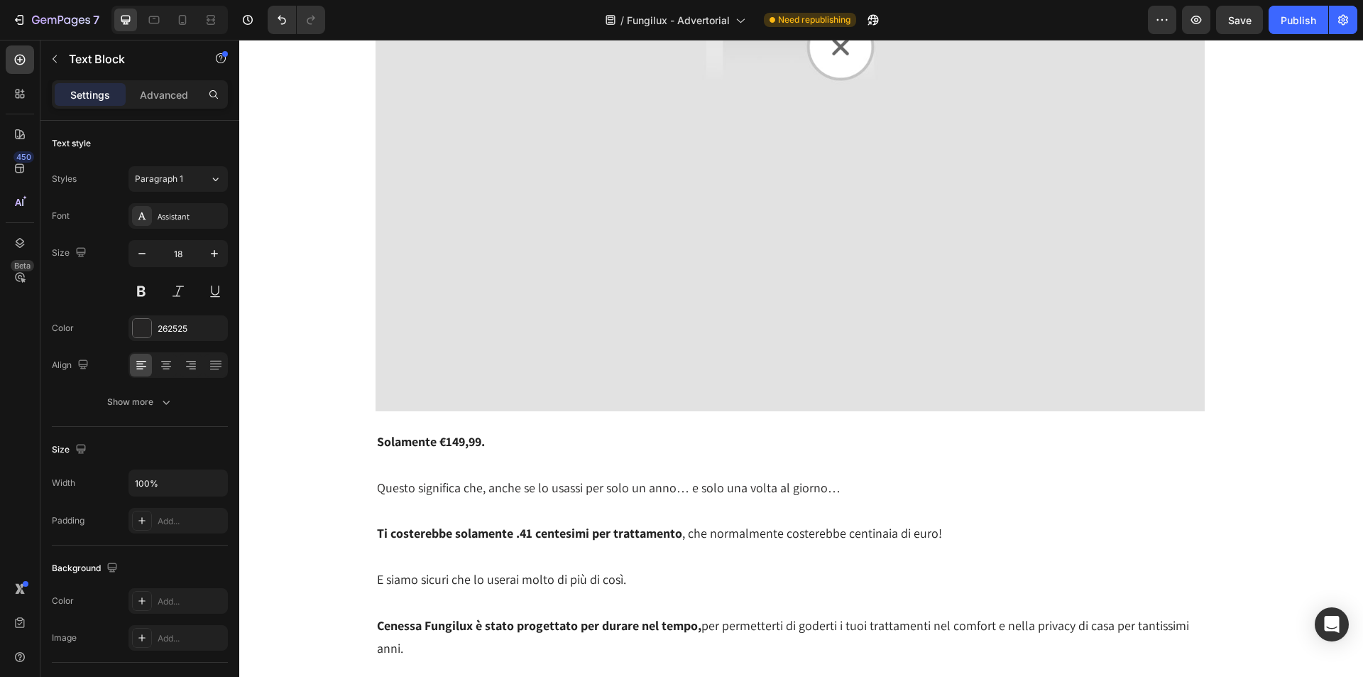
scroll to position [10364, 0]
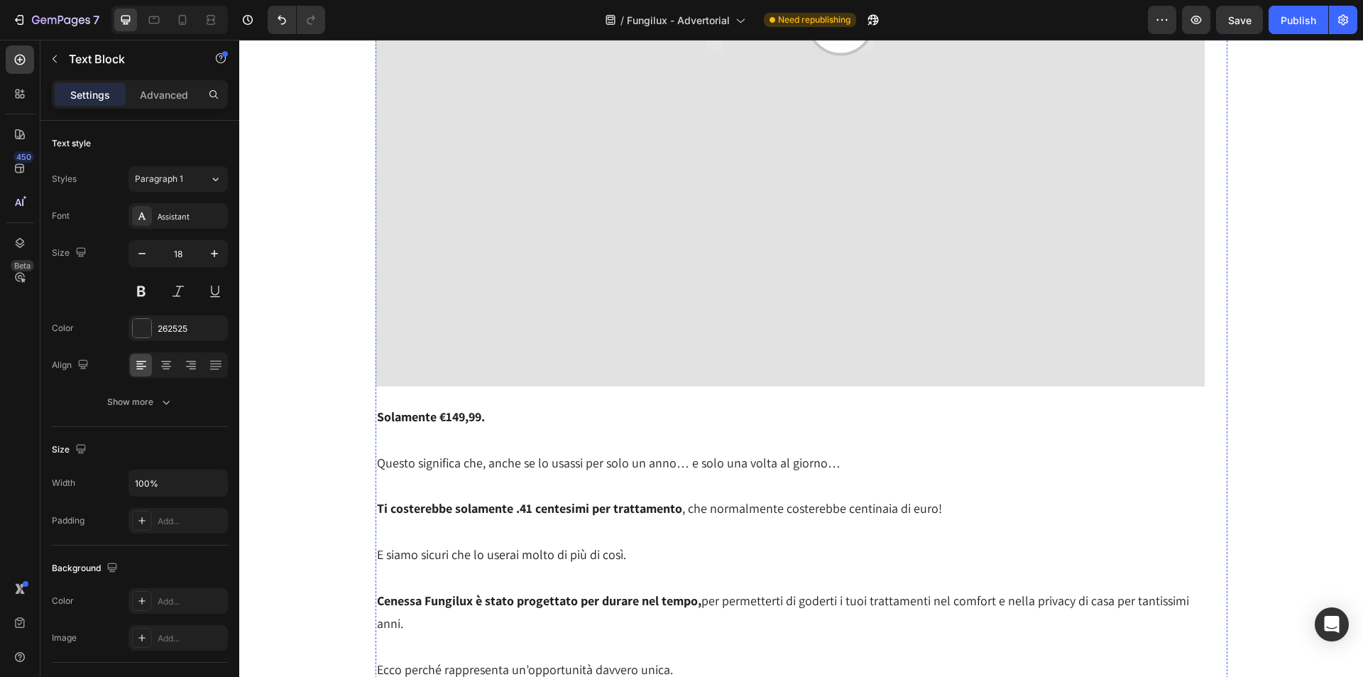
click at [337, 526] on div "Come si Può Ottenere Cenessa Fungilux? Heading Image …E qual è il prezzo? Beh, …" at bounding box center [800, 623] width 1095 height 6572
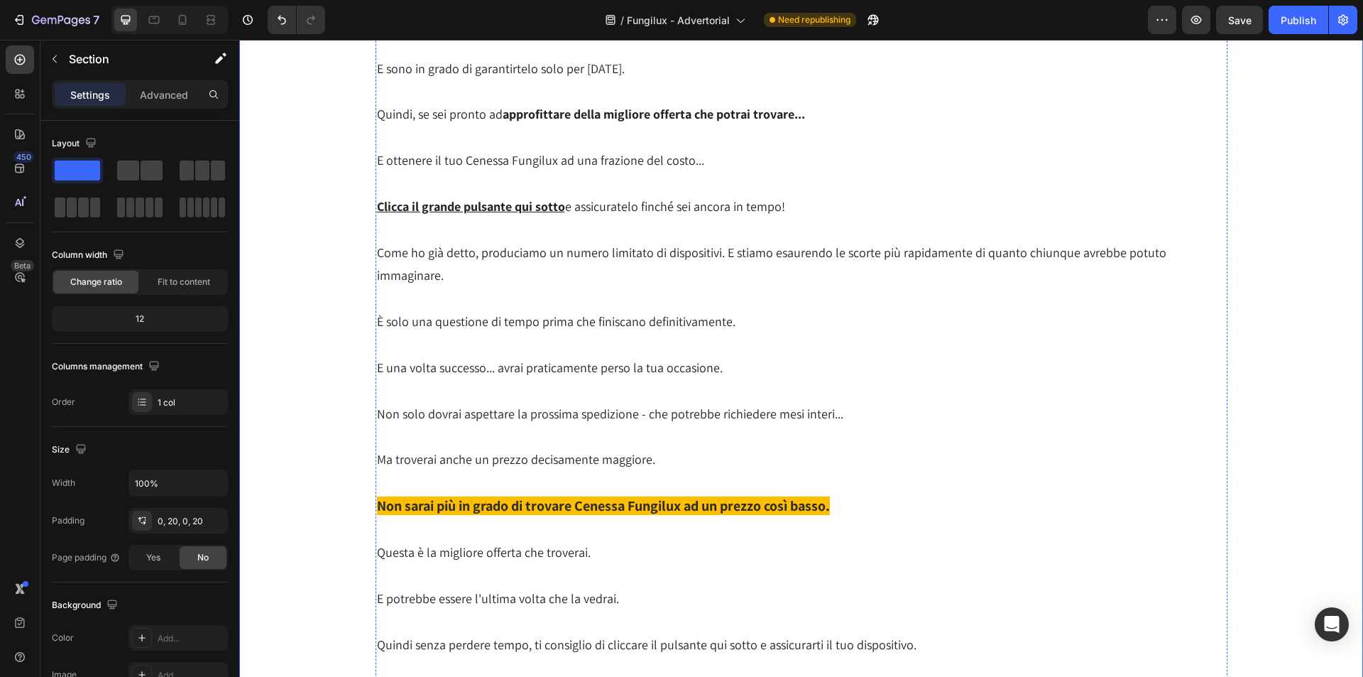
scroll to position [11713, 0]
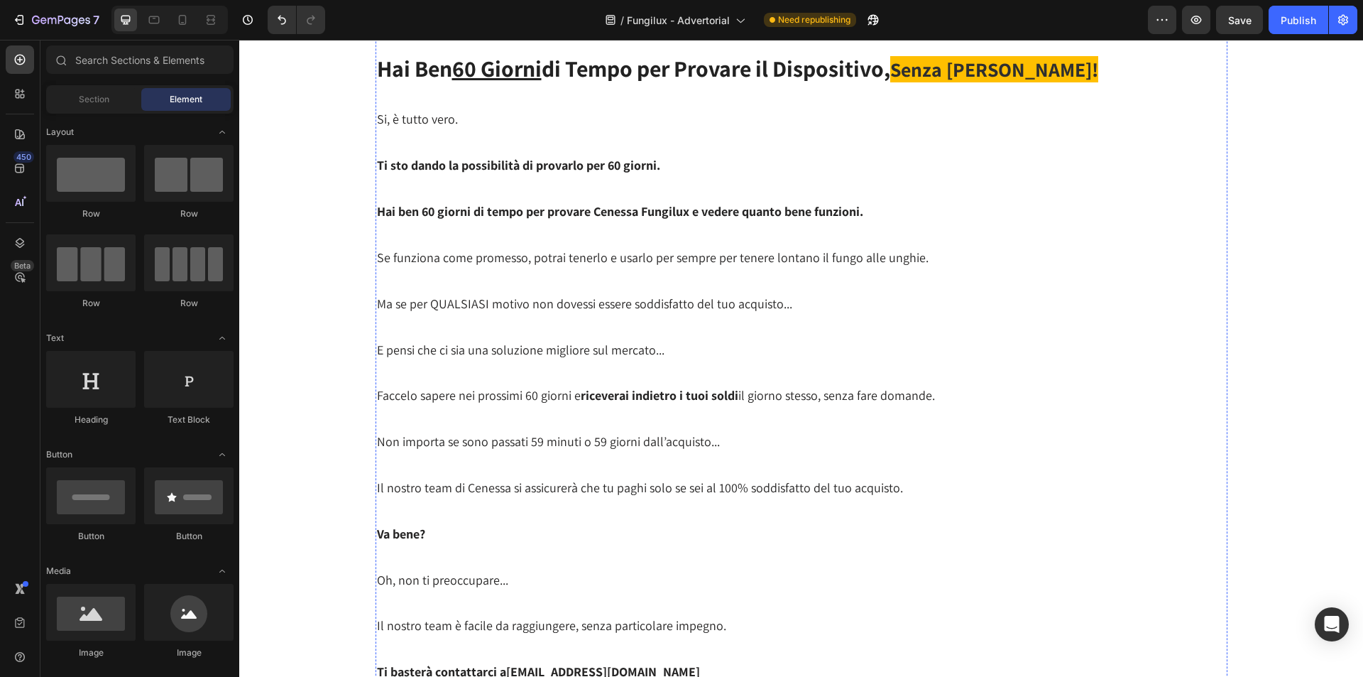
scroll to position [11429, 0]
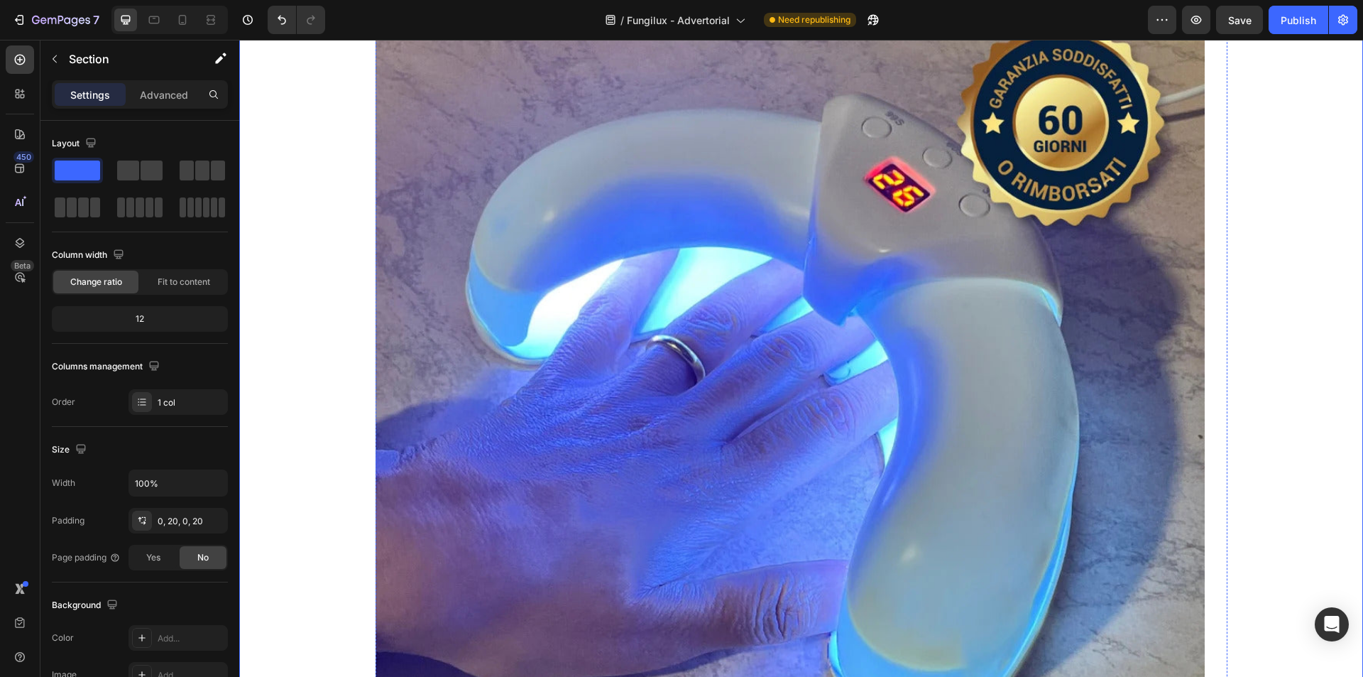
scroll to position [11713, 0]
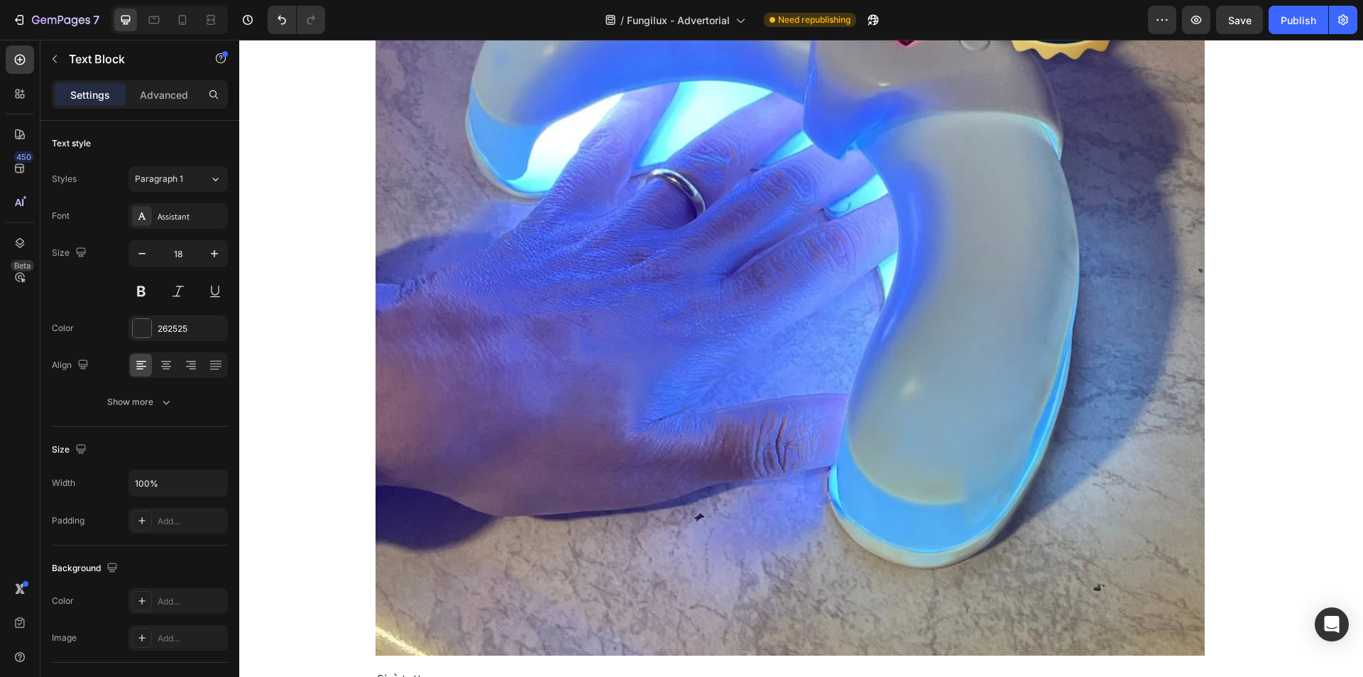
scroll to position [11855, 0]
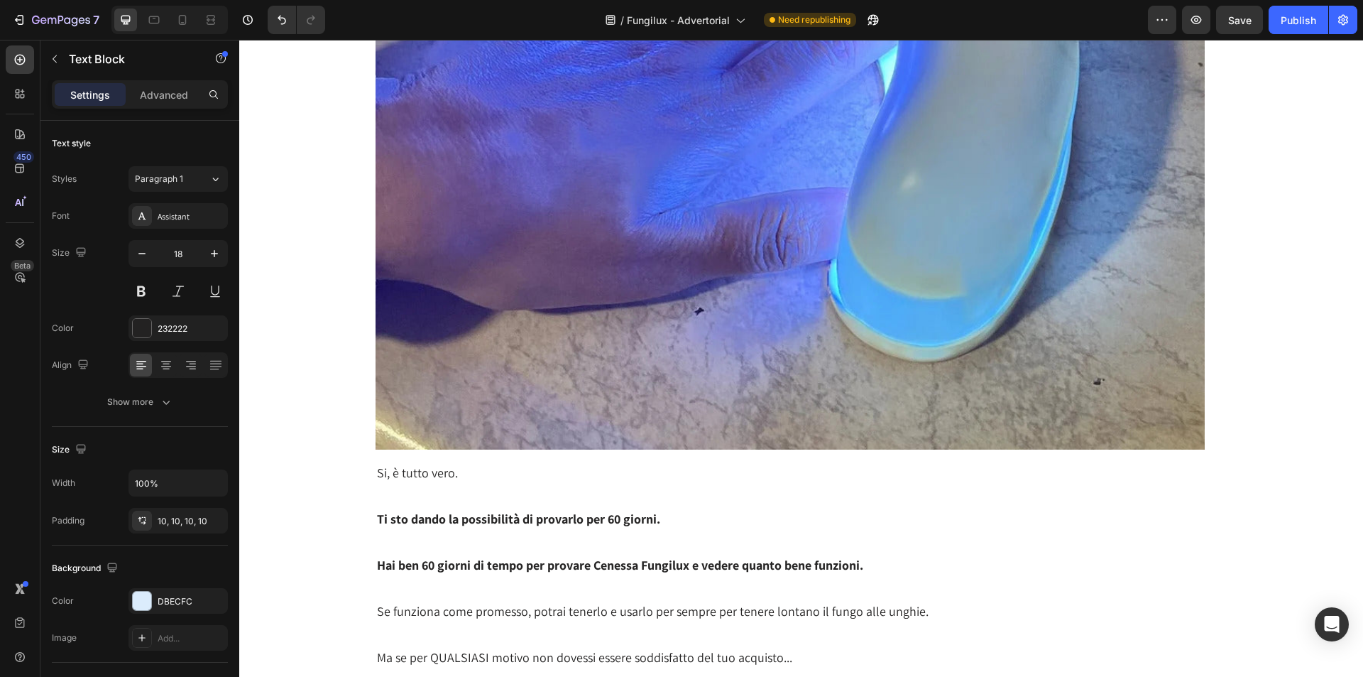
scroll to position [12210, 0]
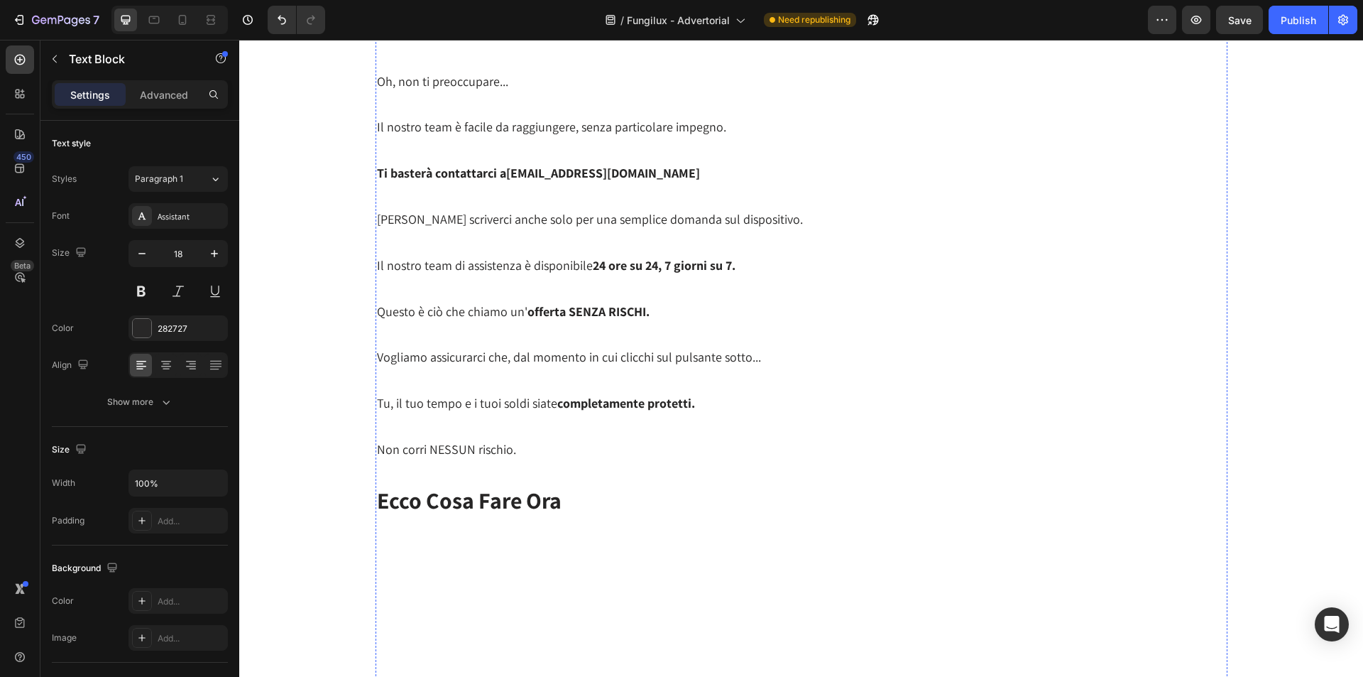
scroll to position [12920, 0]
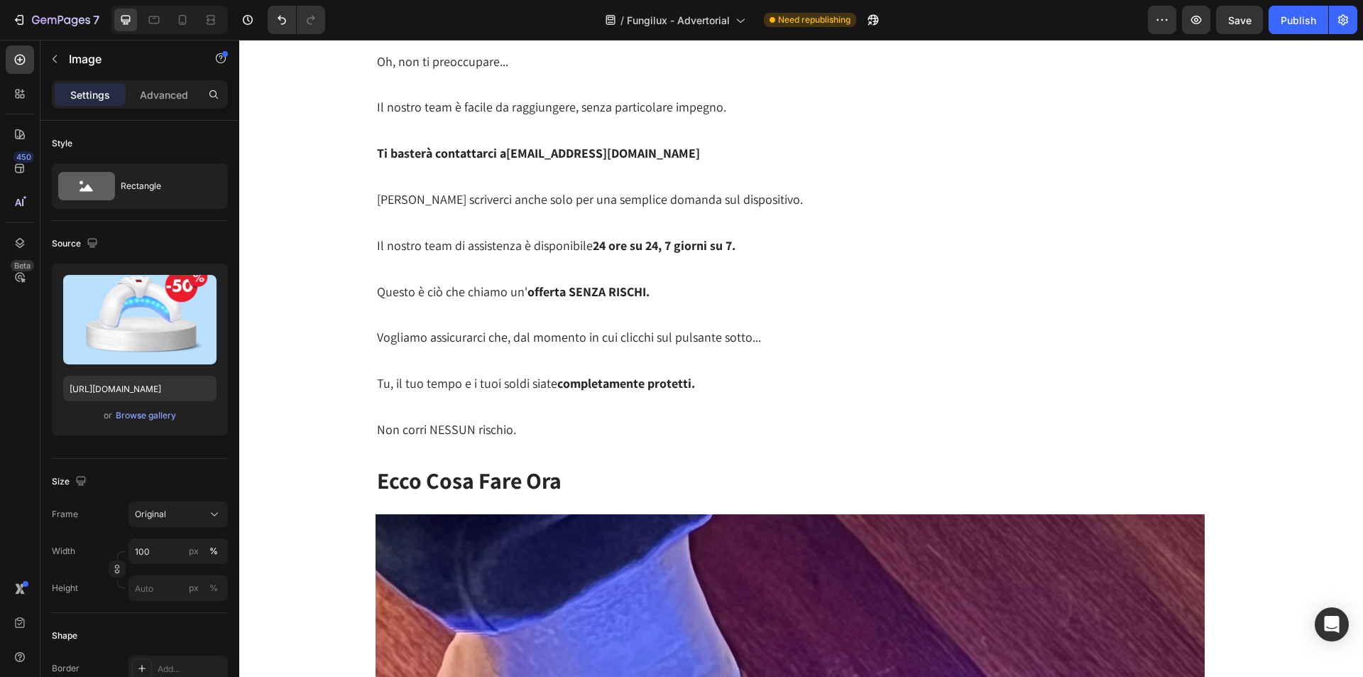
click at [165, 415] on div "Browse gallery" at bounding box center [146, 415] width 60 height 13
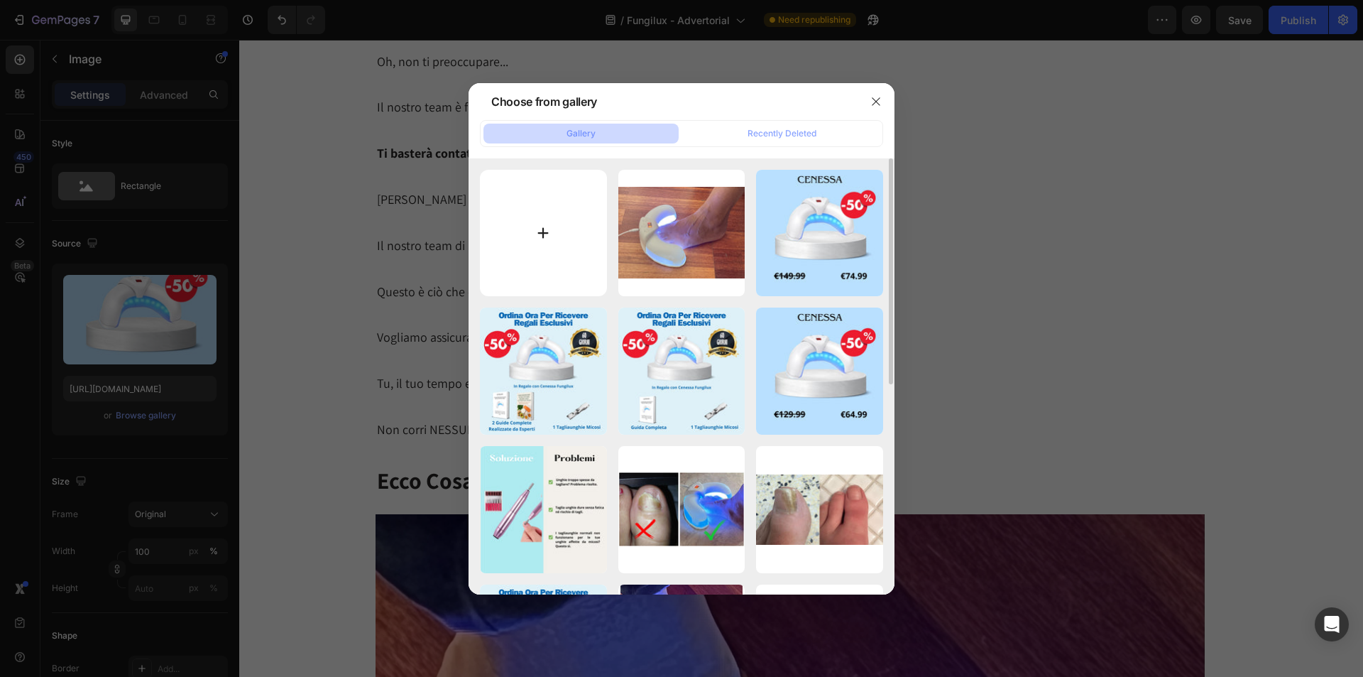
click at [552, 235] on input "file" at bounding box center [543, 233] width 127 height 127
type input "C:\fakepath\Product Images (1080 x 1080 px) (1080 x 500 px) (500 x 500 px) (108…"
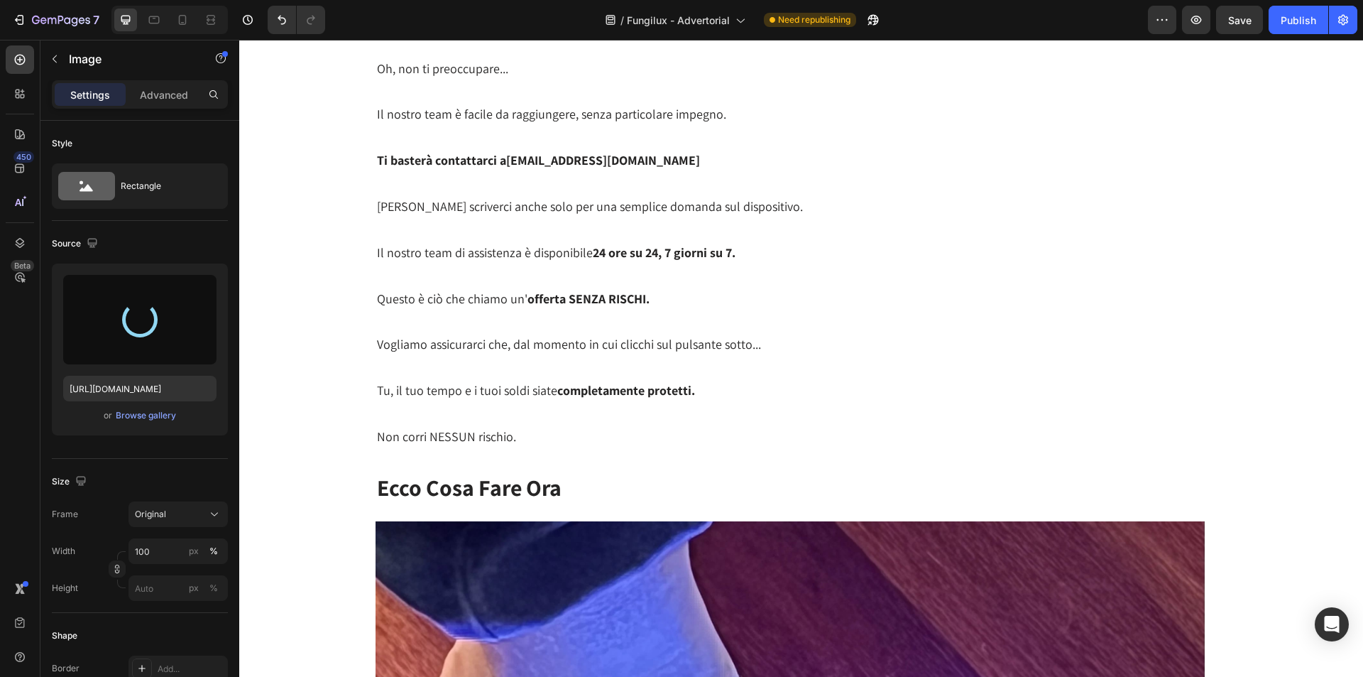
scroll to position [12991, 0]
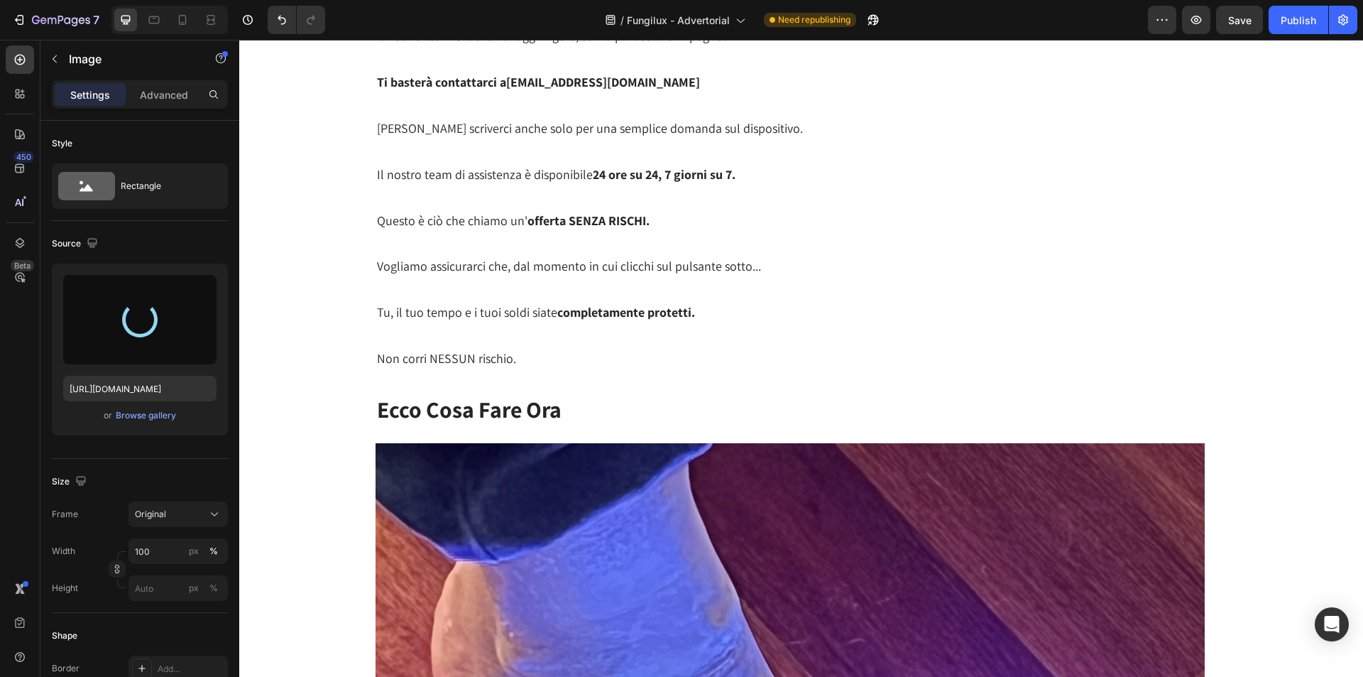
type input "https://cdn.shopify.com/s/files/1/0779/6857/2762/files/gempages_500616048068789…"
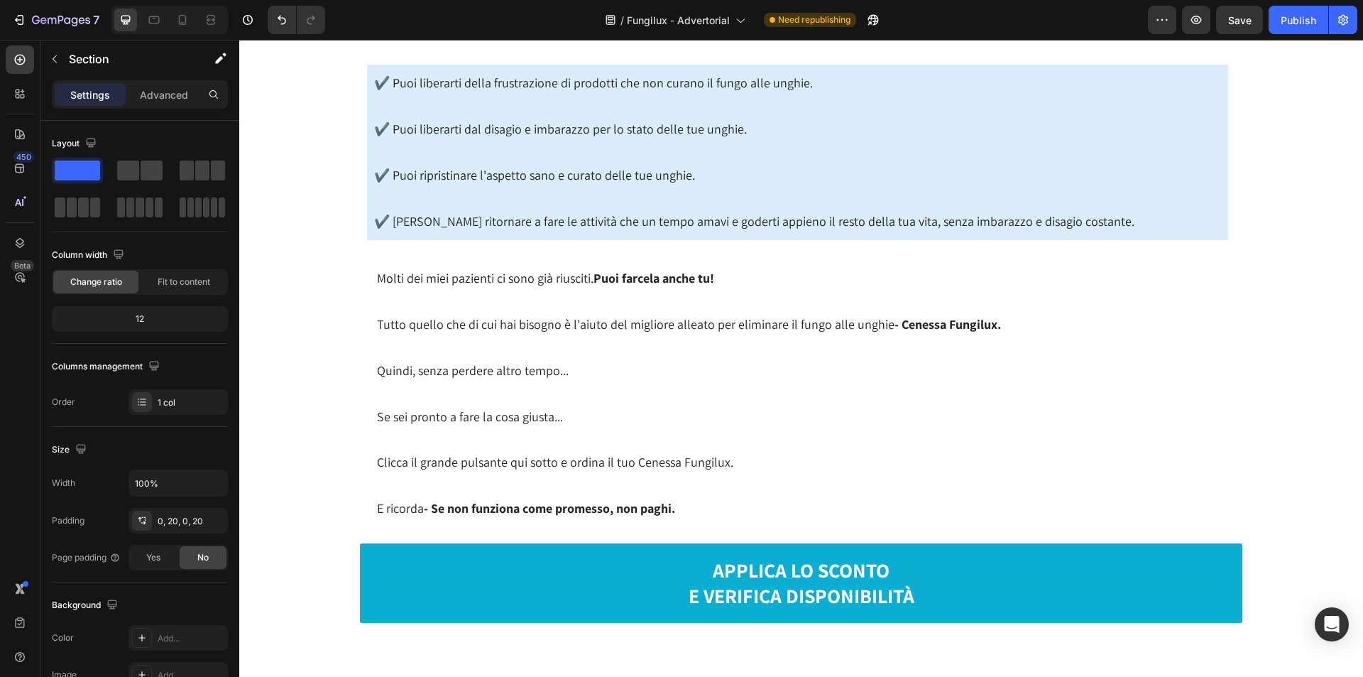
scroll to position [18588, 0]
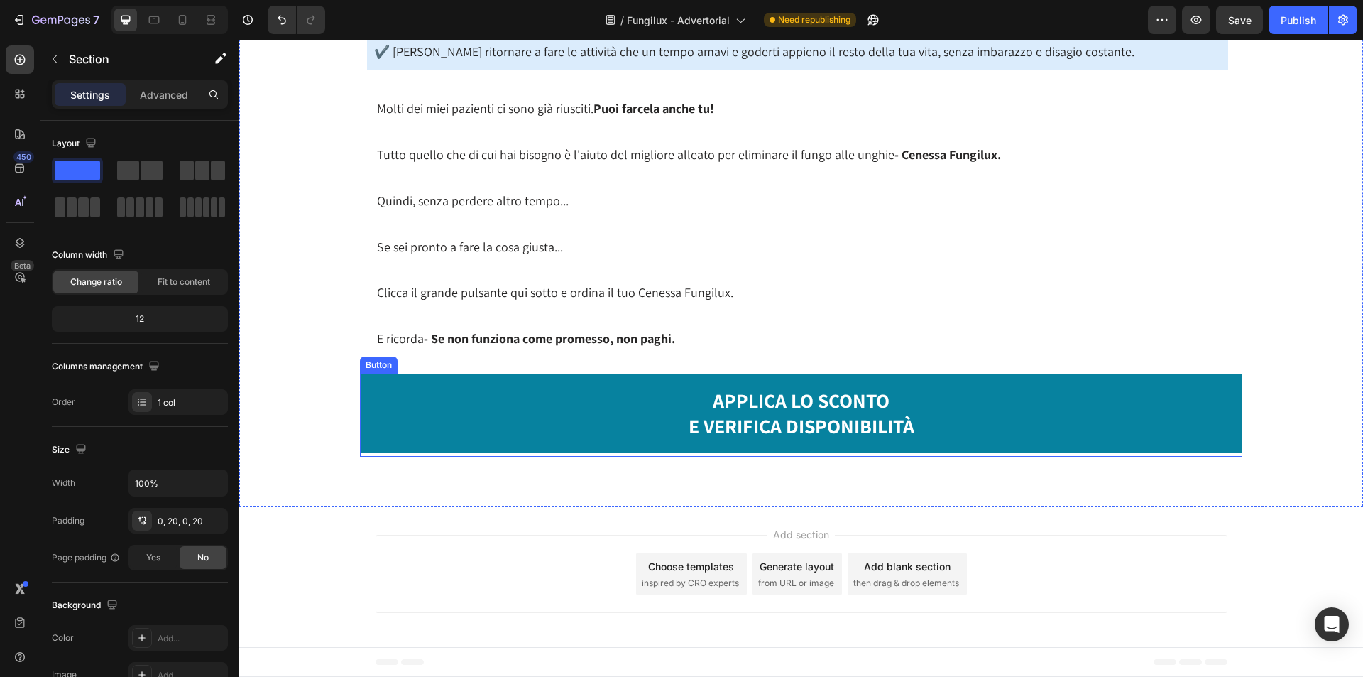
click at [600, 398] on link "APPLICA LO SCONTO E VERIFICA DISPONIBILITÀ" at bounding box center [801, 413] width 882 height 80
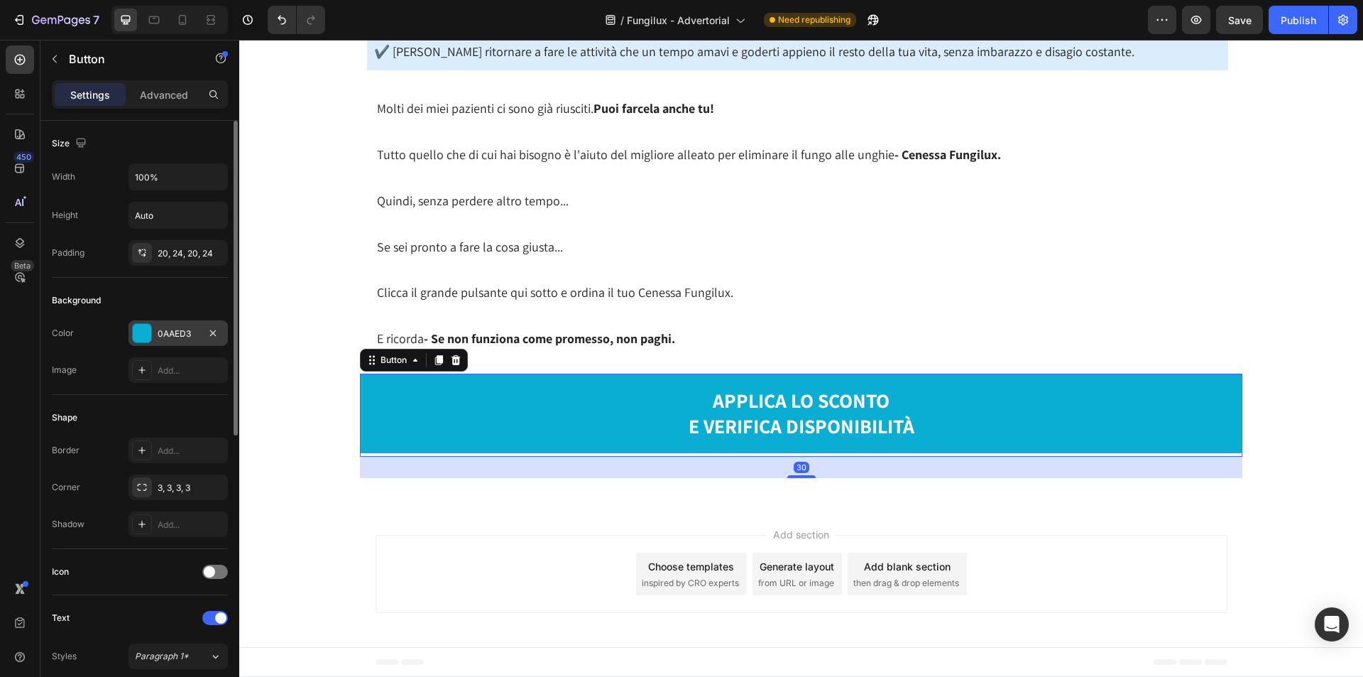
click at [138, 339] on div at bounding box center [142, 333] width 18 height 18
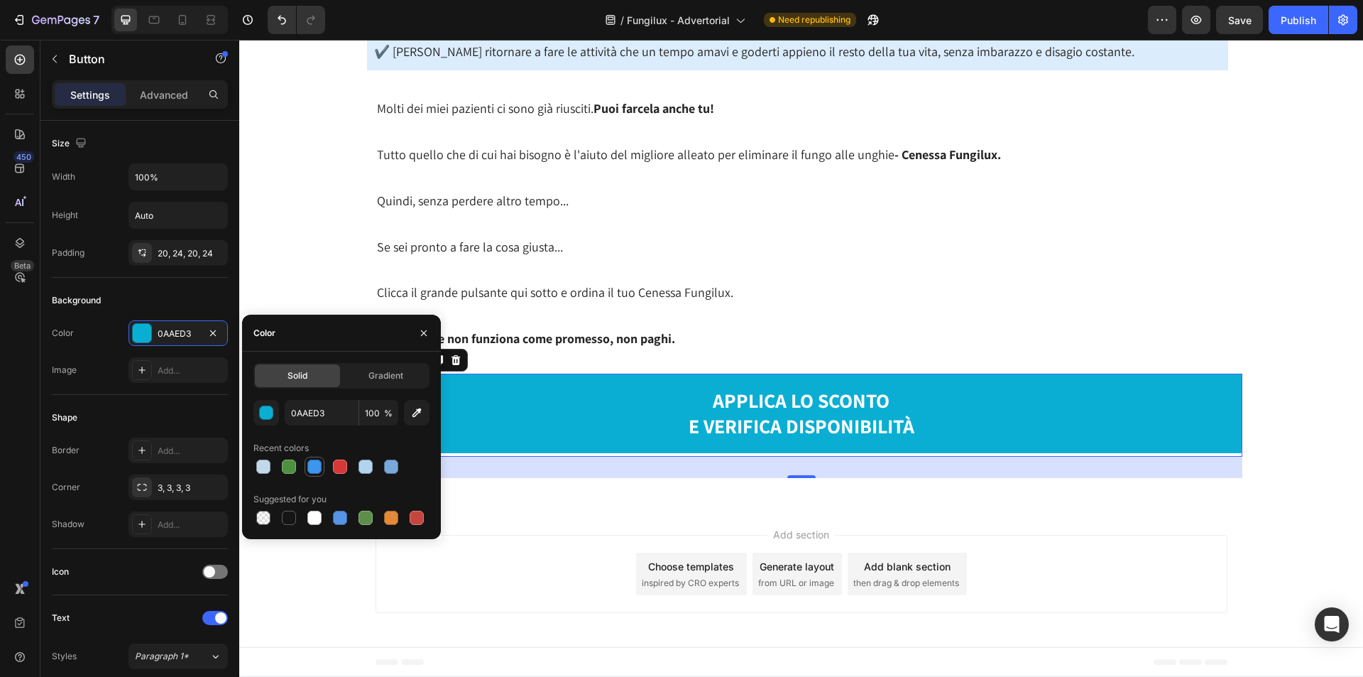
click at [314, 466] on div at bounding box center [314, 466] width 14 height 14
type input "3C96EE"
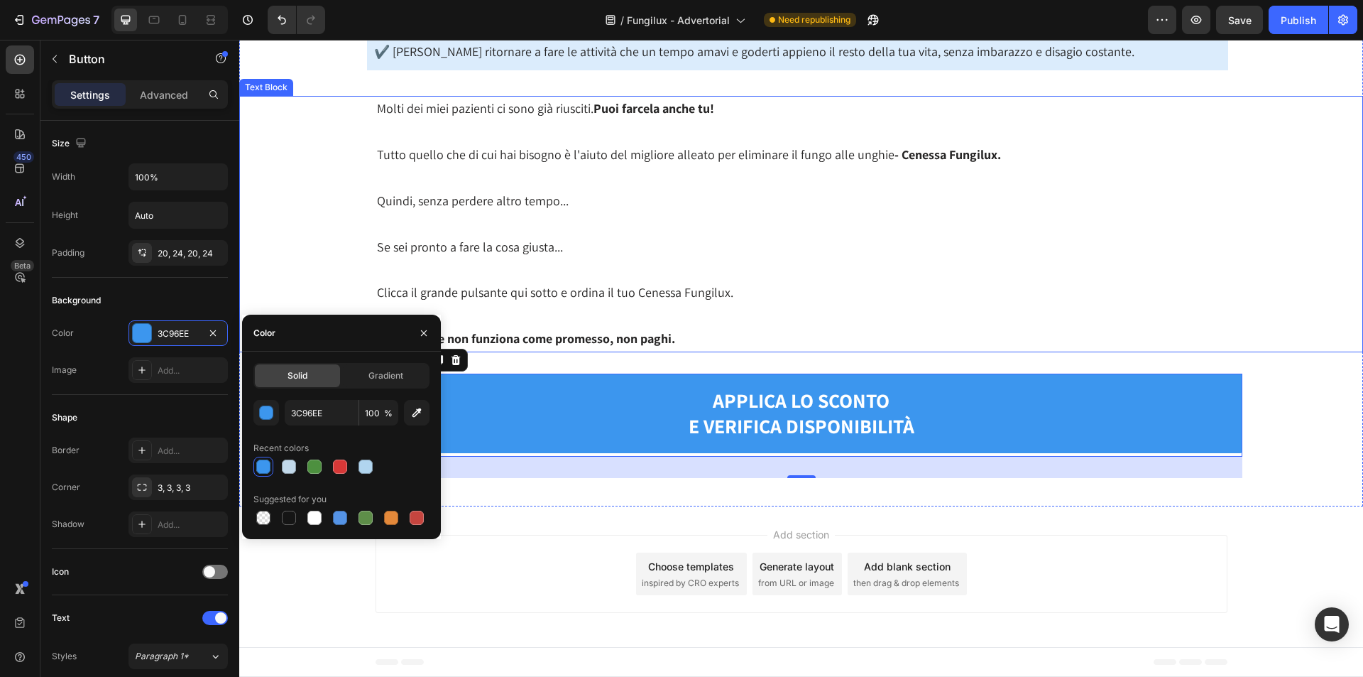
click at [301, 273] on div "Molti dei miei pazienti ci sono già riusciti. Puoi farcela anche tu! Tutto quel…" at bounding box center [801, 224] width 1124 height 256
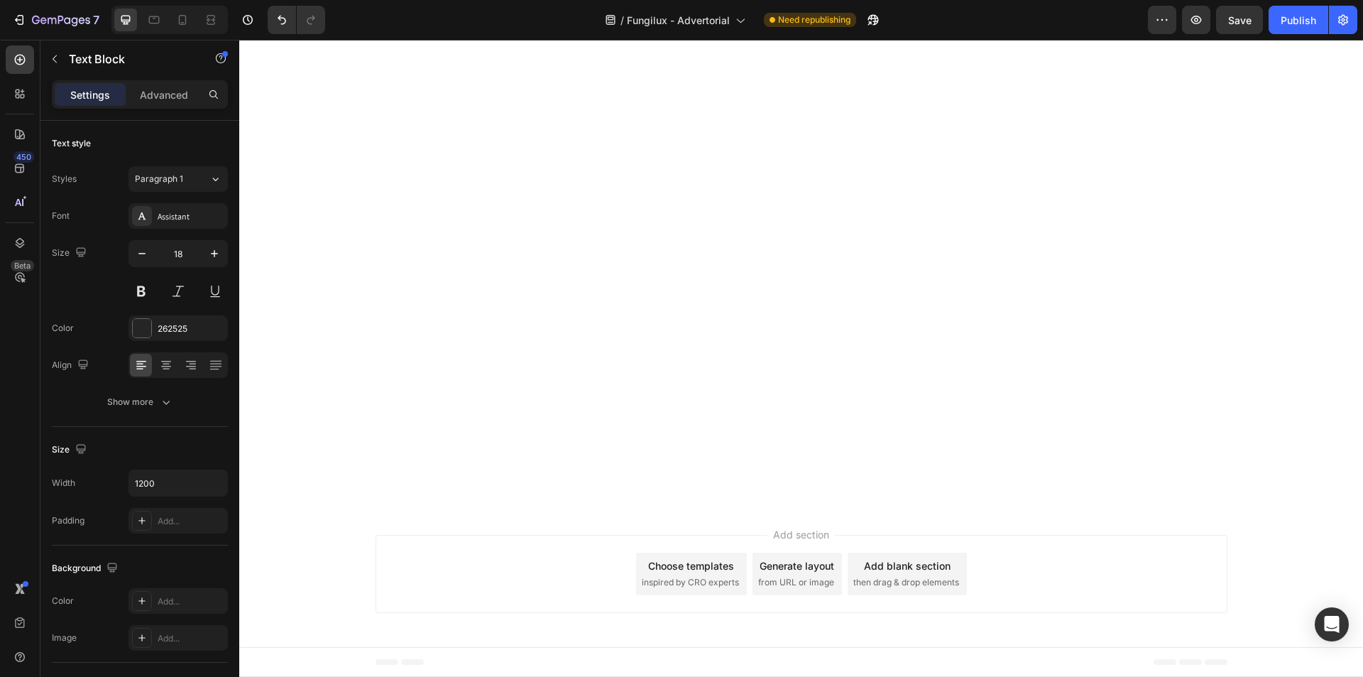
scroll to position [16831, 0]
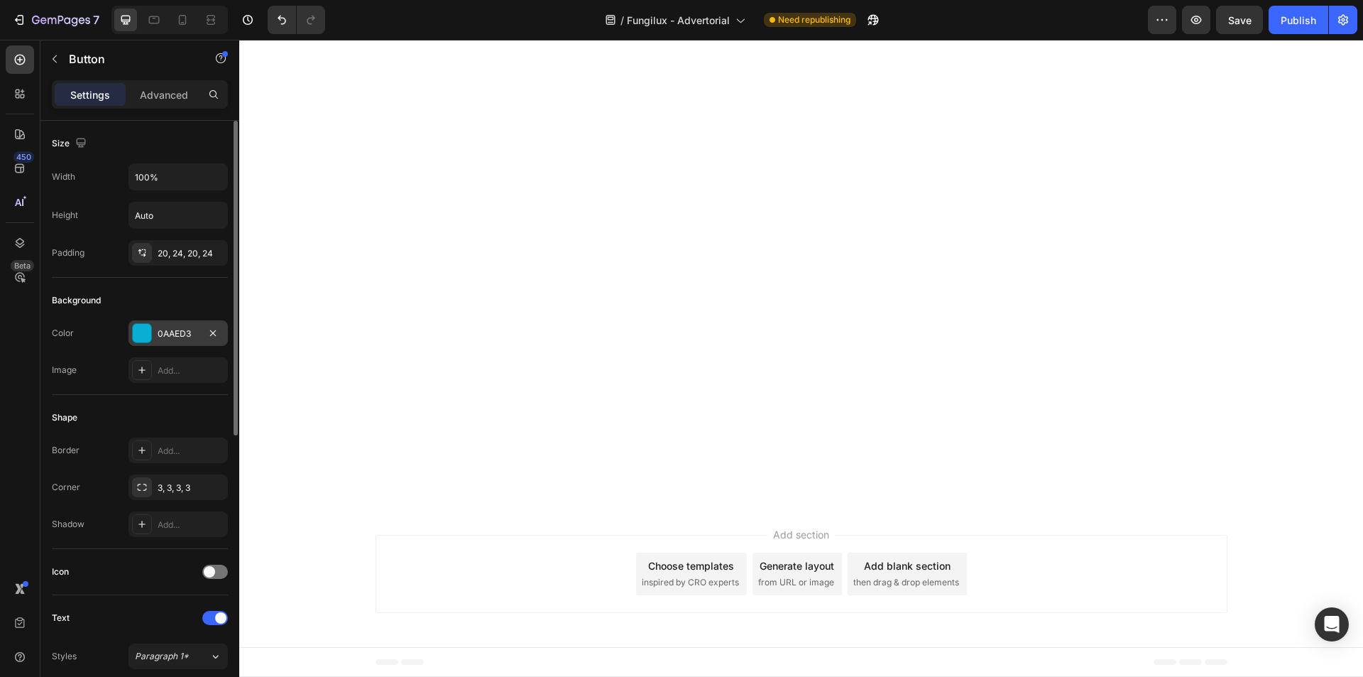
click at [148, 341] on div at bounding box center [142, 333] width 18 height 18
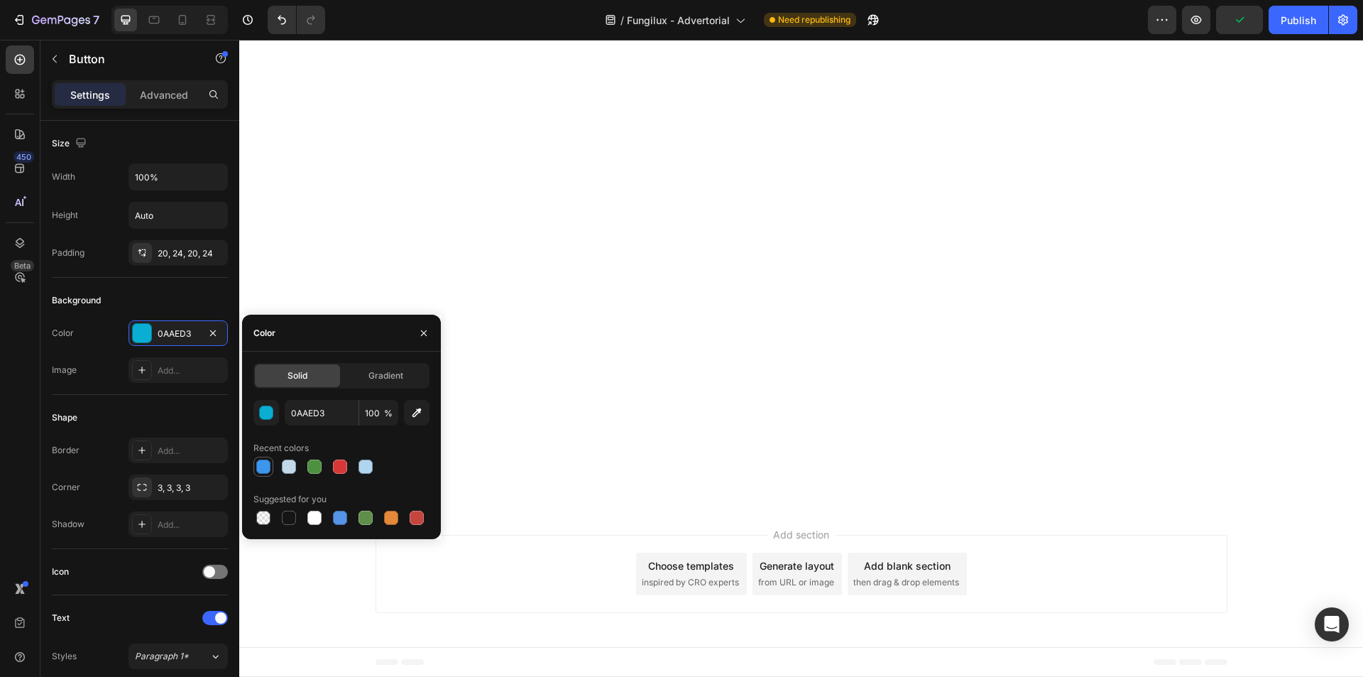
click at [265, 470] on div at bounding box center [263, 466] width 14 height 14
type input "3C96EE"
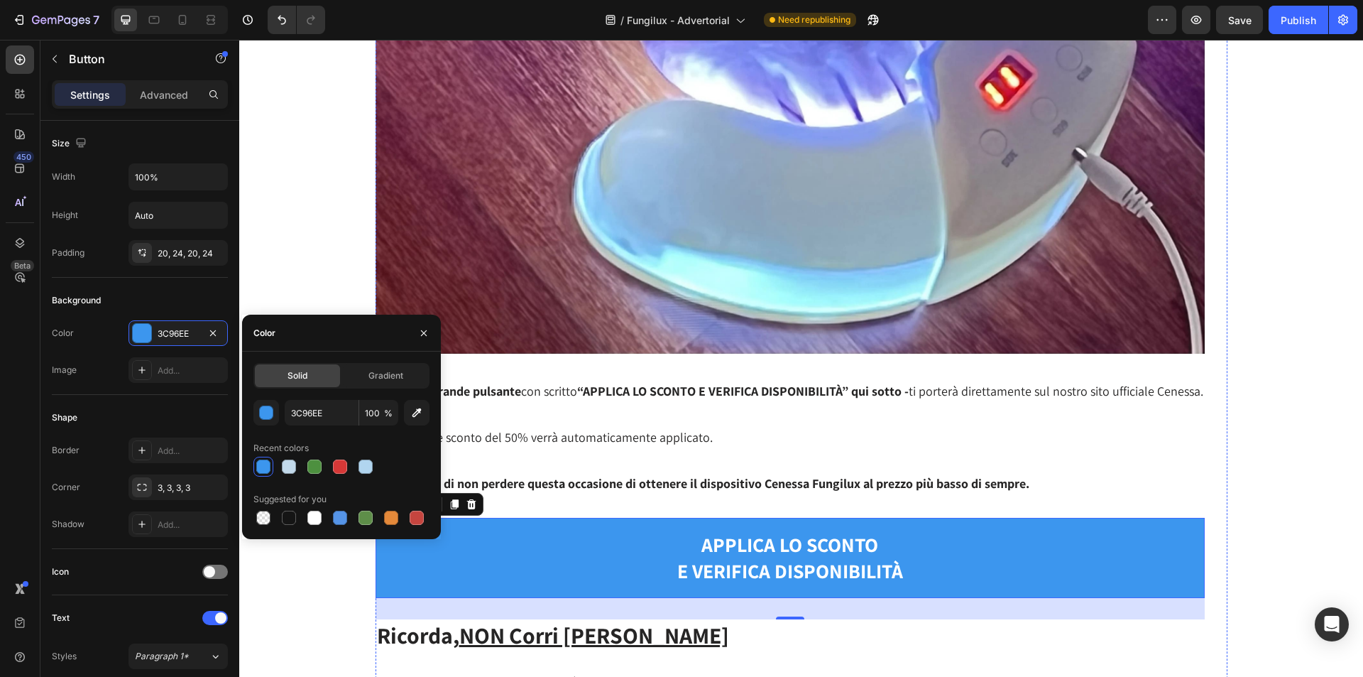
scroll to position [13920, 0]
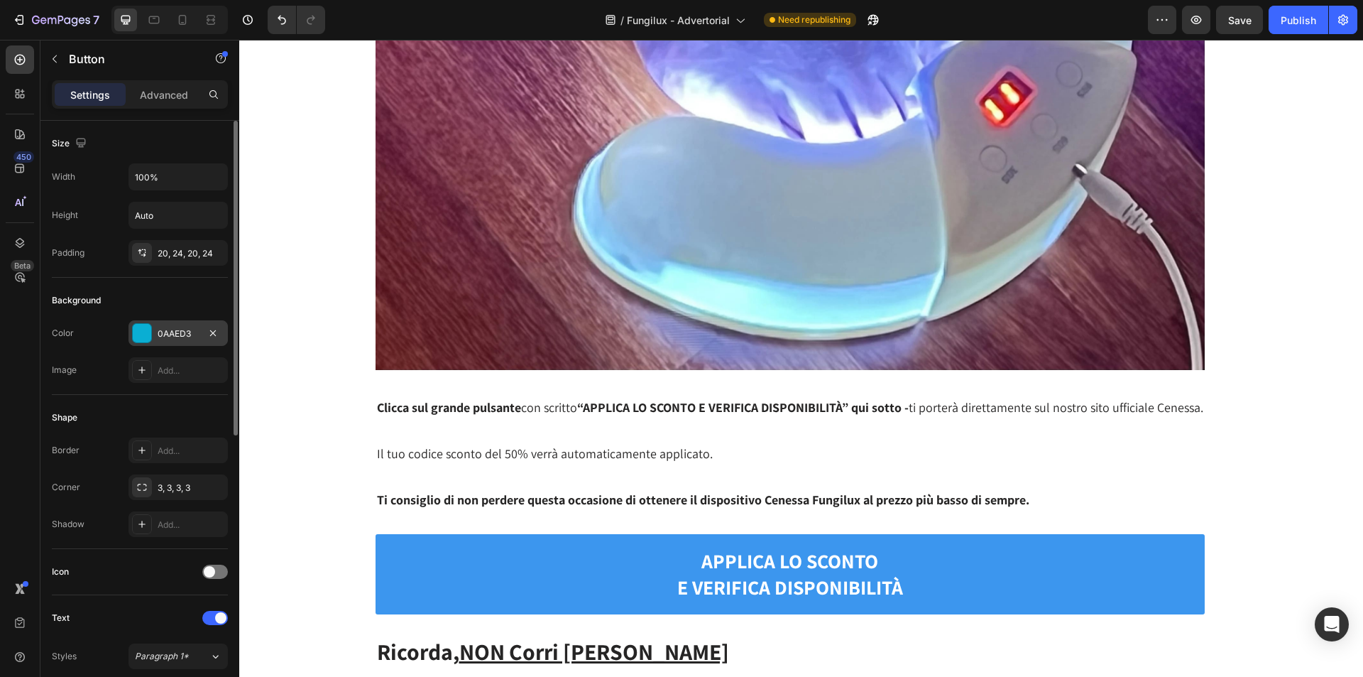
click at [145, 340] on div at bounding box center [142, 333] width 18 height 18
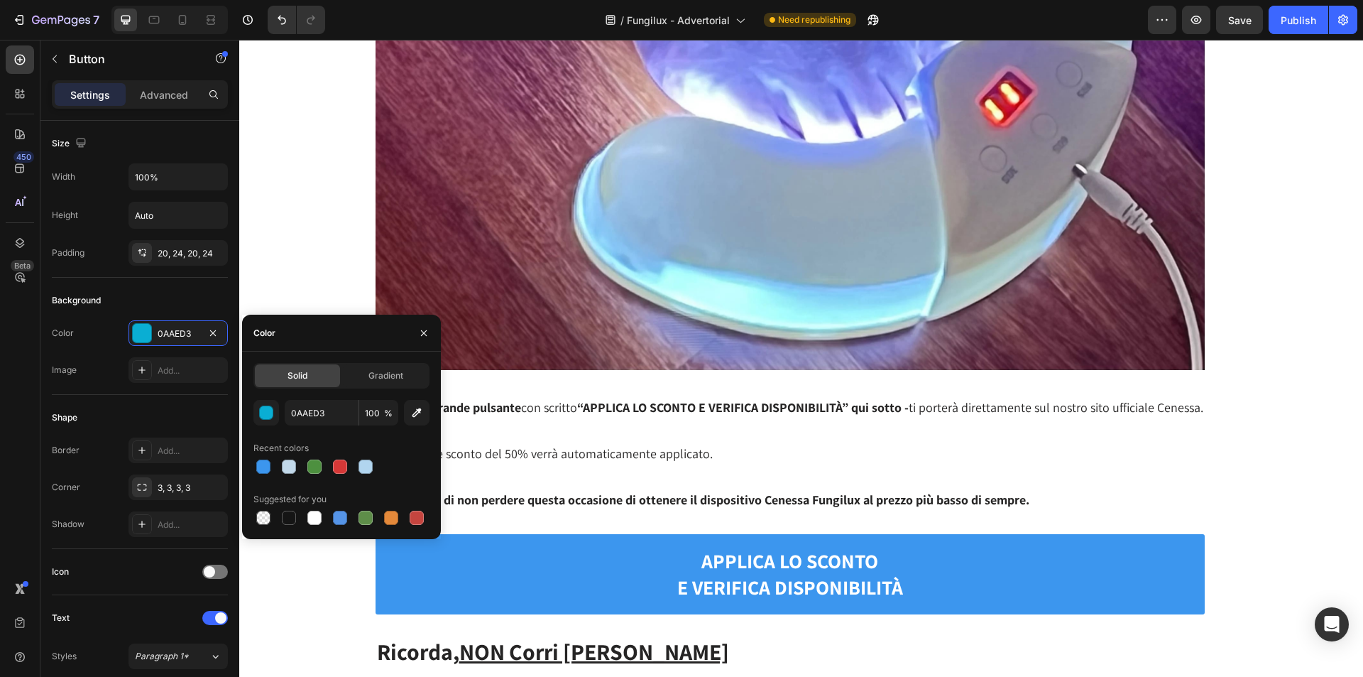
drag, startPoint x: 262, startPoint y: 463, endPoint x: 272, endPoint y: 327, distance: 136.7
click at [262, 459] on div at bounding box center [263, 466] width 14 height 14
type input "3C96EE"
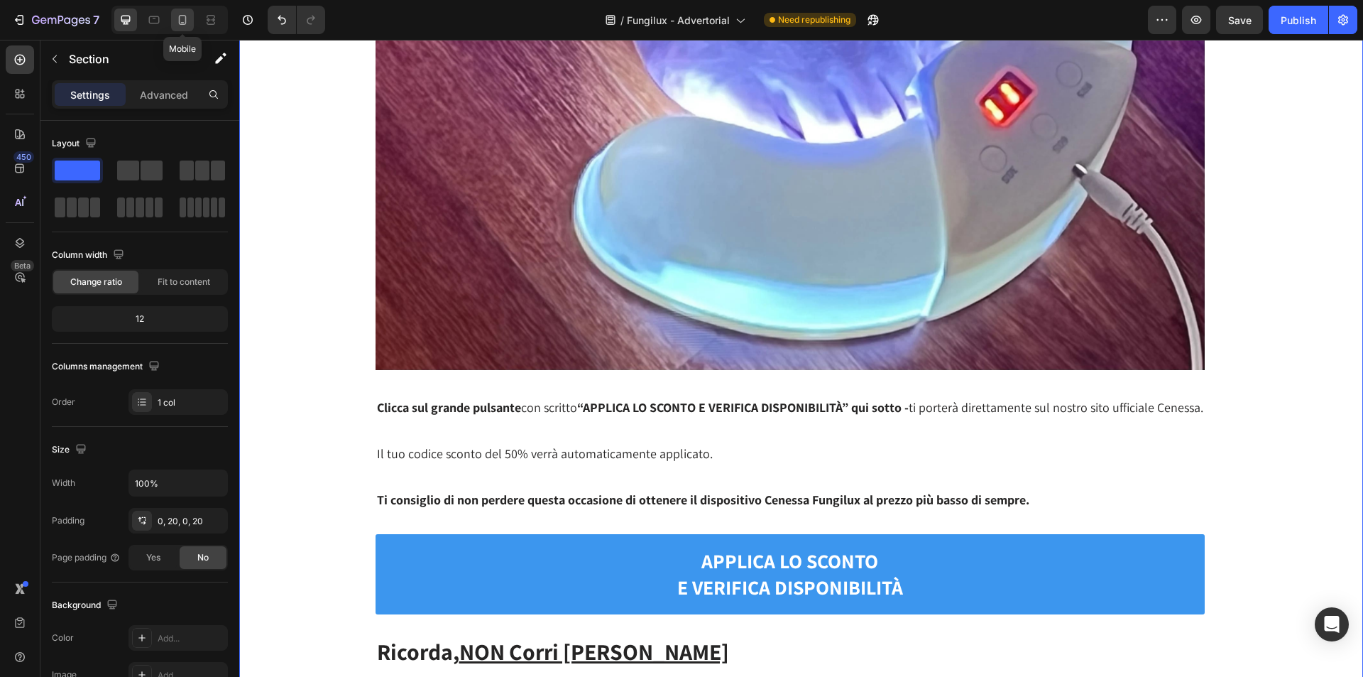
click at [183, 26] on icon at bounding box center [182, 20] width 14 height 14
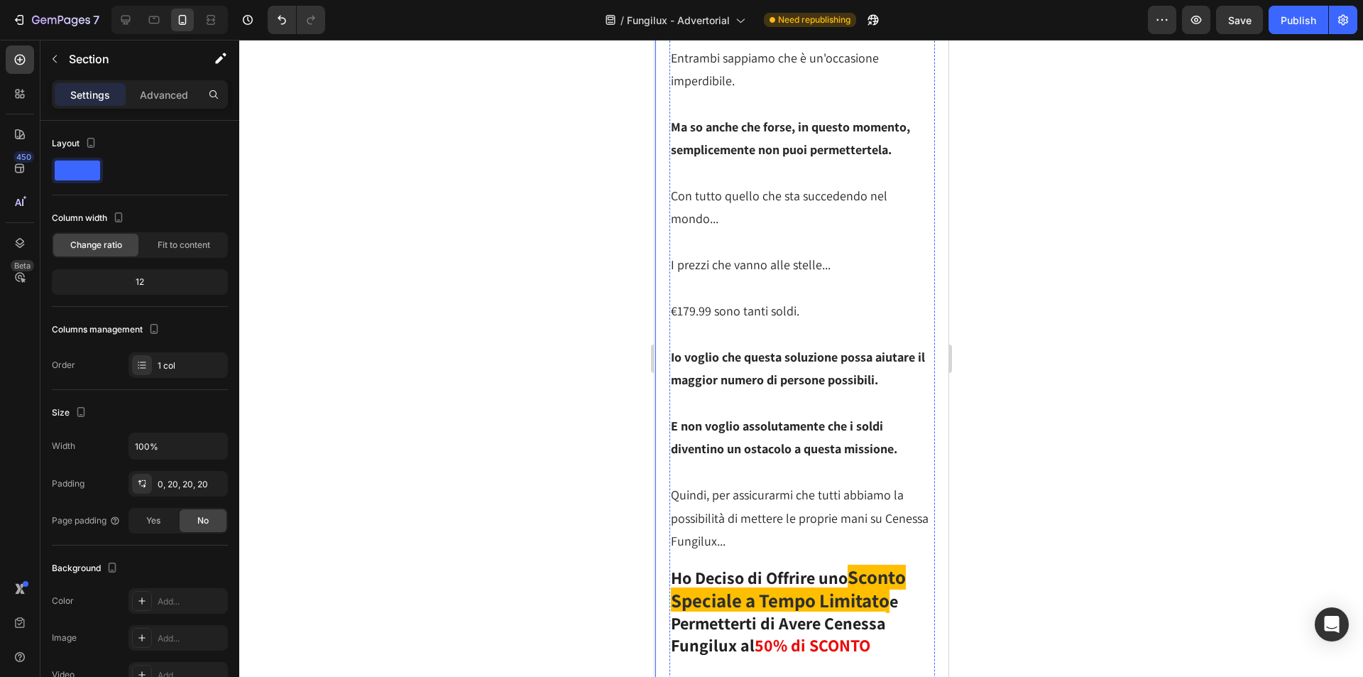
scroll to position [10227, 0]
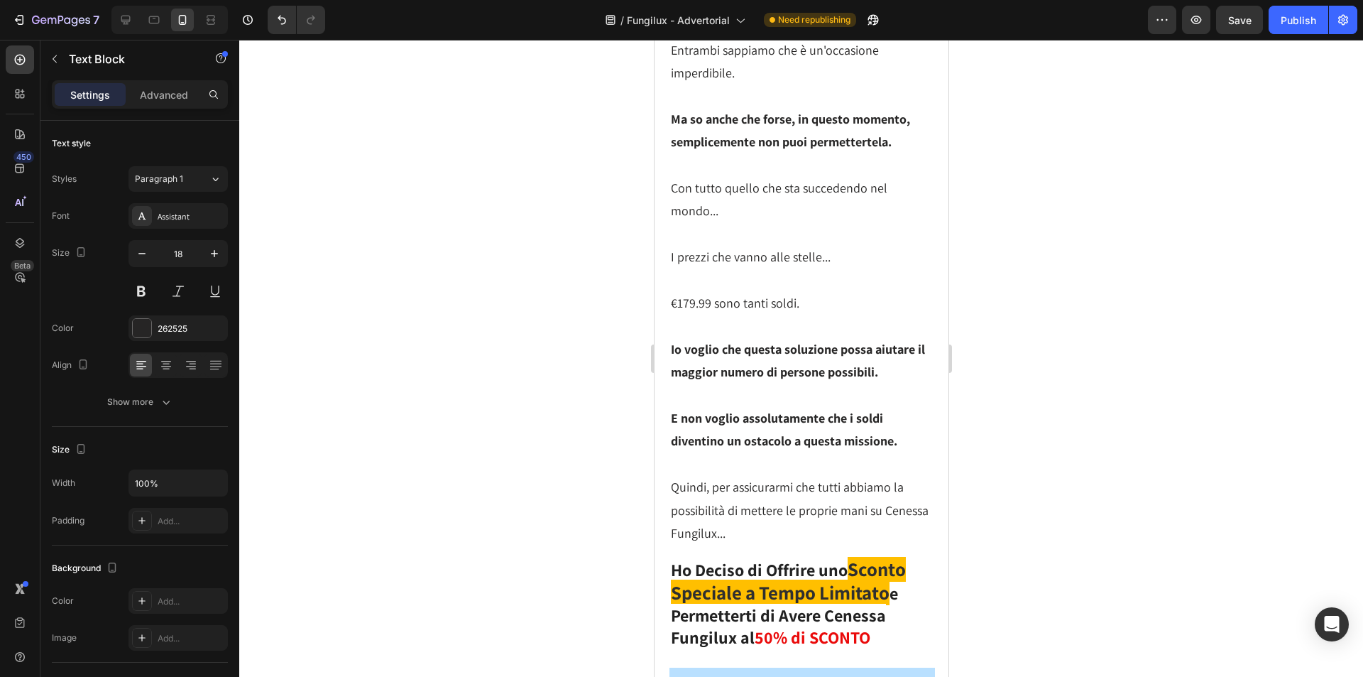
click at [481, 425] on div at bounding box center [801, 358] width 1124 height 637
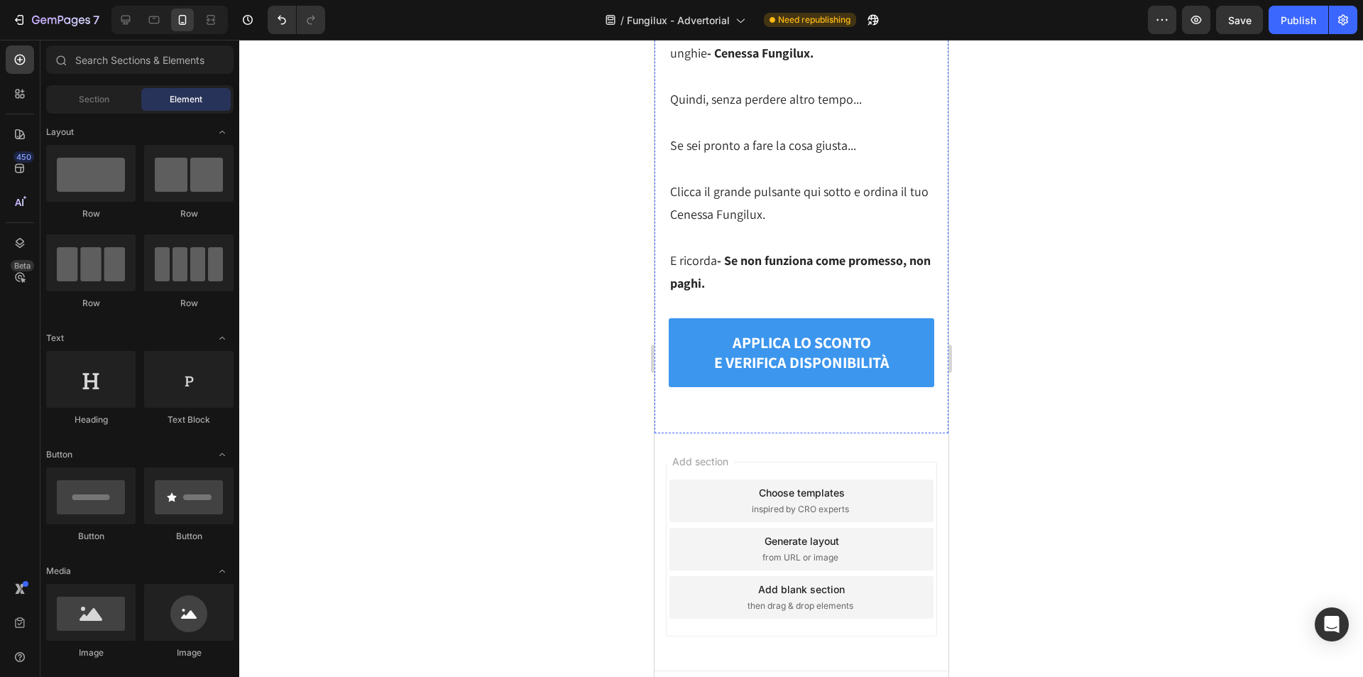
scroll to position [17043, 0]
click at [129, 25] on icon at bounding box center [126, 20] width 14 height 14
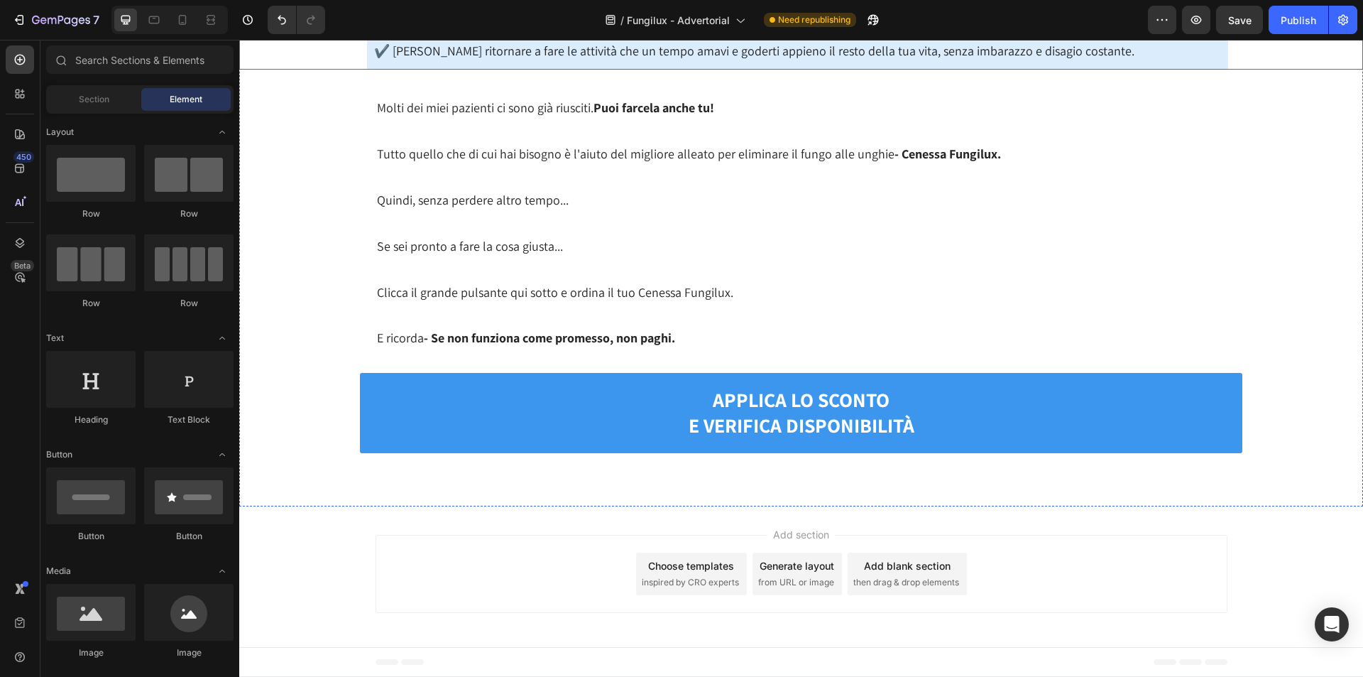
scroll to position [16601, 0]
click at [1296, 23] on div "Publish" at bounding box center [1298, 20] width 35 height 15
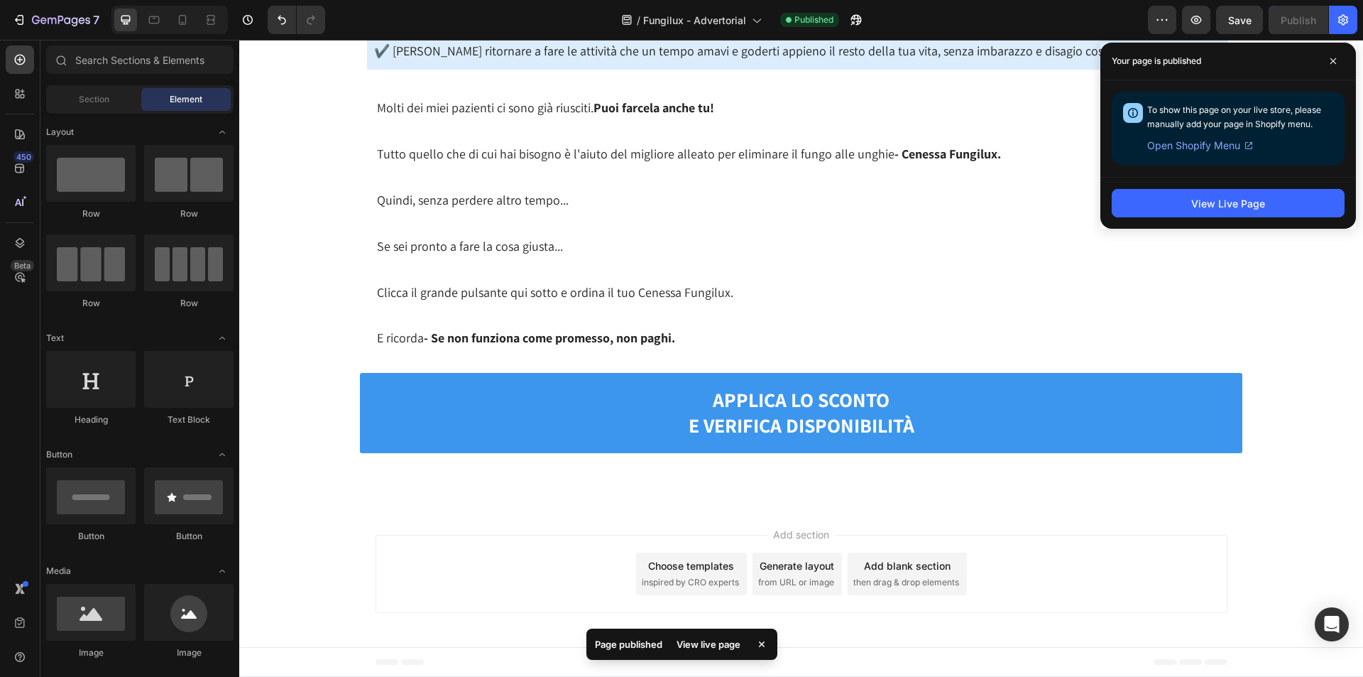
drag, startPoint x: 1335, startPoint y: 55, endPoint x: 1269, endPoint y: 70, distance: 67.7
click at [1335, 55] on span at bounding box center [1333, 61] width 23 height 23
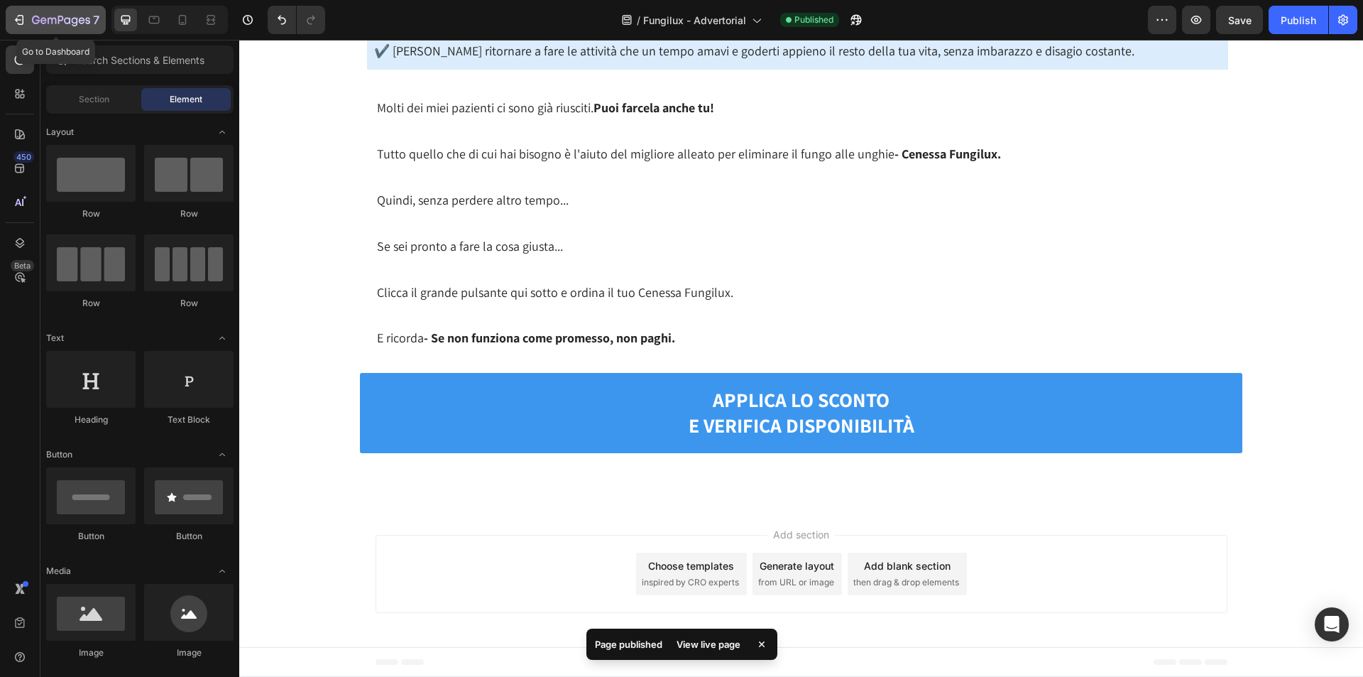
click at [48, 20] on icon "button" at bounding box center [52, 21] width 9 height 6
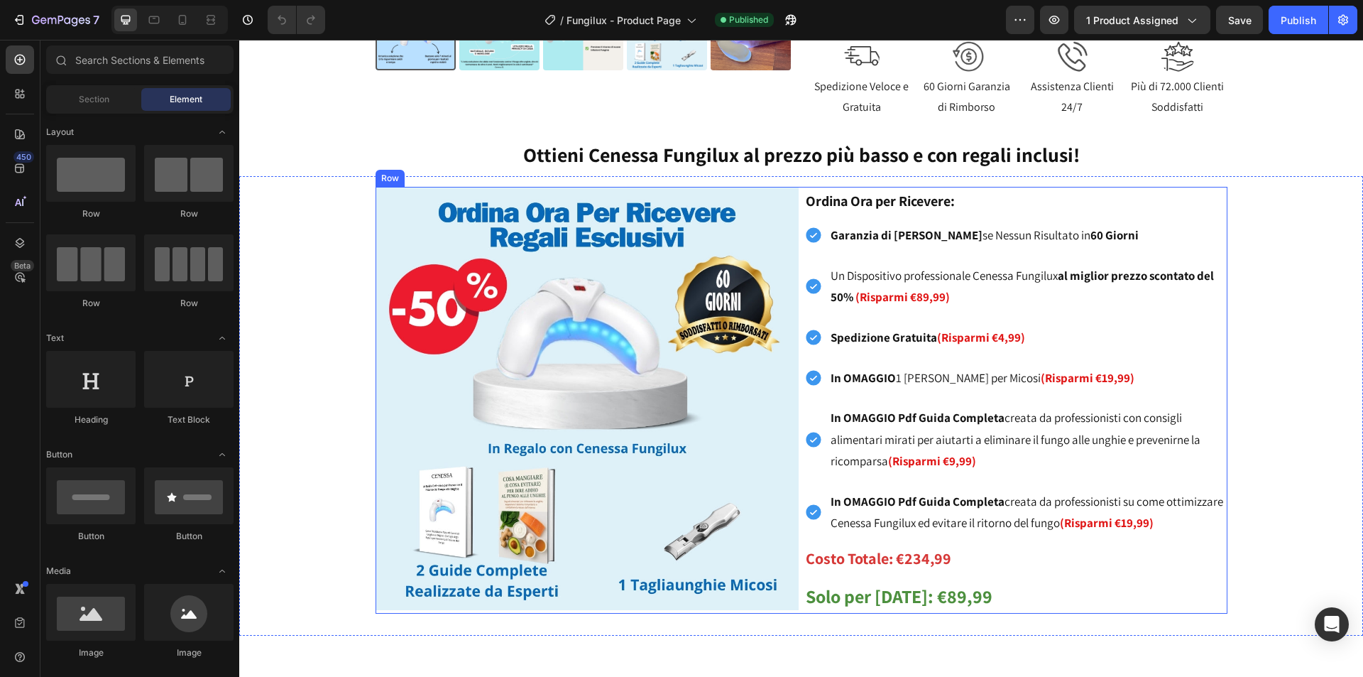
scroll to position [213, 0]
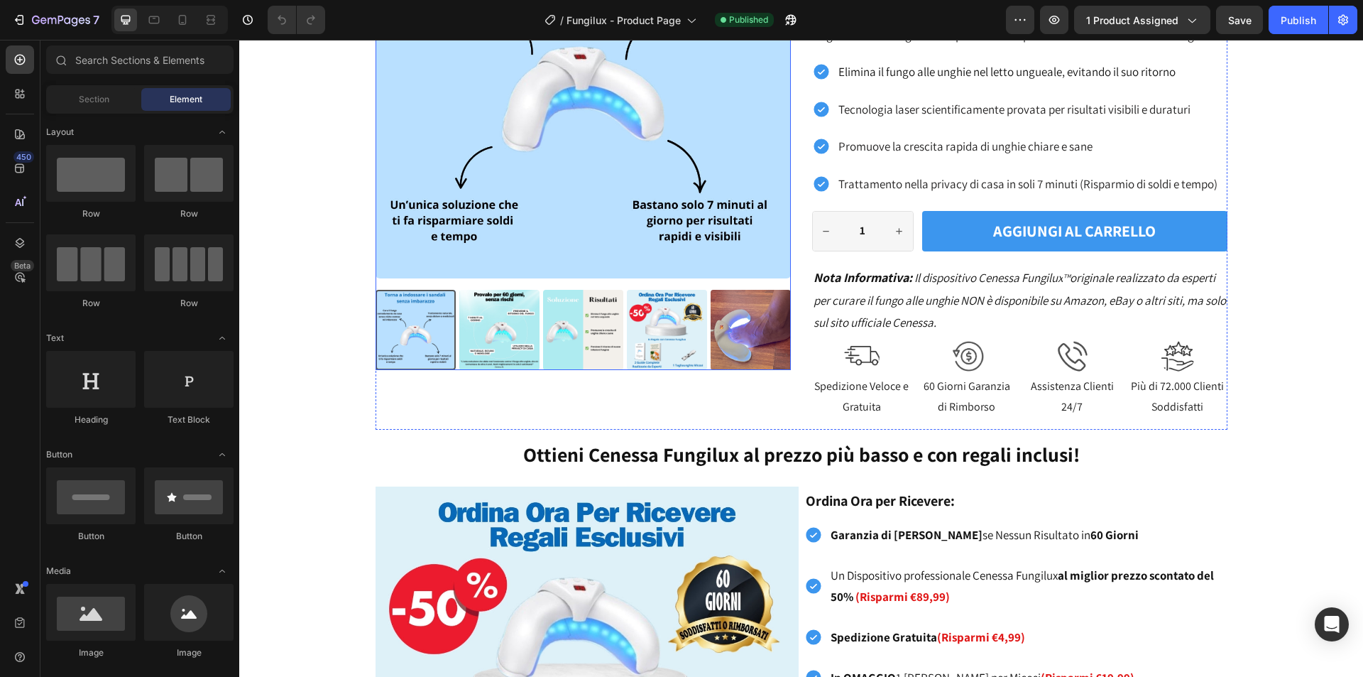
click at [678, 306] on img at bounding box center [667, 330] width 80 height 80
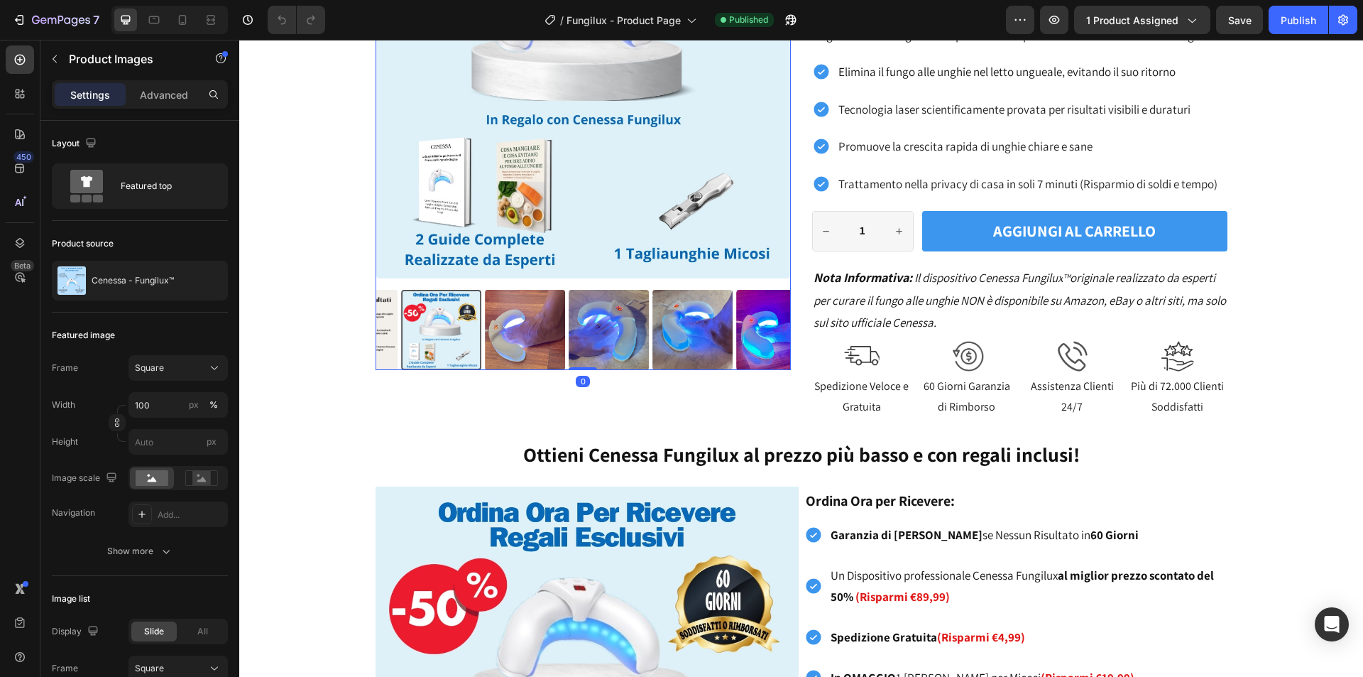
click at [694, 313] on img at bounding box center [692, 330] width 80 height 80
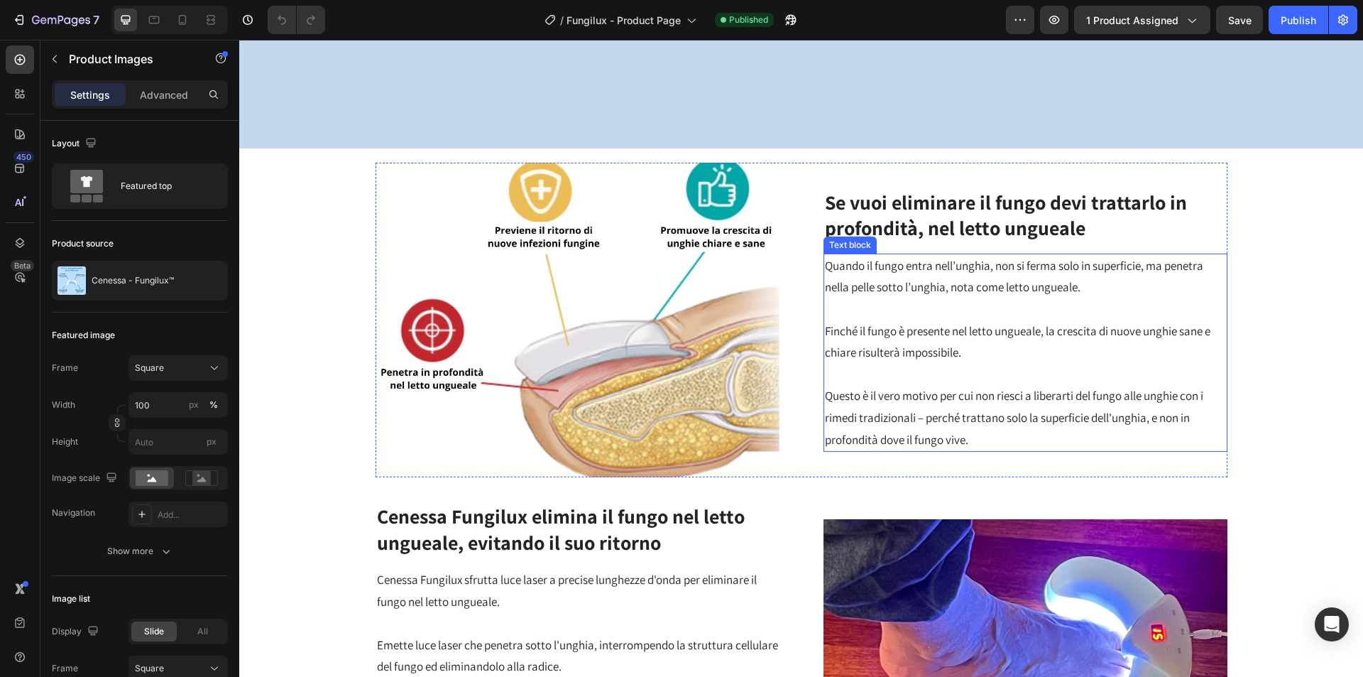
scroll to position [2556, 0]
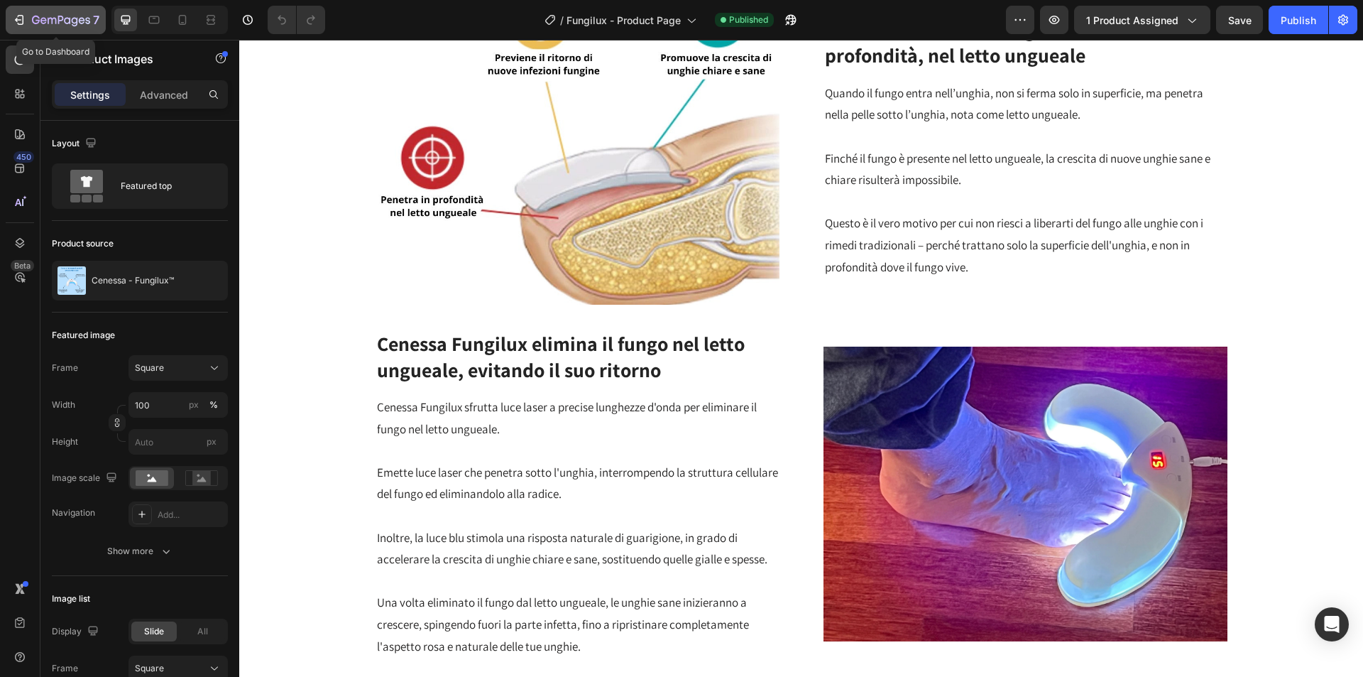
click at [22, 23] on icon "button" at bounding box center [19, 20] width 14 height 14
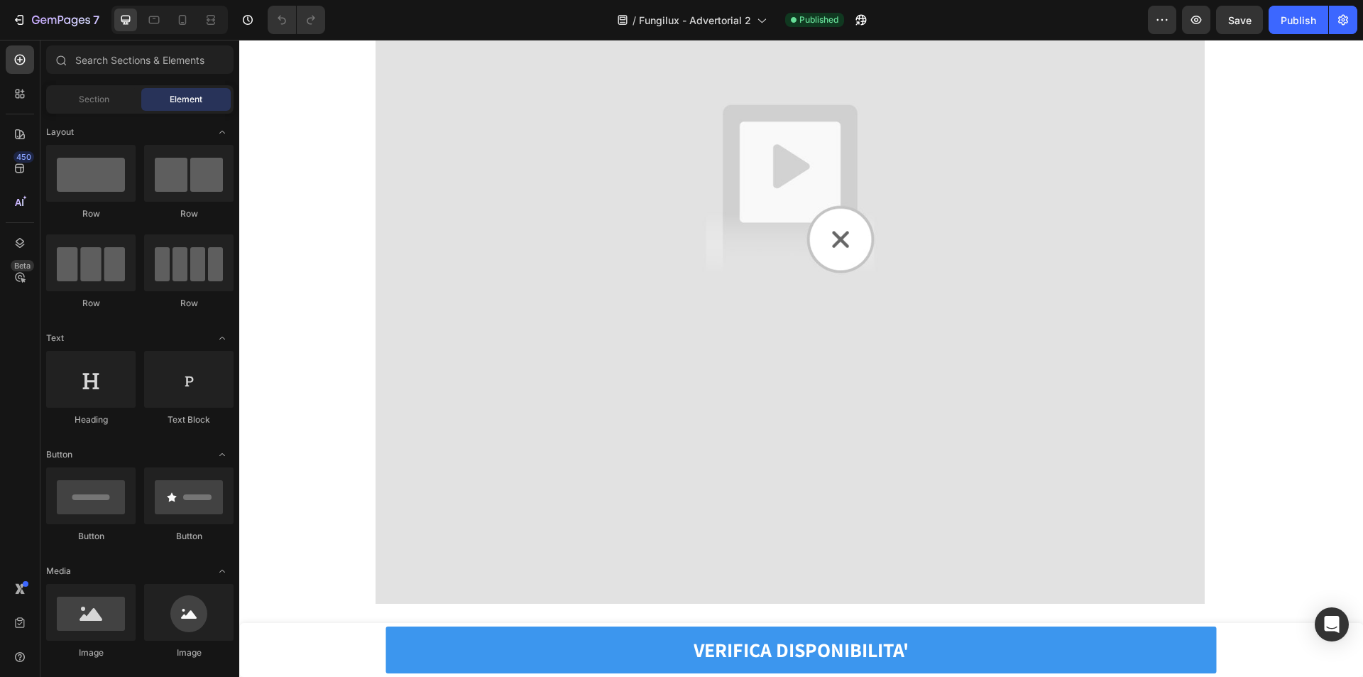
scroll to position [10151, 0]
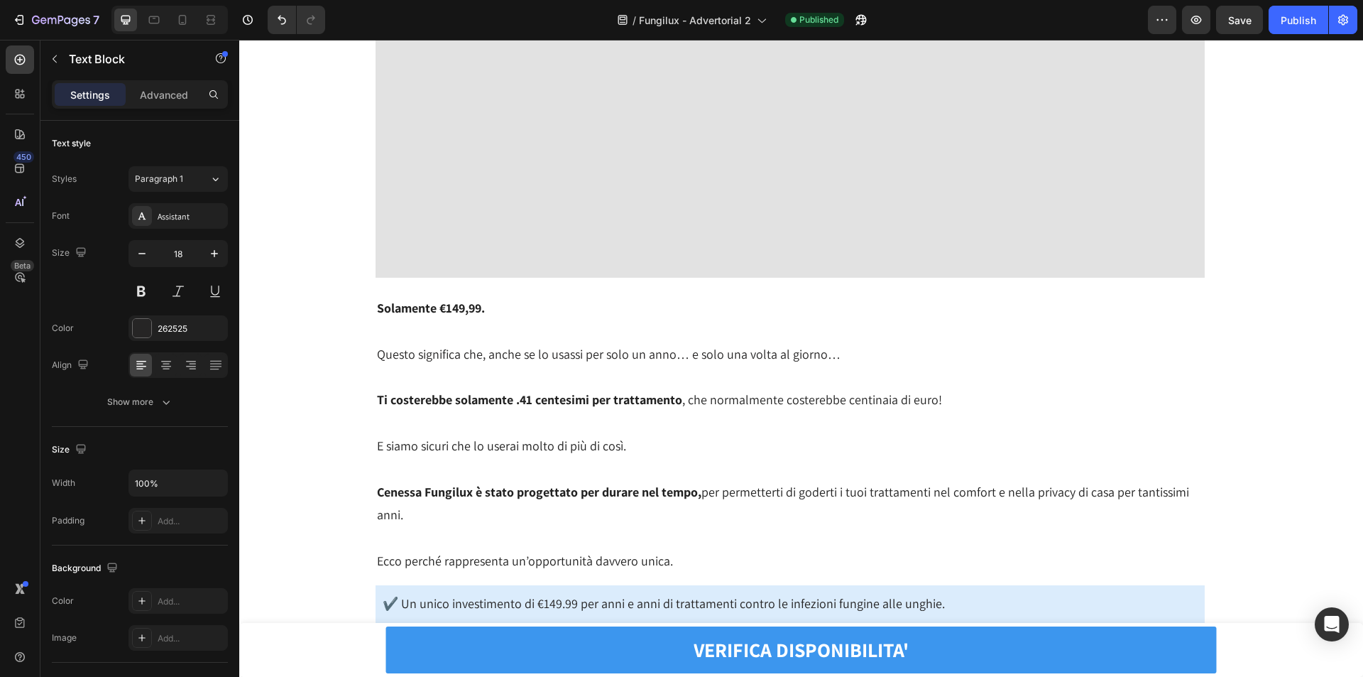
scroll to position [10506, 0]
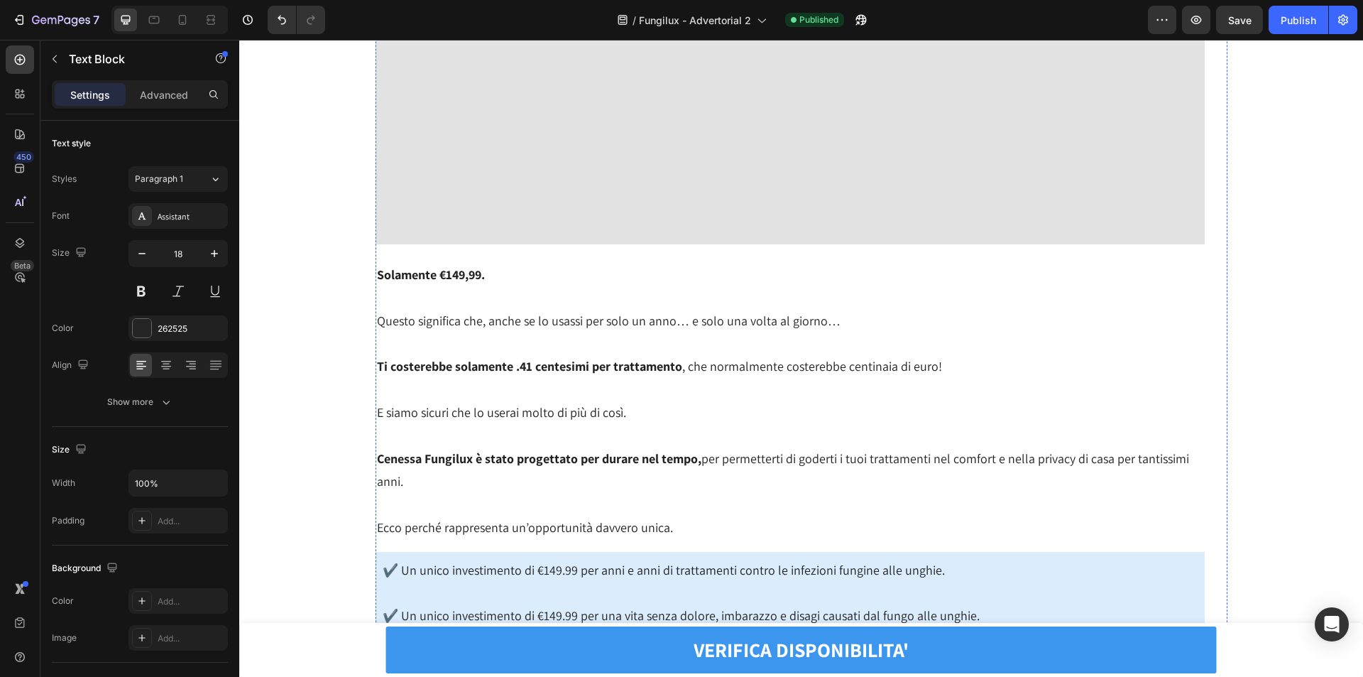
drag, startPoint x: 655, startPoint y: 418, endPoint x: 664, endPoint y: 427, distance: 12.0
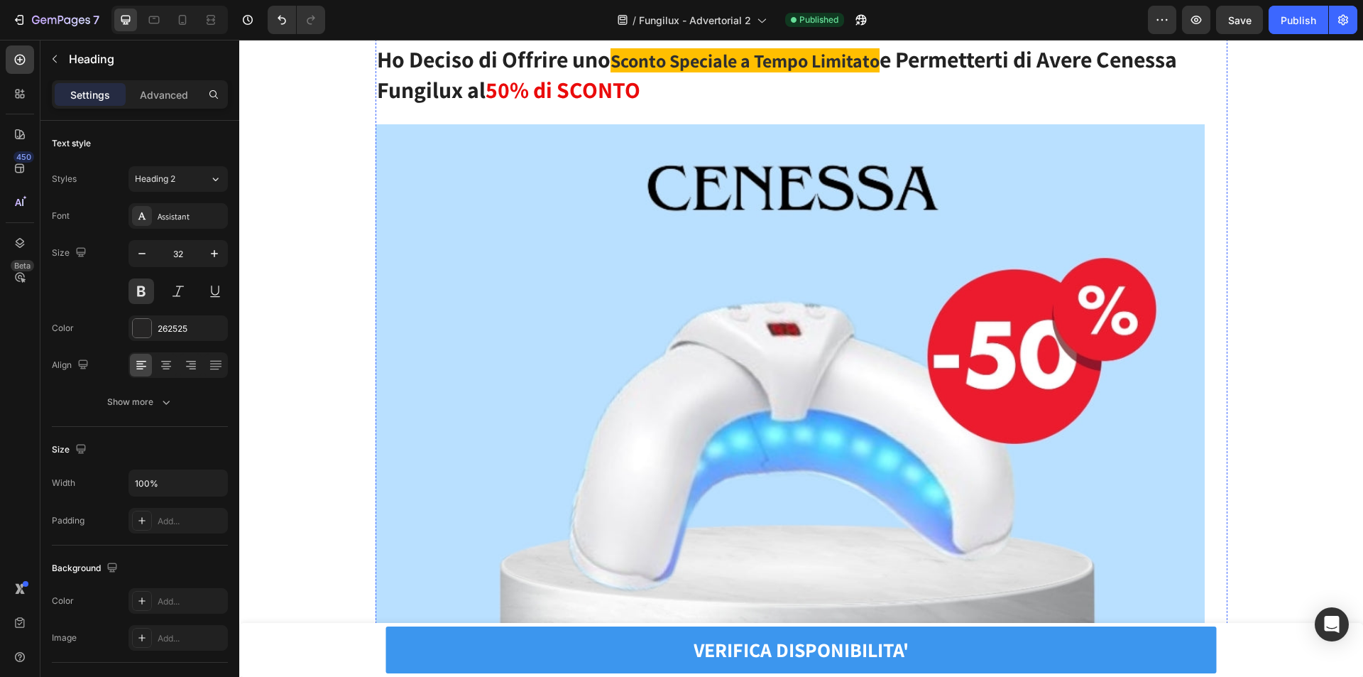
scroll to position [11713, 0]
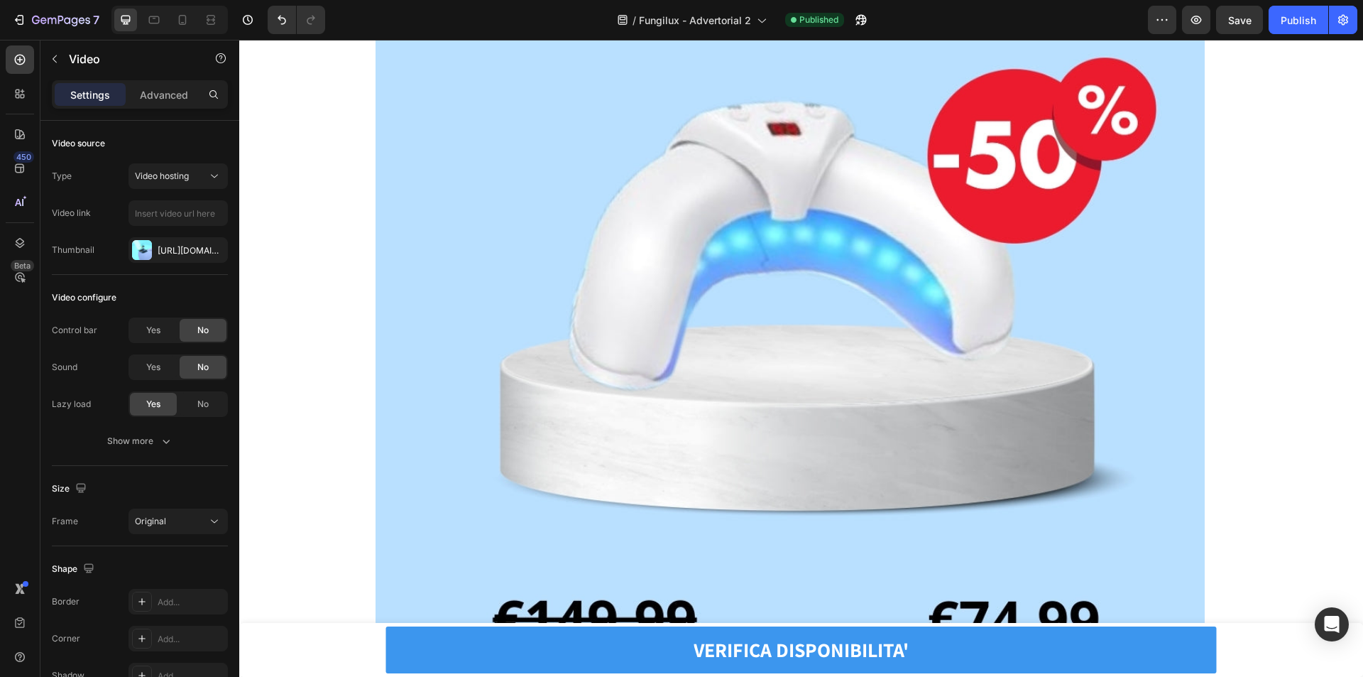
drag, startPoint x: 458, startPoint y: 104, endPoint x: 530, endPoint y: 138, distance: 79.1
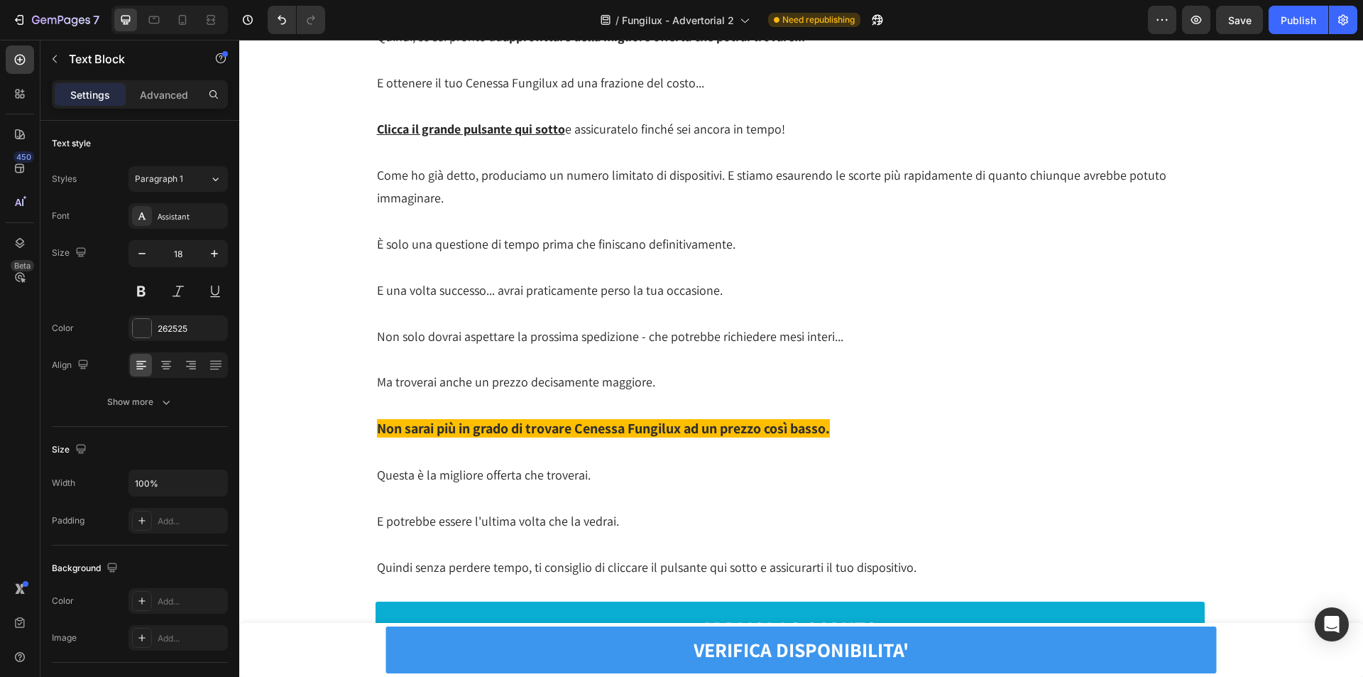
scroll to position [11855, 0]
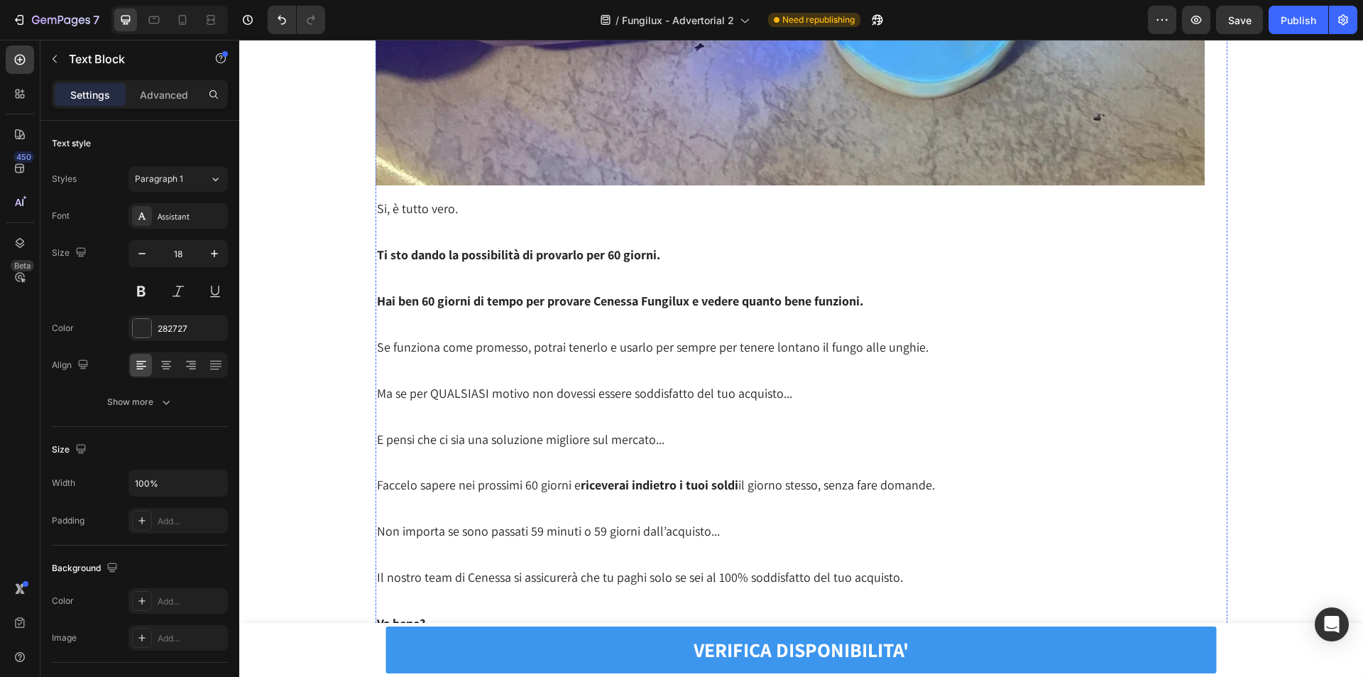
scroll to position [13204, 0]
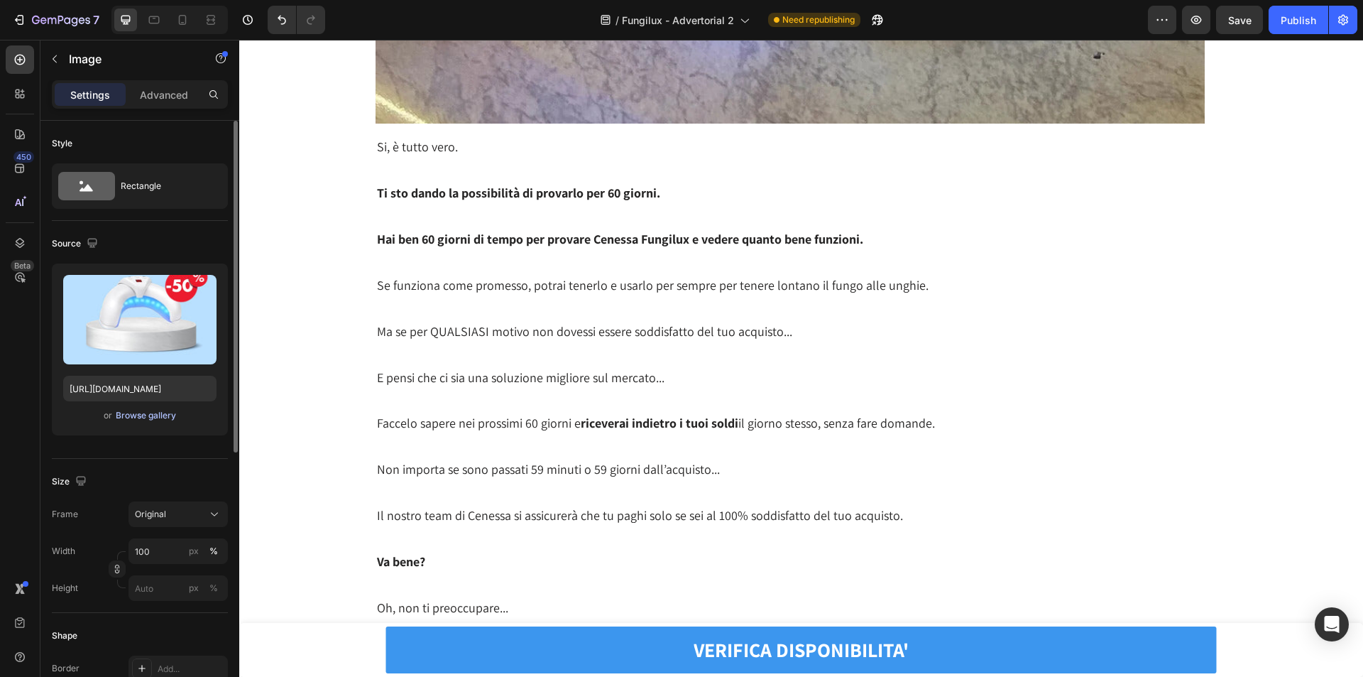
click at [153, 415] on div "Browse gallery" at bounding box center [146, 415] width 60 height 13
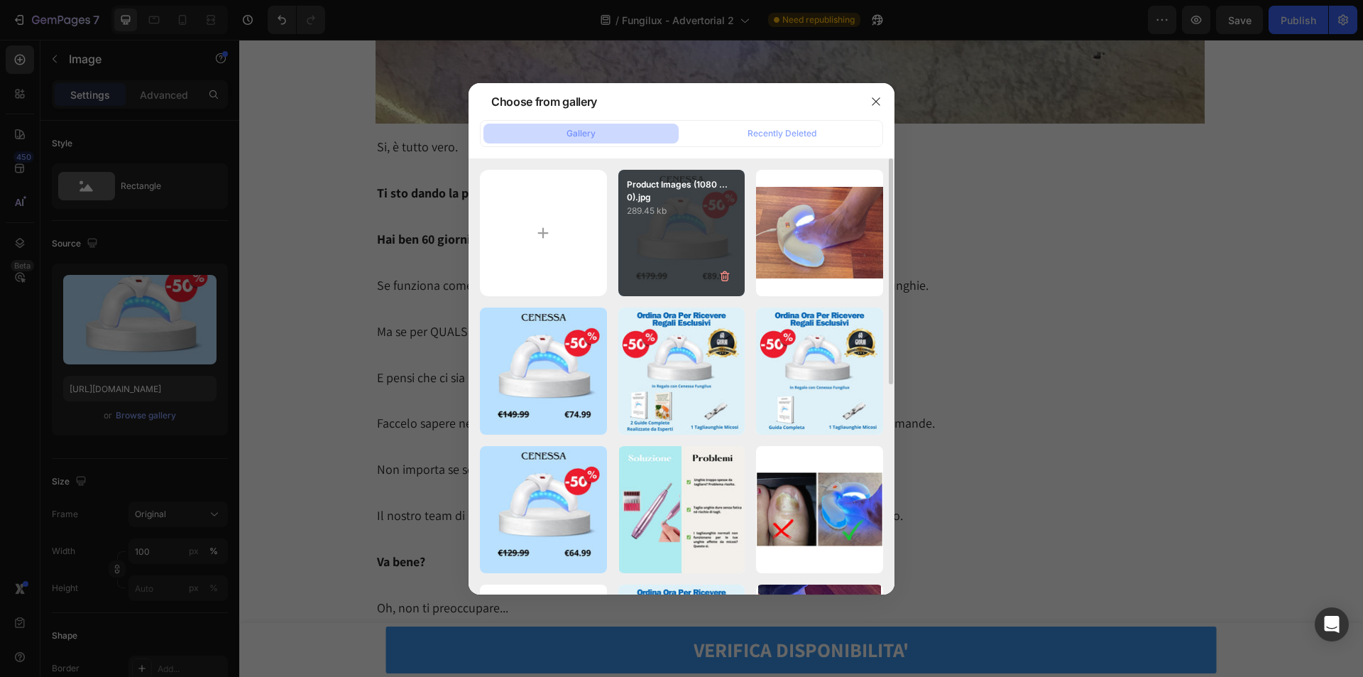
click at [685, 258] on div "Product Images (1080 ...0).jpg 289.45 kb" at bounding box center [681, 233] width 127 height 127
type input "https://cdn.shopify.com/s/files/1/0779/6857/2762/files/gempages_500616048068789…"
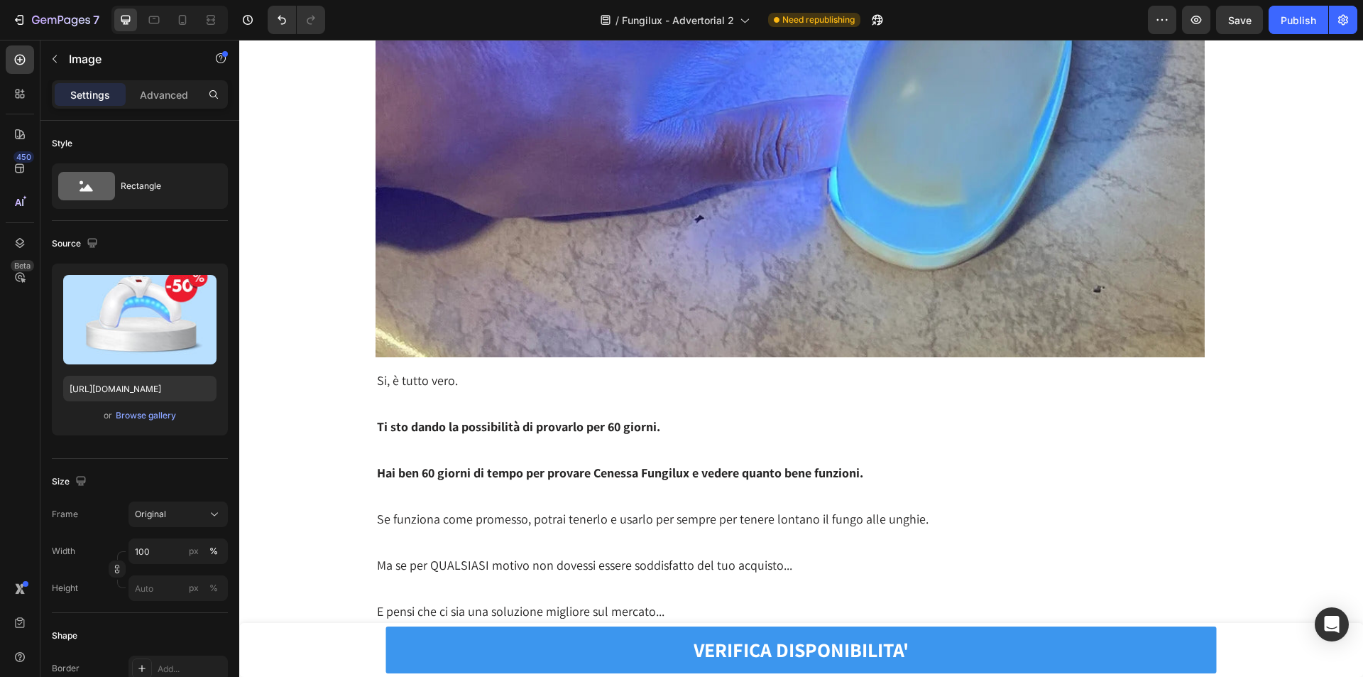
scroll to position [13346, 0]
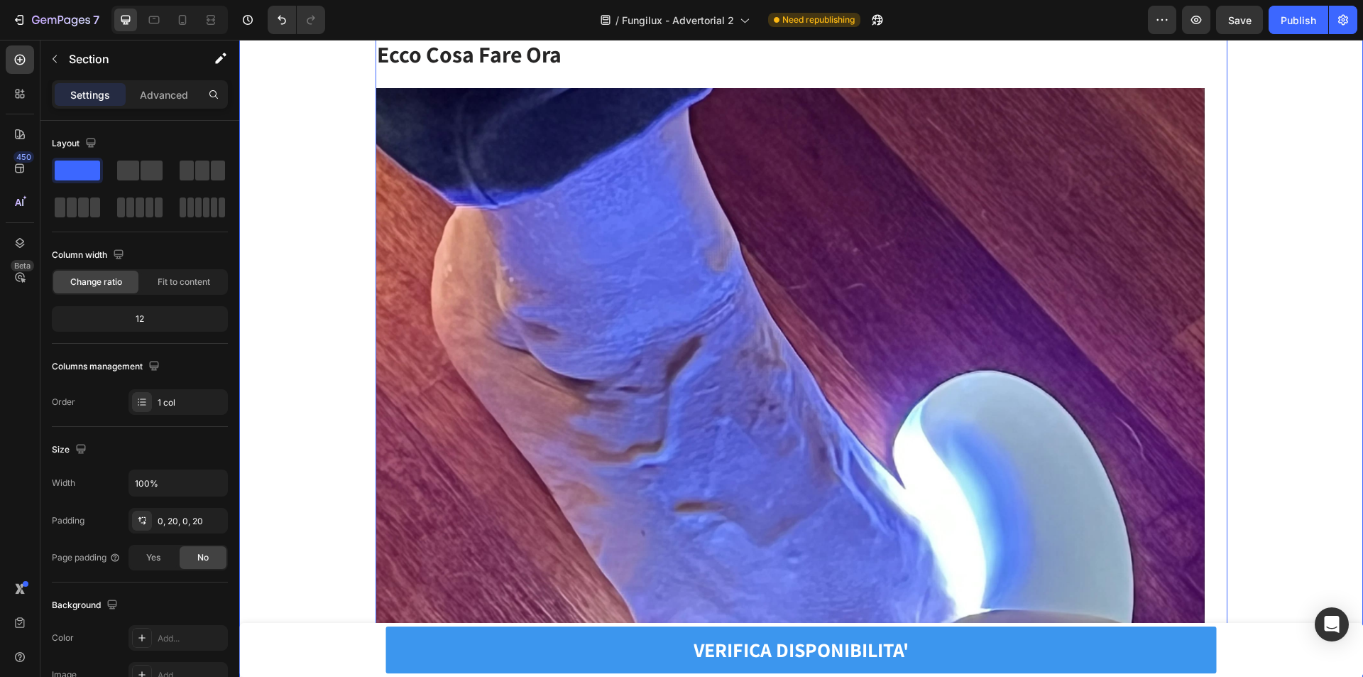
scroll to position [14127, 0]
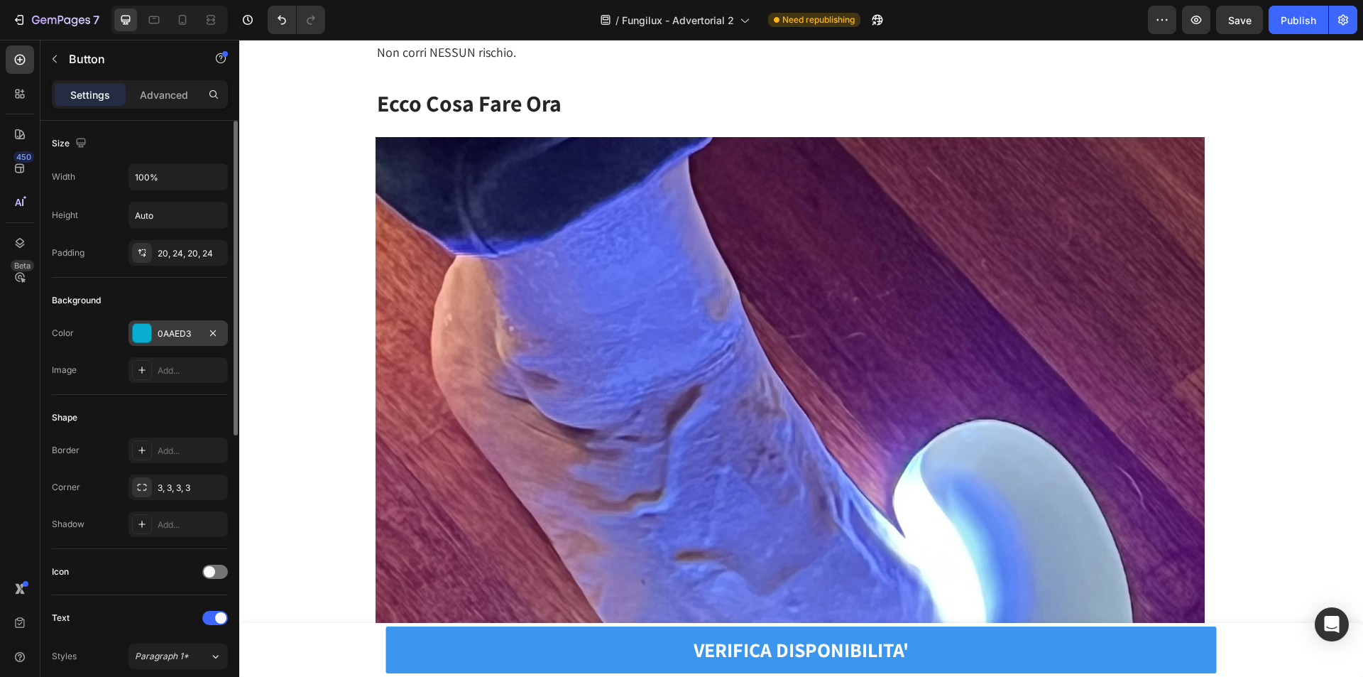
click at [145, 339] on div at bounding box center [142, 333] width 18 height 18
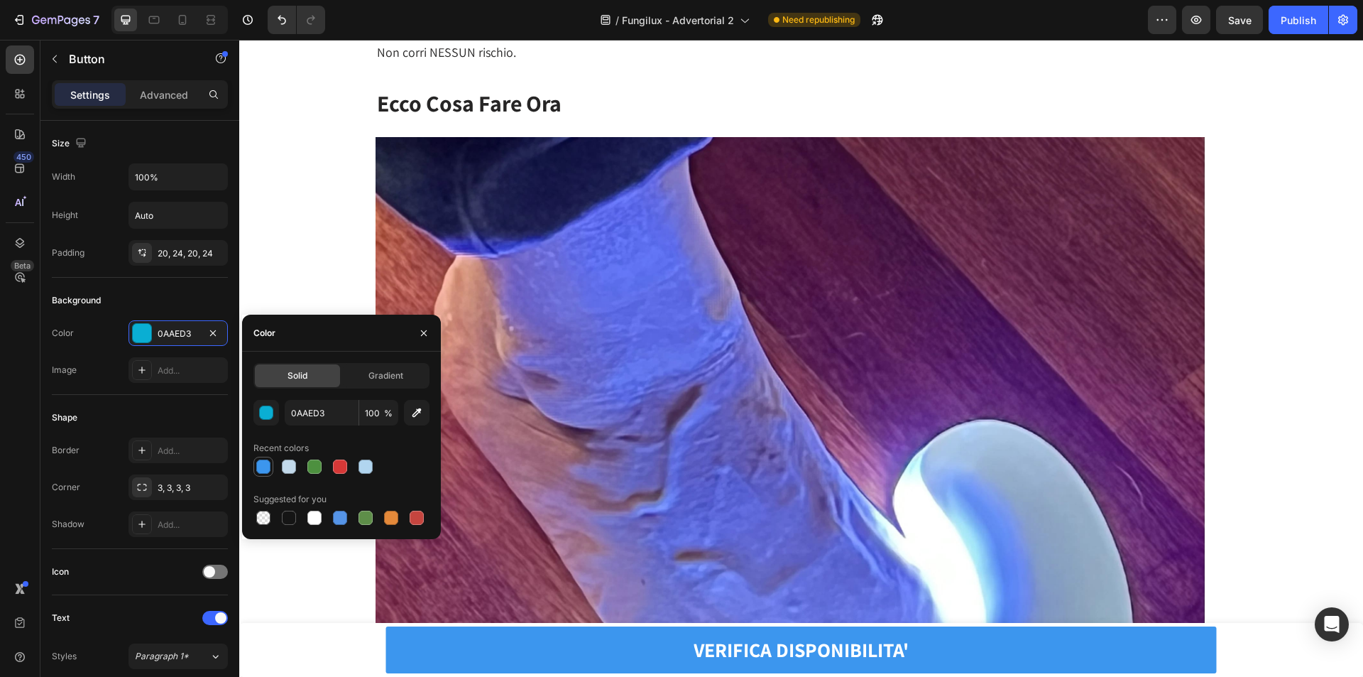
click at [255, 464] on div at bounding box center [263, 466] width 17 height 17
type input "3C96EE"
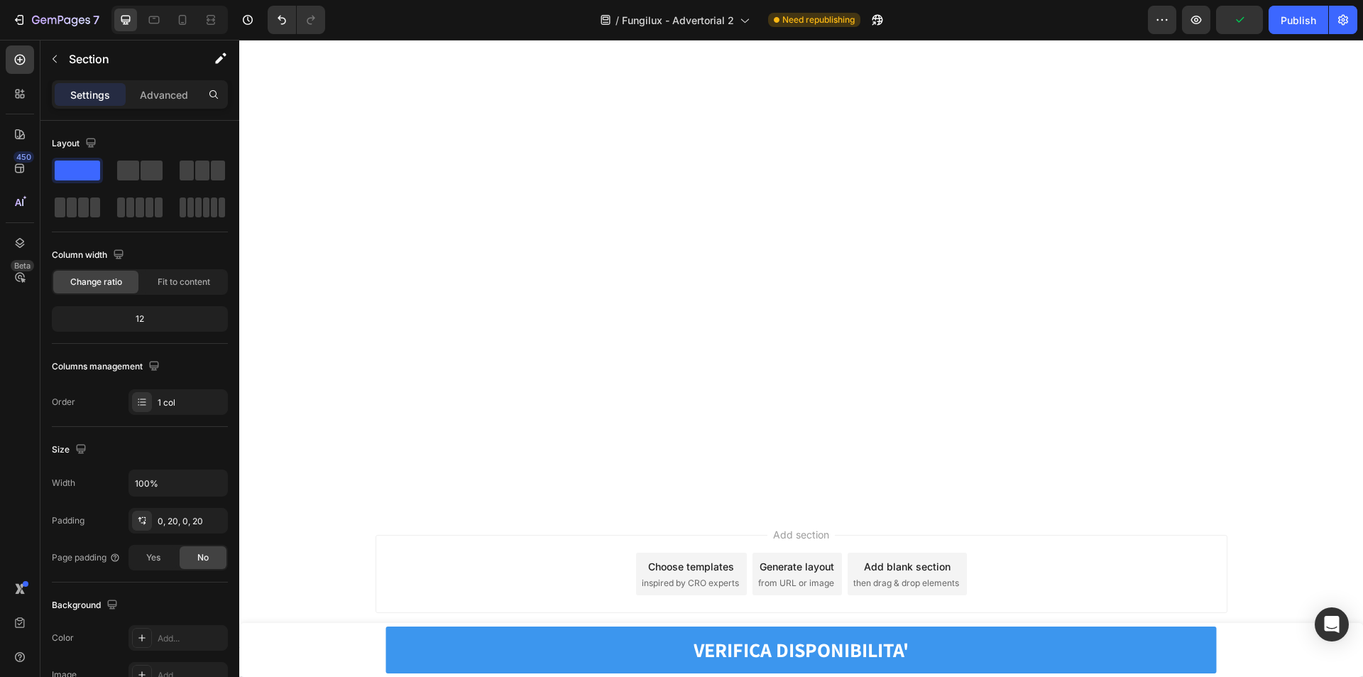
scroll to position [16895, 0]
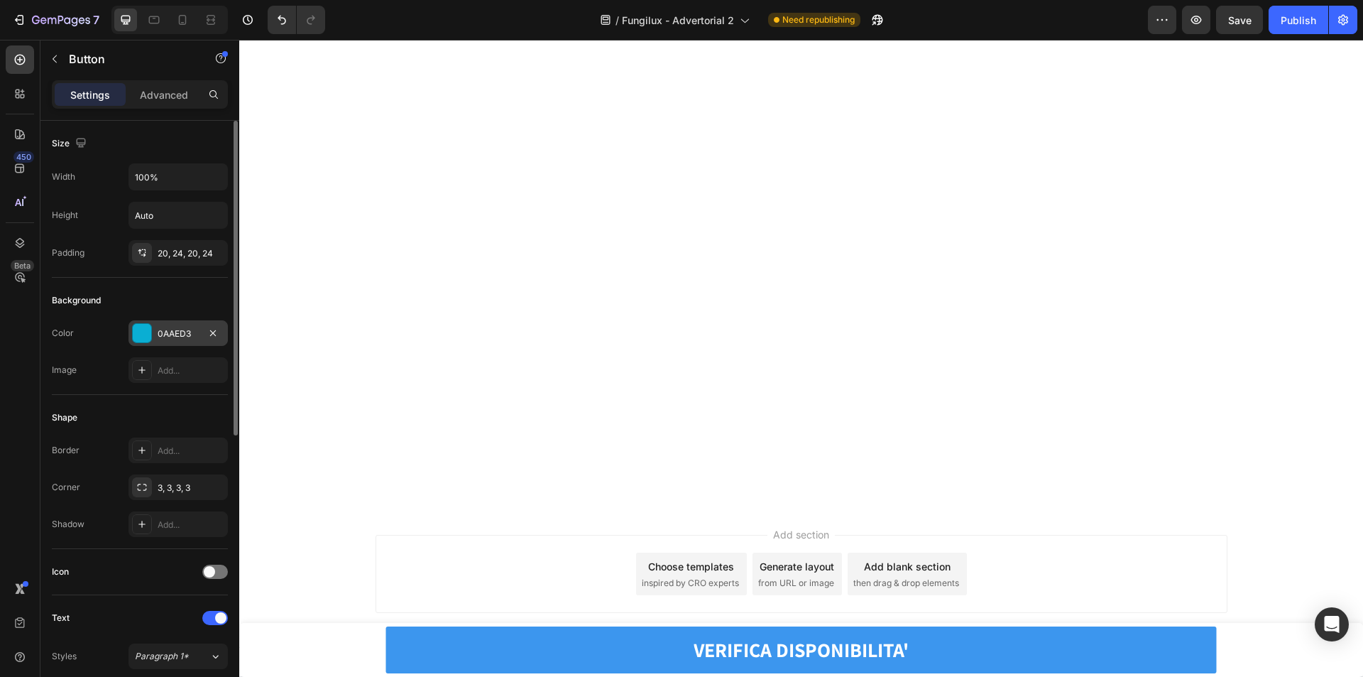
click at [141, 344] on div "0AAED3" at bounding box center [177, 333] width 99 height 26
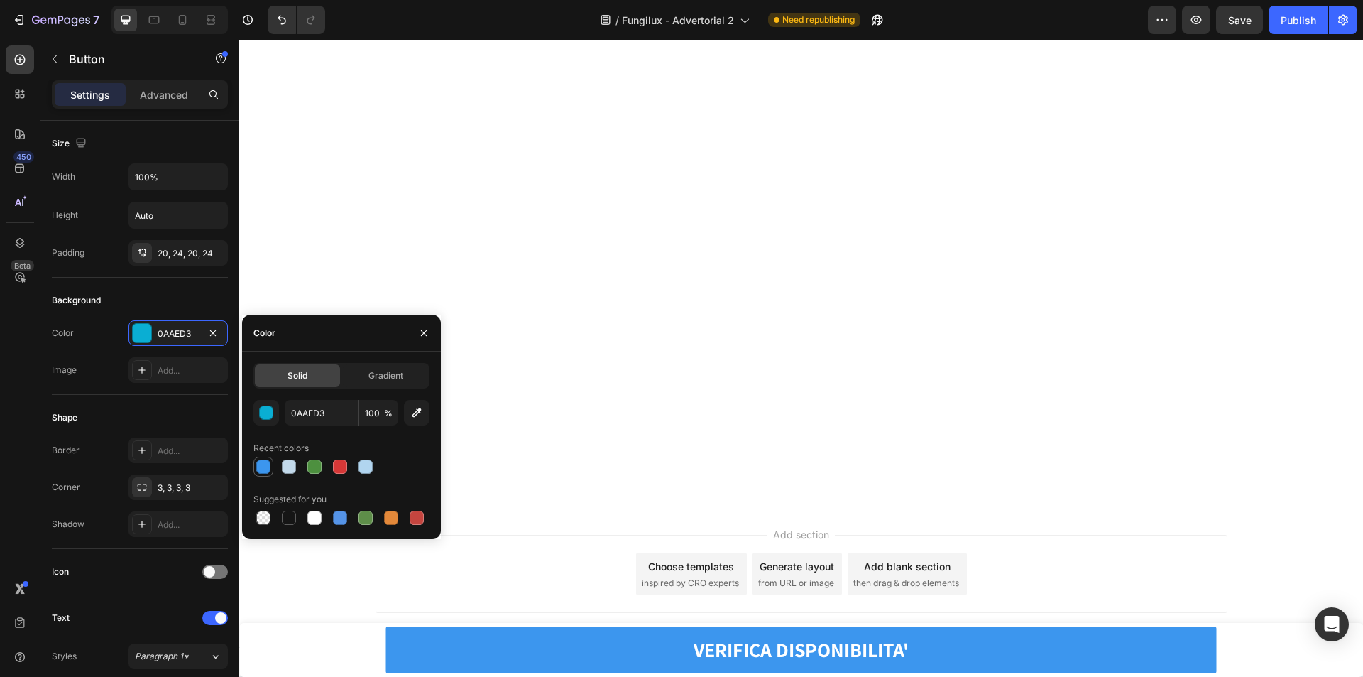
click at [265, 471] on div at bounding box center [263, 466] width 14 height 14
type input "3C96EE"
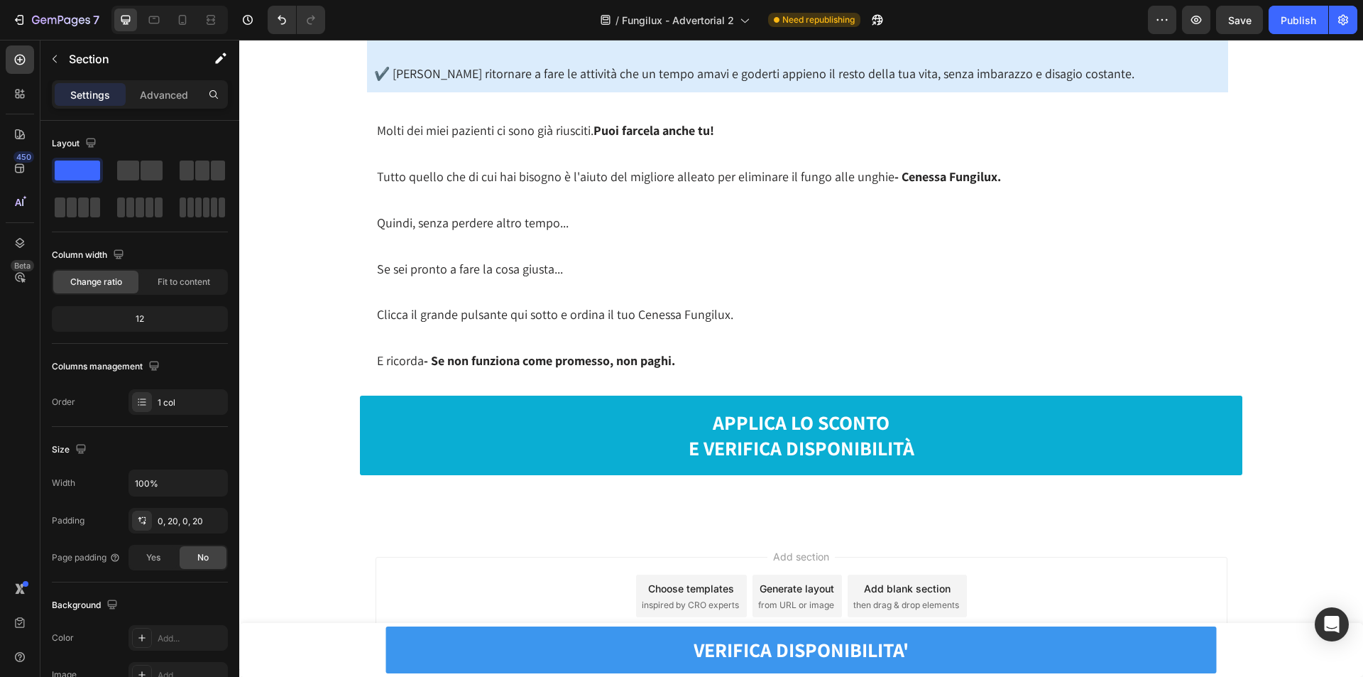
scroll to position [18589, 0]
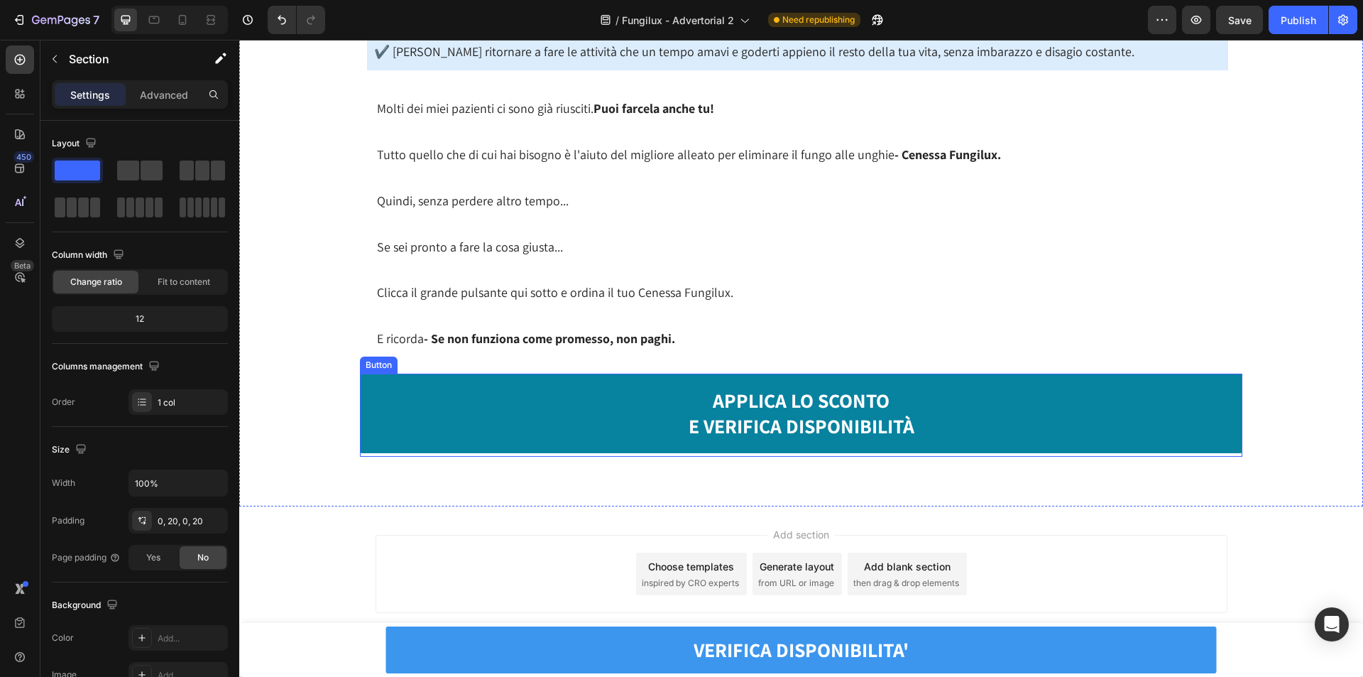
click at [554, 405] on link "APPLICA LO SCONTO E VERIFICA DISPONIBILITÀ" at bounding box center [801, 413] width 882 height 80
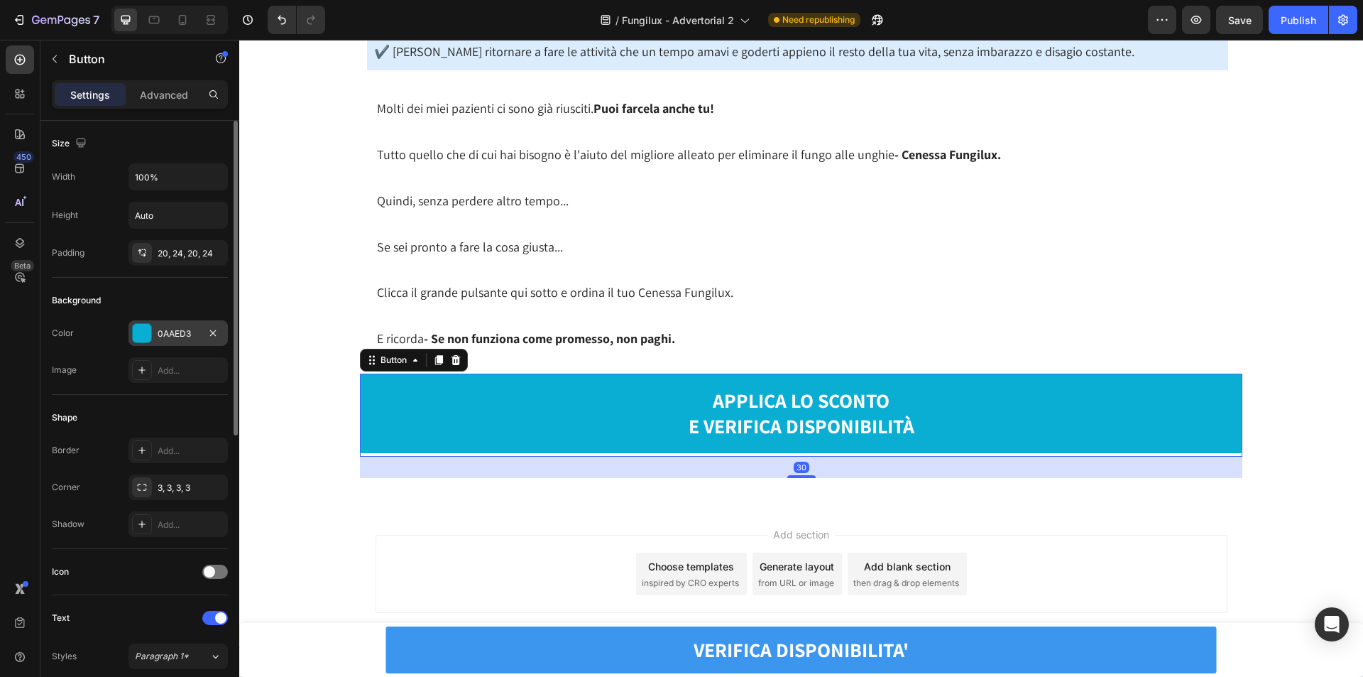
click at [137, 339] on div at bounding box center [142, 333] width 18 height 18
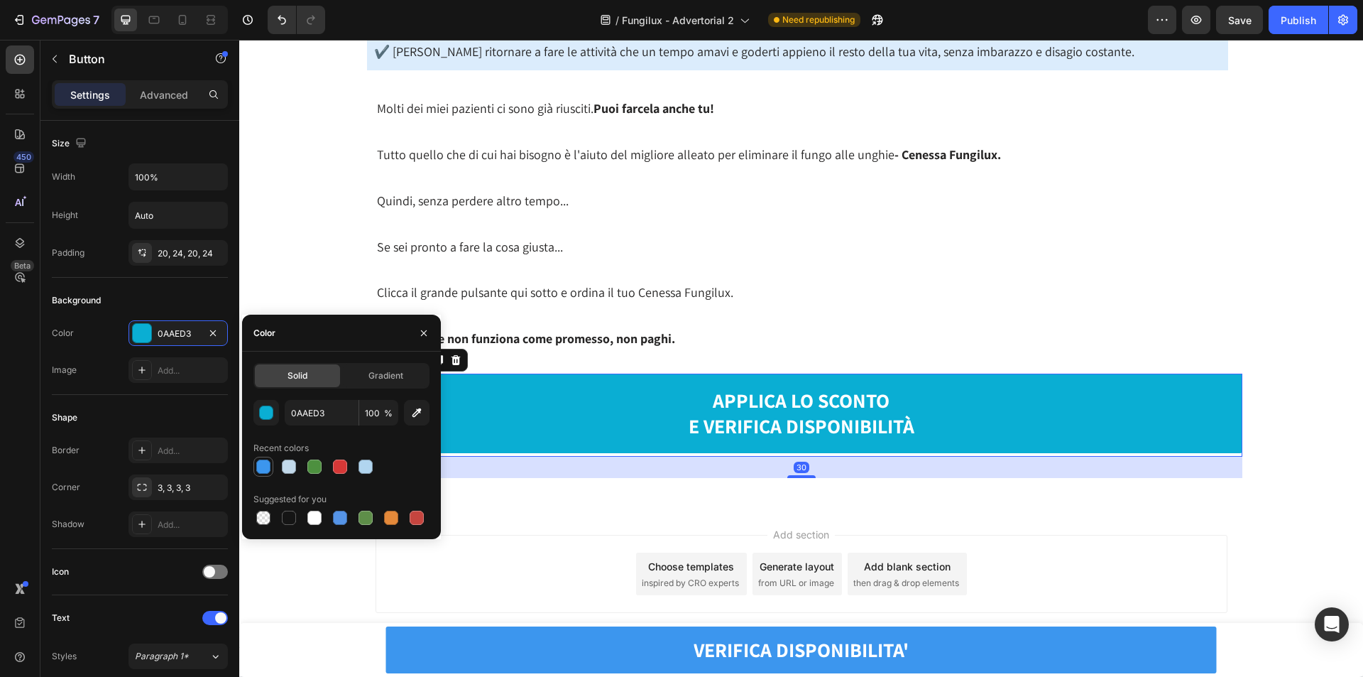
click at [259, 460] on div at bounding box center [263, 466] width 14 height 14
type input "3C96EE"
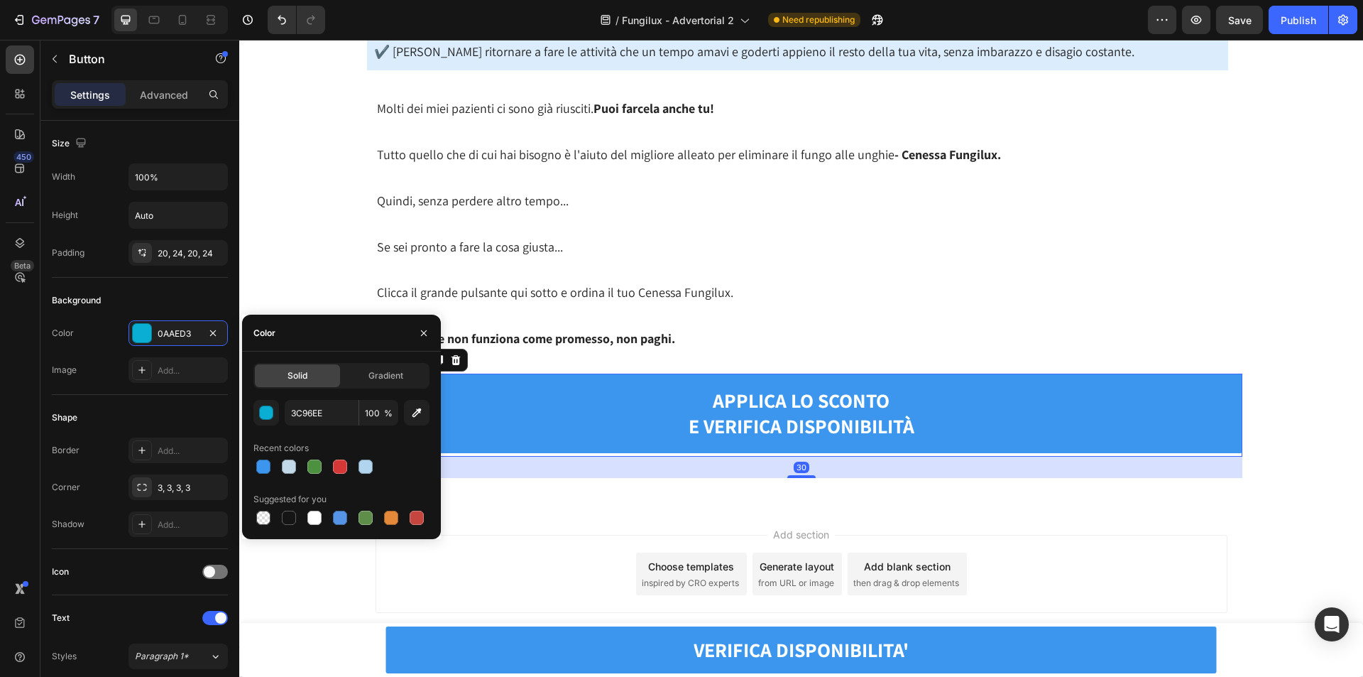
click at [289, 240] on div "Molti dei miei pazienti ci sono già riusciti. Puoi farcela anche tu! Tutto quel…" at bounding box center [801, 224] width 1124 height 256
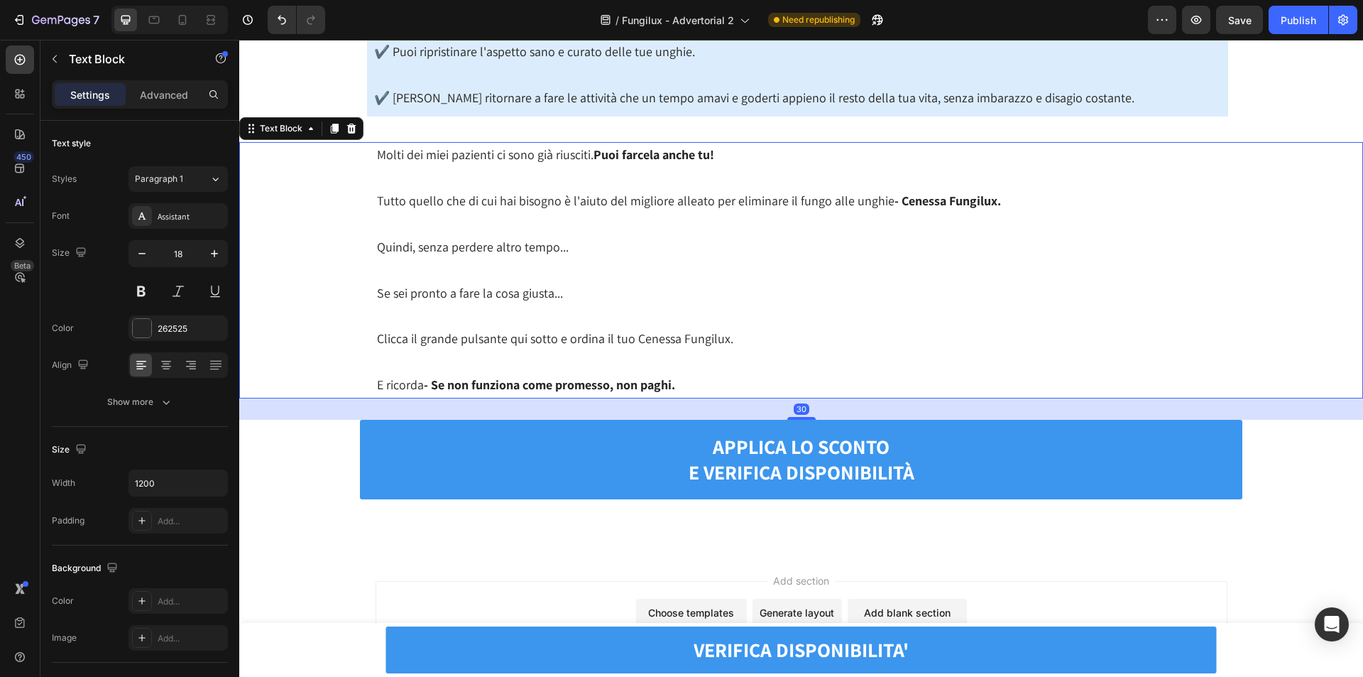
scroll to position [18518, 0]
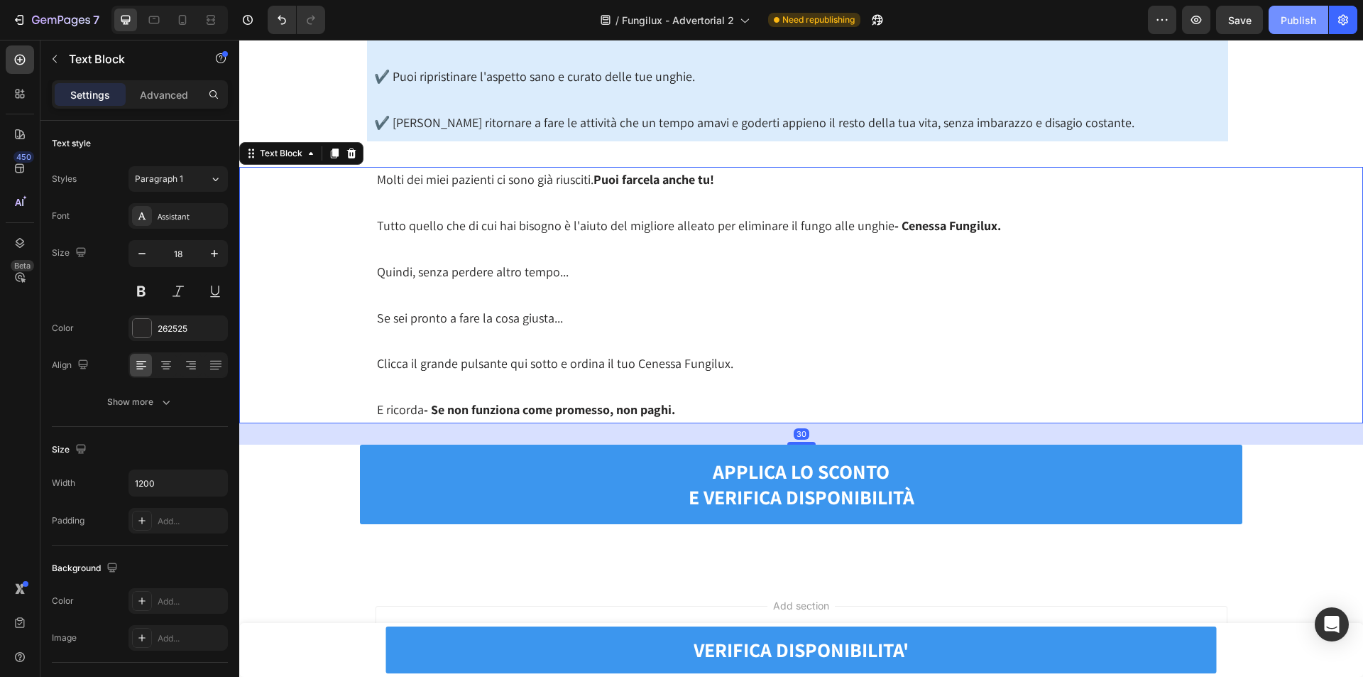
click at [1301, 21] on div "Publish" at bounding box center [1298, 20] width 35 height 15
click at [182, 28] on div at bounding box center [182, 20] width 23 height 23
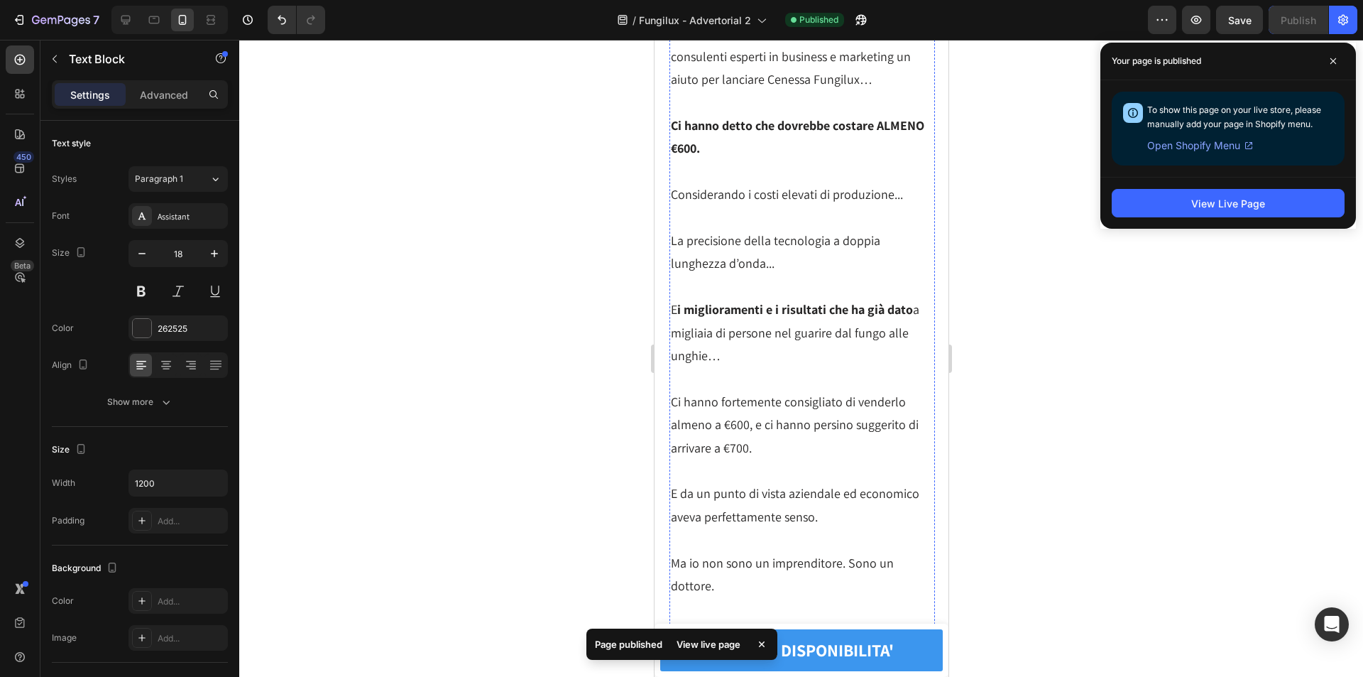
scroll to position [9884, 0]
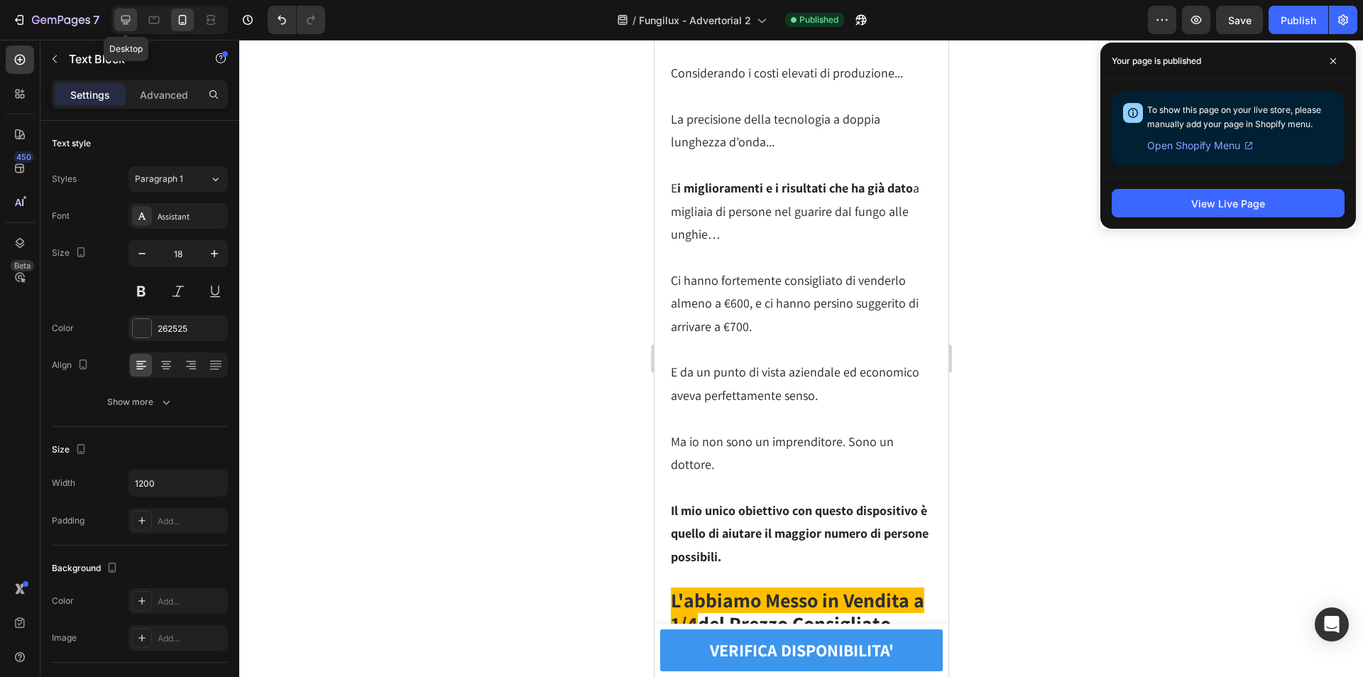
click at [118, 21] on div at bounding box center [125, 20] width 23 height 23
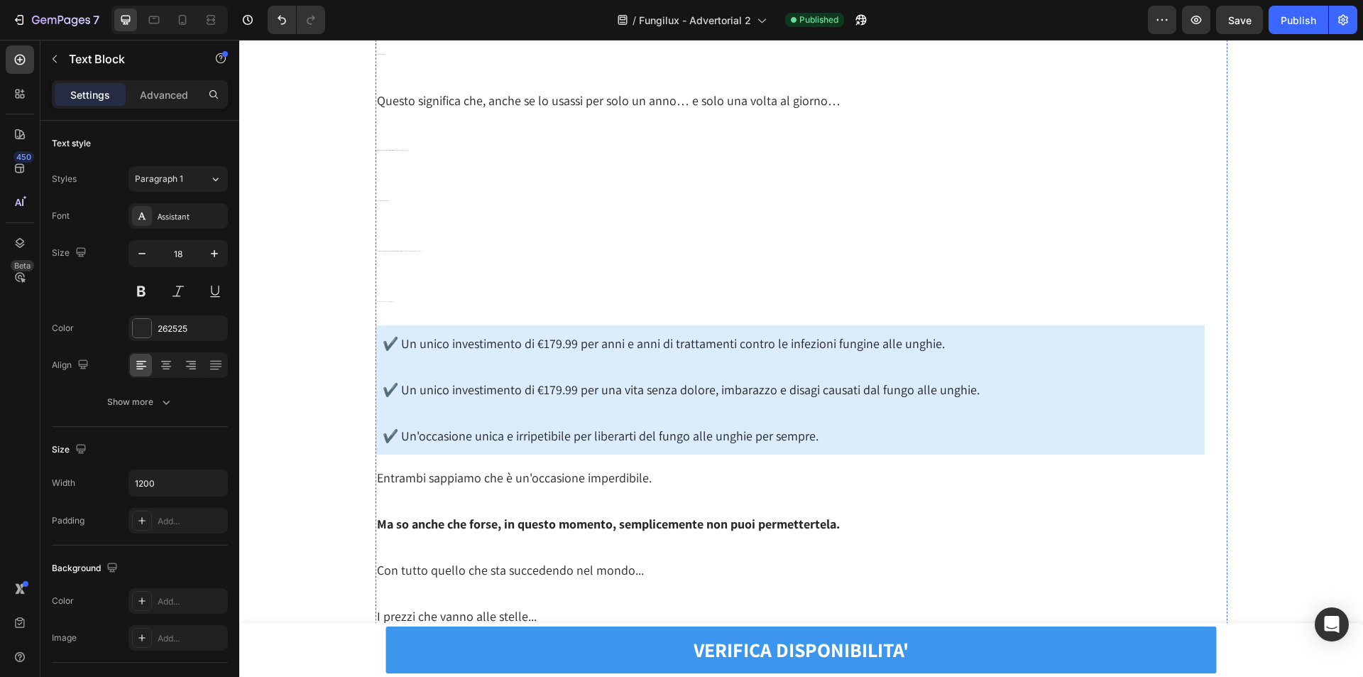
scroll to position [9886, 0]
click at [19, 19] on icon "button" at bounding box center [19, 20] width 14 height 14
